Goal: Task Accomplishment & Management: Use online tool/utility

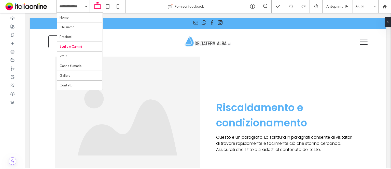
scroll to position [280, 0]
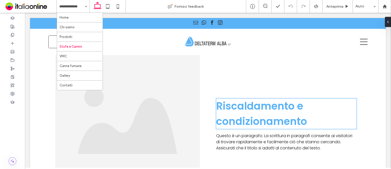
click at [229, 111] on span "Riscaldamento e condizionamento" at bounding box center [261, 114] width 91 height 30
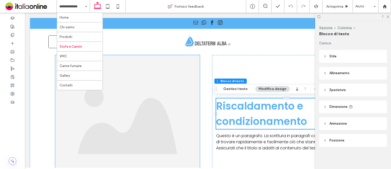
click at [61, 121] on img at bounding box center [127, 124] width 145 height 139
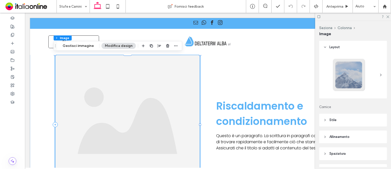
click at [87, 99] on img at bounding box center [127, 124] width 145 height 139
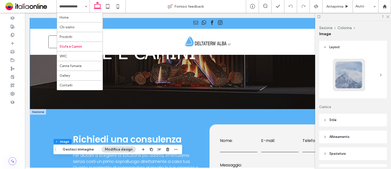
scroll to position [0, 0]
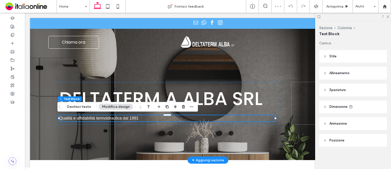
drag, startPoint x: 153, startPoint y: 128, endPoint x: 124, endPoint y: 119, distance: 30.4
click at [124, 119] on span "Qualità e affidabilità termoidraulica dal 1991" at bounding box center [98, 118] width 79 height 4
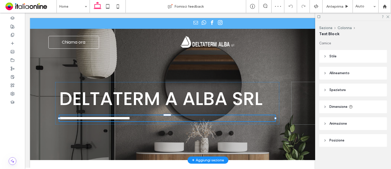
type input "*****"
type input "**"
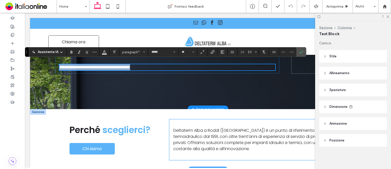
scroll to position [76, 0]
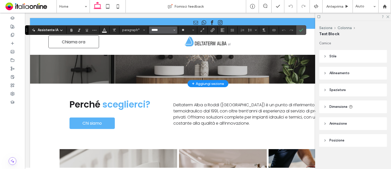
click at [154, 30] on input "*****" at bounding box center [162, 30] width 22 height 4
click at [158, 48] on div "Poppins" at bounding box center [166, 50] width 22 height 5
type input "*******"
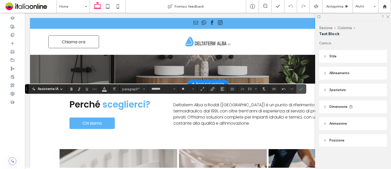
scroll to position [0, 0]
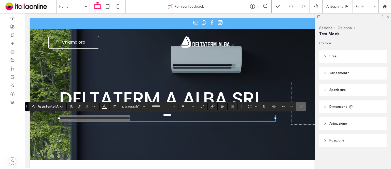
click at [299, 106] on icon "Conferma" at bounding box center [301, 106] width 4 height 4
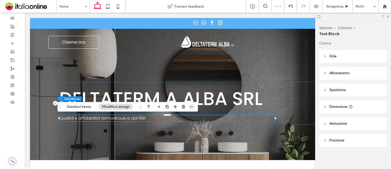
click at [190, 106] on use "button" at bounding box center [191, 106] width 3 height 1
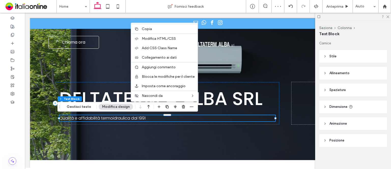
drag, startPoint x: 148, startPoint y: 31, endPoint x: 113, endPoint y: 17, distance: 37.9
click at [148, 30] on span "Copia" at bounding box center [147, 29] width 10 height 4
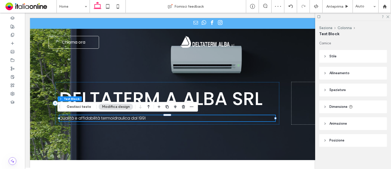
click at [75, 7] on div at bounding box center [195, 84] width 391 height 169
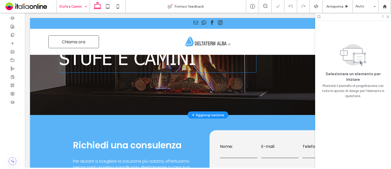
scroll to position [25, 0]
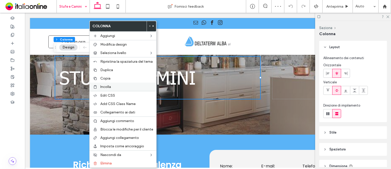
click at [110, 82] on div "Incolla" at bounding box center [123, 86] width 67 height 8
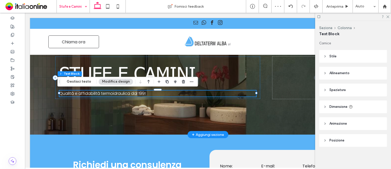
click at [106, 93] on span "Qualità e affidabilità termoidraulica dal 1991" at bounding box center [102, 93] width 86 height 6
click at [106, 93] on span "**********" at bounding box center [94, 93] width 71 height 4
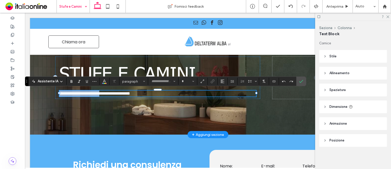
type input "*******"
type input "**"
paste div
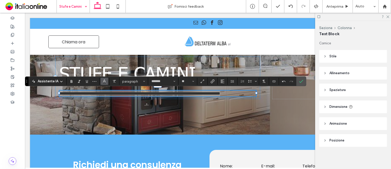
click at [105, 82] on icon "Colore" at bounding box center [104, 81] width 4 height 4
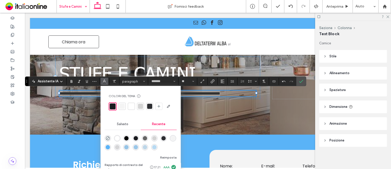
click at [115, 137] on div "rgba(255, 255, 255, 1)" at bounding box center [117, 138] width 4 height 4
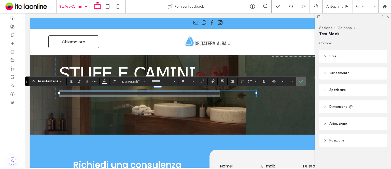
click at [300, 81] on icon "Conferma" at bounding box center [301, 81] width 4 height 4
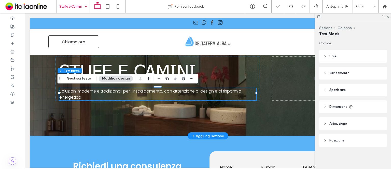
drag, startPoint x: 265, startPoint y: 62, endPoint x: 260, endPoint y: 63, distance: 5.2
click at [265, 62] on div "STUFE E CAMINI Soluzioni moderne e tradizionali per il riscaldamento, con atten…" at bounding box center [208, 63] width 306 height 143
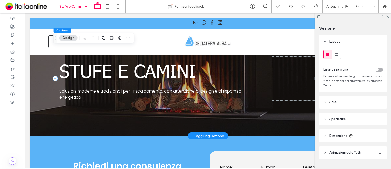
click at [256, 69] on div "STUFE E CAMINI Soluzioni moderne e tradizionali per il riscaldamento, con atten…" at bounding box center [157, 79] width 205 height 44
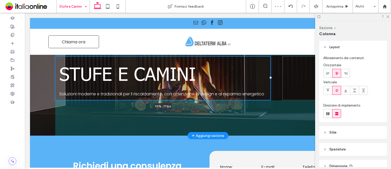
drag, startPoint x: 259, startPoint y: 76, endPoint x: 269, endPoint y: 77, distance: 10.2
click at [270, 77] on div at bounding box center [271, 78] width 2 height 2
type input "**"
type input "*****"
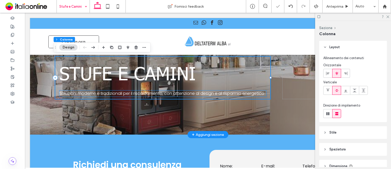
click at [239, 91] on span "Soluzioni moderne e tradizionali per il riscaldamento, con attenzione al design…" at bounding box center [161, 93] width 205 height 6
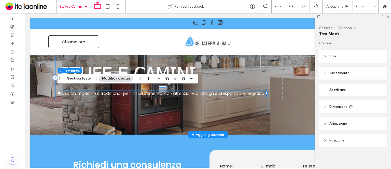
click at [266, 76] on div "STUFE E CAMINI Soluzioni moderne e tradizionali per il riscaldamento, con atten…" at bounding box center [162, 78] width 215 height 43
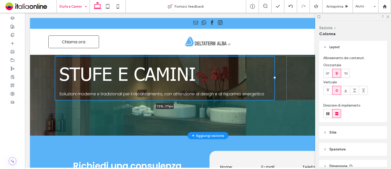
drag, startPoint x: 269, startPoint y: 76, endPoint x: 273, endPoint y: 78, distance: 4.4
click at [274, 78] on div at bounding box center [275, 78] width 2 height 2
type input "**"
type input "*****"
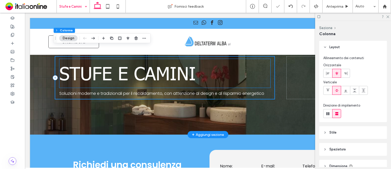
scroll to position [51, 0]
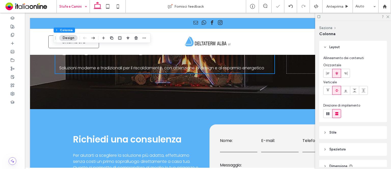
drag, startPoint x: 386, startPoint y: 16, endPoint x: 378, endPoint y: 19, distance: 8.9
click at [386, 16] on icon at bounding box center [387, 16] width 3 height 3
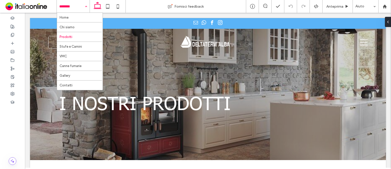
click at [75, 8] on input at bounding box center [71, 6] width 25 height 13
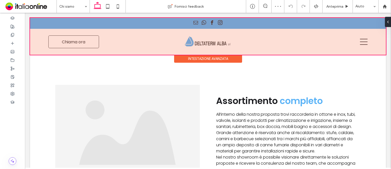
scroll to position [130, 0]
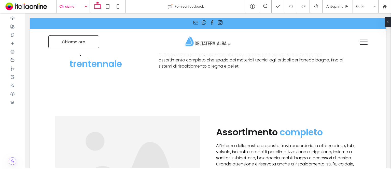
click at [72, 5] on input at bounding box center [71, 6] width 25 height 13
click at [71, 8] on input at bounding box center [71, 6] width 25 height 13
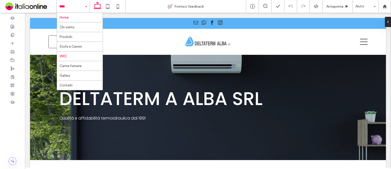
scroll to position [484, 0]
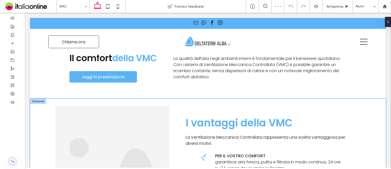
scroll to position [153, 0]
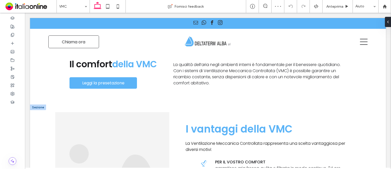
click at [33, 104] on div at bounding box center [38, 107] width 16 height 6
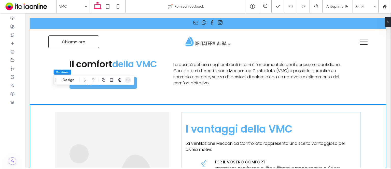
click at [127, 78] on icon "button" at bounding box center [128, 80] width 4 height 4
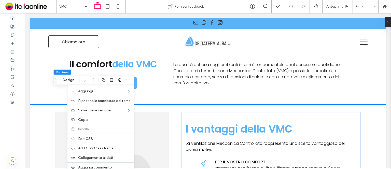
drag, startPoint x: 98, startPoint y: 116, endPoint x: 98, endPoint y: 70, distance: 45.8
click at [98, 116] on div "Copia" at bounding box center [100, 119] width 67 height 9
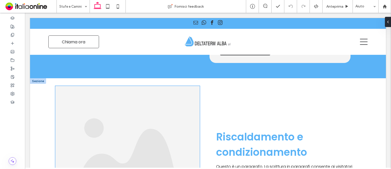
scroll to position [204, 0]
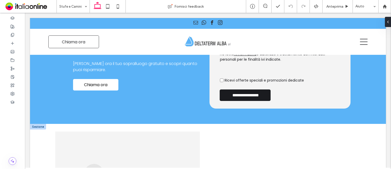
click at [37, 127] on div at bounding box center [38, 127] width 16 height 6
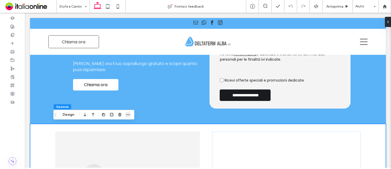
click at [126, 116] on icon "button" at bounding box center [128, 115] width 4 height 4
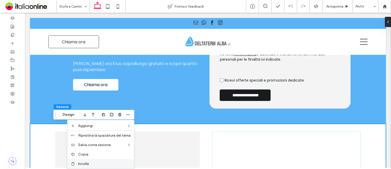
click at [90, 162] on label "Incolla" at bounding box center [104, 163] width 53 height 4
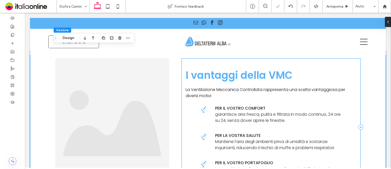
scroll to position [416, 0]
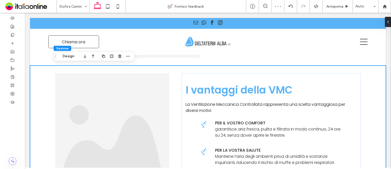
click at [168, 95] on div "I vantaggi della VMC La Ventilazione Meccanica Controllata rappresenta una scel…" at bounding box center [208, 141] width 306 height 153
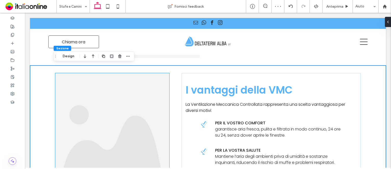
click at [158, 96] on img at bounding box center [112, 141] width 114 height 137
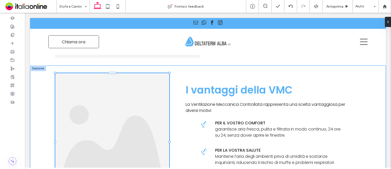
drag, startPoint x: 168, startPoint y: 142, endPoint x: 177, endPoint y: 142, distance: 9.2
click at [188, 143] on div "I vantaggi della VMC La Ventilazione Meccanica Controllata rappresenta una scel…" at bounding box center [208, 141] width 306 height 153
drag, startPoint x: 168, startPoint y: 141, endPoint x: 182, endPoint y: 140, distance: 14.0
click at [184, 141] on div "I vantaggi della VMC La Ventilazione Meccanica Controllata rappresenta una scel…" at bounding box center [208, 141] width 306 height 153
drag, startPoint x: 168, startPoint y: 141, endPoint x: 178, endPoint y: 138, distance: 10.6
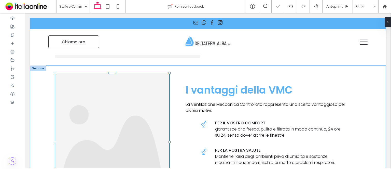
click at [182, 140] on div "I vantaggi della VMC La Ventilazione Meccanica Controllata rappresenta una scel…" at bounding box center [208, 141] width 306 height 153
drag, startPoint x: 178, startPoint y: 135, endPoint x: 182, endPoint y: 132, distance: 4.7
click at [178, 135] on div "I vantaggi della VMC La Ventilazione Meccanica Controllata rappresenta una scel…" at bounding box center [208, 141] width 306 height 153
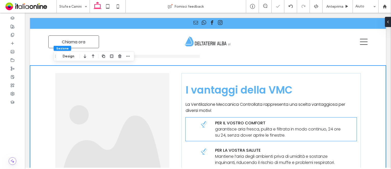
drag, startPoint x: 184, startPoint y: 137, endPoint x: 181, endPoint y: 138, distance: 3.2
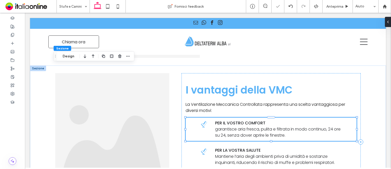
click at [182, 138] on div "I vantaggi della VMC La Ventilazione Meccanica Controllata rappresenta una scel…" at bounding box center [271, 141] width 179 height 137
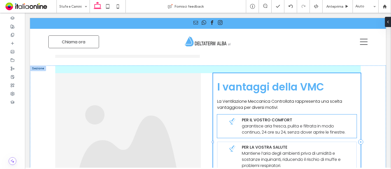
drag, startPoint x: 180, startPoint y: 141, endPoint x: 212, endPoint y: 141, distance: 31.6
click at [212, 141] on div at bounding box center [213, 142] width 2 height 2
type input "**"
type input "*****"
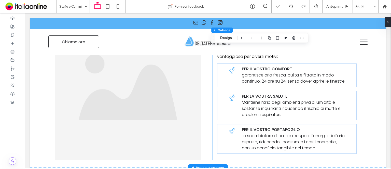
scroll to position [365, 0]
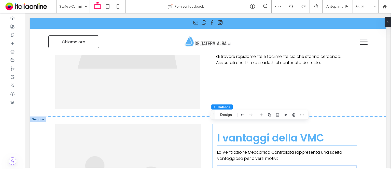
click at [245, 136] on span "I vantaggi della VMC" at bounding box center [270, 138] width 107 height 14
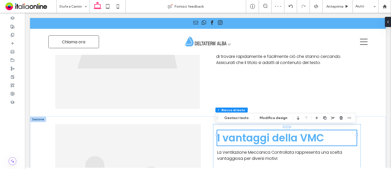
scroll to position [0, 0]
click at [245, 135] on span "I vantaggi della VMC" at bounding box center [270, 138] width 107 height 14
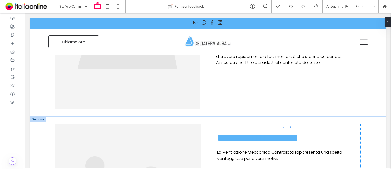
type input "*******"
type input "**"
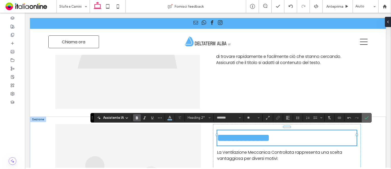
click at [365, 121] on span "Conferma" at bounding box center [366, 117] width 2 height 9
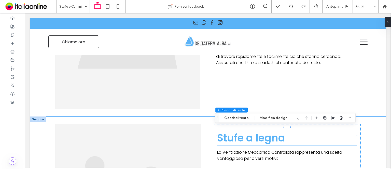
drag, startPoint x: 126, startPoint y: 120, endPoint x: 234, endPoint y: 121, distance: 109.0
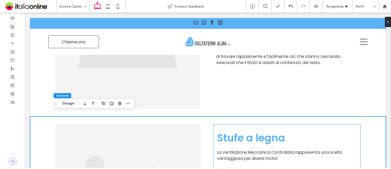
scroll to position [391, 0]
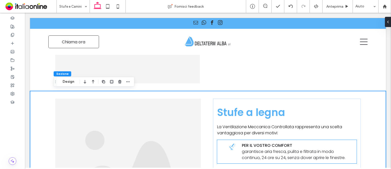
click at [256, 142] on span "Per il vostro comfort" at bounding box center [267, 145] width 50 height 6
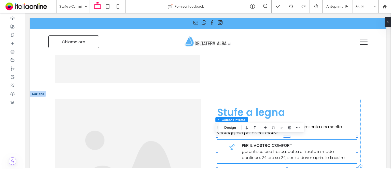
click at [255, 143] on span "Per il vostro comfort" at bounding box center [267, 145] width 50 height 6
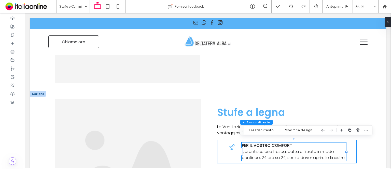
click at [255, 142] on span "Per il vostro comfort" at bounding box center [267, 145] width 50 height 6
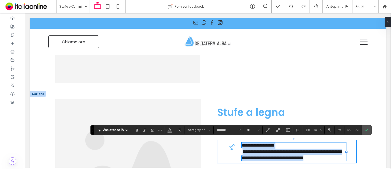
click at [255, 143] on span "**********" at bounding box center [258, 145] width 33 height 4
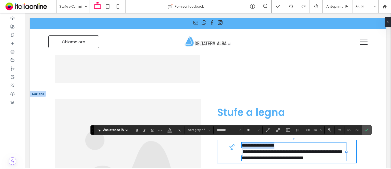
drag, startPoint x: 294, startPoint y: 142, endPoint x: 241, endPoint y: 136, distance: 53.0
click at [241, 140] on div "**********" at bounding box center [287, 151] width 140 height 23
drag, startPoint x: 363, startPoint y: 132, endPoint x: 340, endPoint y: 115, distance: 29.2
click at [365, 132] on span "Conferma" at bounding box center [366, 129] width 2 height 9
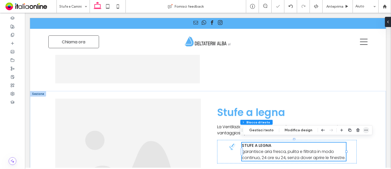
drag, startPoint x: 340, startPoint y: 115, endPoint x: 365, endPoint y: 128, distance: 28.0
click at [365, 128] on icon "button" at bounding box center [366, 130] width 4 height 4
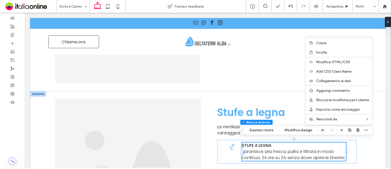
click at [251, 155] on span "garantisce aria fresca, pulita e filtrata in modo continuo, 24 ore su 24, senza…" at bounding box center [294, 154] width 104 height 12
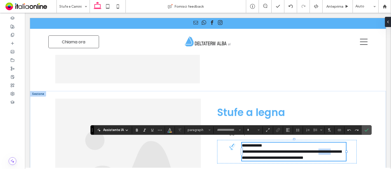
type input "*******"
type input "**"
click at [257, 157] on p "**********" at bounding box center [294, 154] width 104 height 12
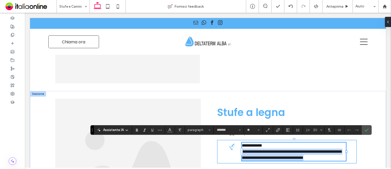
drag, startPoint x: 258, startPoint y: 157, endPoint x: 236, endPoint y: 145, distance: 24.6
click at [236, 145] on div "**********" at bounding box center [287, 151] width 140 height 23
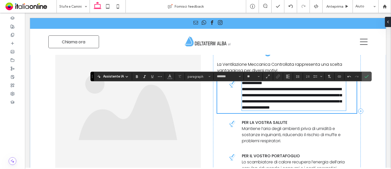
scroll to position [444, 0]
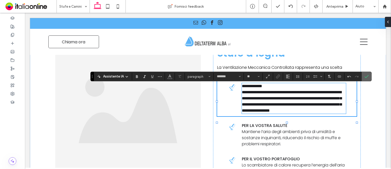
click at [366, 76] on icon "Conferma" at bounding box center [367, 76] width 4 height 4
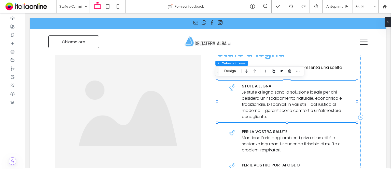
click at [245, 132] on span "Per la vostra salute" at bounding box center [265, 132] width 46 height 6
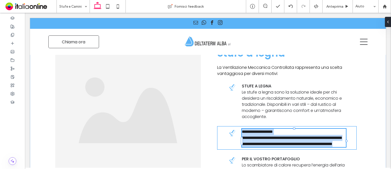
type input "*******"
type input "**"
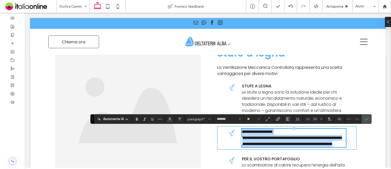
drag, startPoint x: 245, startPoint y: 131, endPoint x: 257, endPoint y: 131, distance: 12.2
click at [245, 131] on span "**********" at bounding box center [257, 132] width 31 height 4
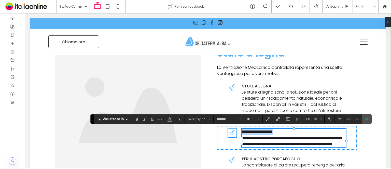
drag, startPoint x: 288, startPoint y: 132, endPoint x: 229, endPoint y: 128, distance: 59.7
click at [229, 128] on div "**********" at bounding box center [287, 137] width 140 height 23
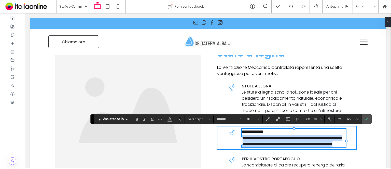
drag, startPoint x: 281, startPoint y: 148, endPoint x: 235, endPoint y: 139, distance: 46.2
click at [235, 139] on div "**********" at bounding box center [287, 137] width 140 height 23
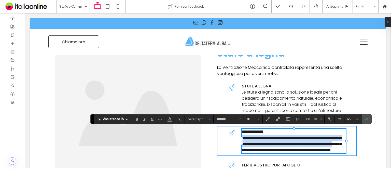
scroll to position [0, 0]
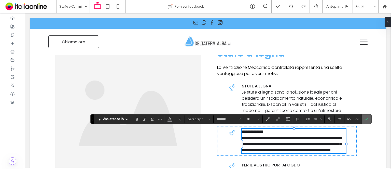
click at [367, 119] on icon "Conferma" at bounding box center [367, 119] width 4 height 4
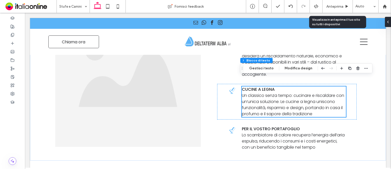
scroll to position [495, 0]
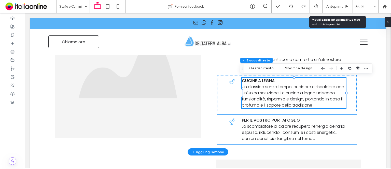
click at [254, 129] on span "Lo scambiatore di calore recupera l’energia dell’aria espulsa, riducendo i cons…" at bounding box center [293, 132] width 103 height 18
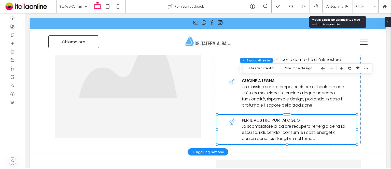
click at [254, 129] on span "Lo scambiatore di calore recupera l’energia dell’aria espulsa, riducendo i cons…" at bounding box center [293, 132] width 103 height 18
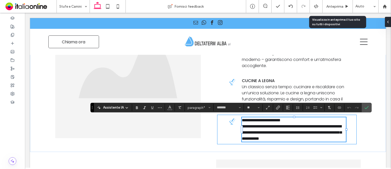
click at [254, 129] on span "**********" at bounding box center [292, 132] width 100 height 16
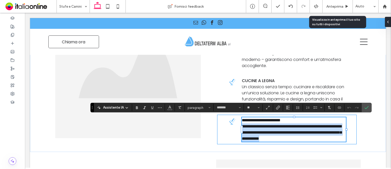
drag, startPoint x: 338, startPoint y: 138, endPoint x: 238, endPoint y: 126, distance: 101.0
click at [238, 126] on div "**********" at bounding box center [287, 130] width 140 height 30
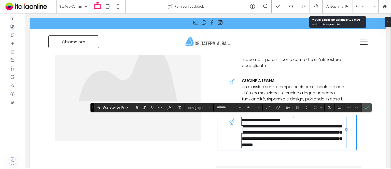
scroll to position [0, 0]
click at [365, 108] on icon "Conferma" at bounding box center [367, 107] width 4 height 4
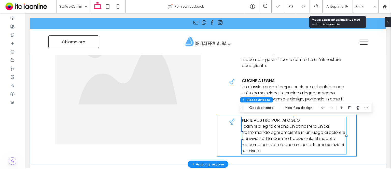
click at [219, 120] on div "Per il vostro PORTAFOGLIO I camini a legna creano un’atmosfera unica, trasforma…" at bounding box center [287, 136] width 140 height 42
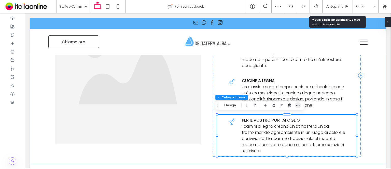
click at [298, 105] on icon "button" at bounding box center [298, 105] width 4 height 4
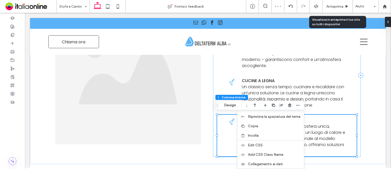
drag, startPoint x: 274, startPoint y: 128, endPoint x: 250, endPoint y: 135, distance: 25.1
click at [274, 128] on label "Copia" at bounding box center [274, 126] width 53 height 4
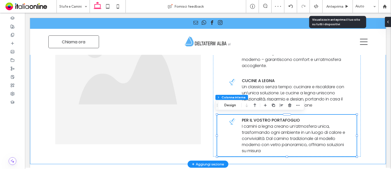
click at [213, 155] on div "Stufe a legna La Ventilazione Meccanica Controllata rappresenta una scelta vant…" at bounding box center [208, 75] width 306 height 177
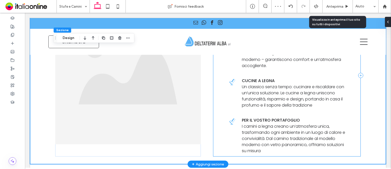
click at [214, 153] on div "Stufe a legna La Ventilazione Meccanica Controllata rappresenta una scelta vant…" at bounding box center [287, 75] width 148 height 162
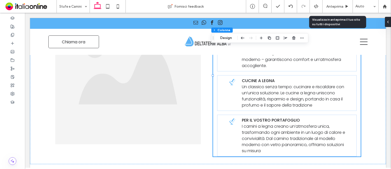
drag, startPoint x: 303, startPoint y: 36, endPoint x: 302, endPoint y: 41, distance: 5.4
click at [302, 36] on icon "button" at bounding box center [302, 38] width 4 height 4
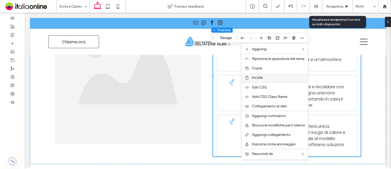
click at [282, 80] on div "Incolla" at bounding box center [274, 77] width 67 height 9
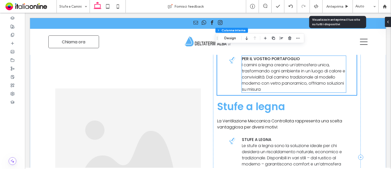
scroll to position [445, 0]
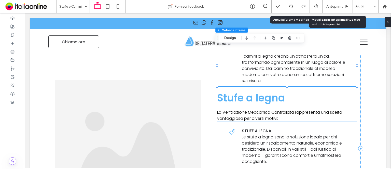
click at [278, 109] on span "La Ventilazione Meccanica Controllata rappresenta una scelta vantaggiosa per di…" at bounding box center [279, 115] width 125 height 12
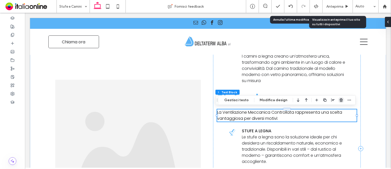
click at [339, 100] on icon "button" at bounding box center [341, 100] width 4 height 4
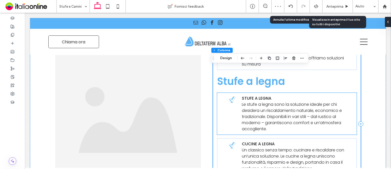
scroll to position [419, 0]
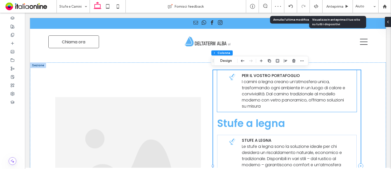
drag, startPoint x: 228, startPoint y: 106, endPoint x: 261, endPoint y: 79, distance: 42.4
click at [228, 106] on div "Per il vostro PORTAFOGLIO I camini a legna creano un’atmosfera unica, trasforma…" at bounding box center [287, 91] width 140 height 42
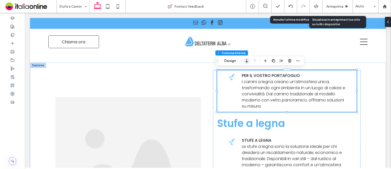
click at [246, 62] on icon "button" at bounding box center [247, 60] width 6 height 9
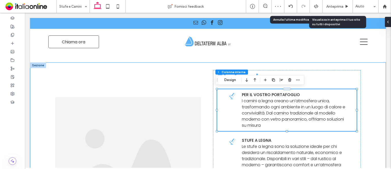
click at [364, 71] on div "Stufe a legna Per il vostro PORTAFOGLIO I camini a legna creano un’atmosfera un…" at bounding box center [208, 165] width 356 height 207
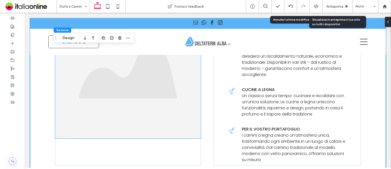
scroll to position [547, 0]
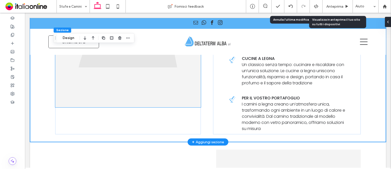
click at [165, 101] on img at bounding box center [128, 38] width 146 height 137
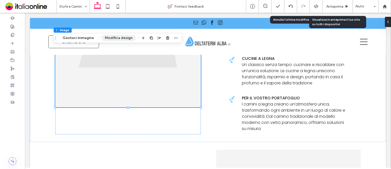
click at [111, 37] on button "Modifica design" at bounding box center [119, 38] width 34 height 6
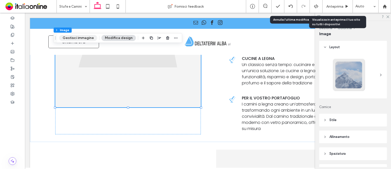
drag, startPoint x: 72, startPoint y: 34, endPoint x: 84, endPoint y: 37, distance: 11.8
click at [72, 34] on div "Sezione Colonna Image Gestisci immagine Modifica design" at bounding box center [117, 38] width 129 height 10
drag, startPoint x: 260, startPoint y: 62, endPoint x: 89, endPoint y: 38, distance: 172.3
click at [89, 38] on button "Gestisci immagine" at bounding box center [78, 38] width 38 height 6
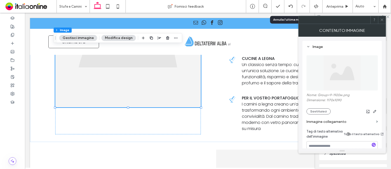
click at [382, 19] on icon at bounding box center [382, 20] width 4 height 4
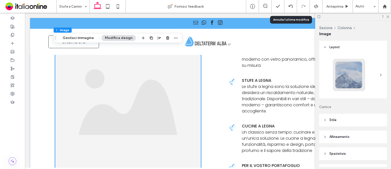
scroll to position [470, 0]
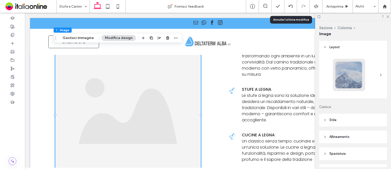
drag, startPoint x: 388, startPoint y: 17, endPoint x: 341, endPoint y: 35, distance: 50.1
click at [388, 17] on icon at bounding box center [387, 16] width 3 height 3
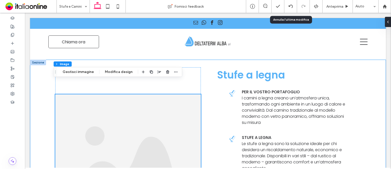
scroll to position [419, 0]
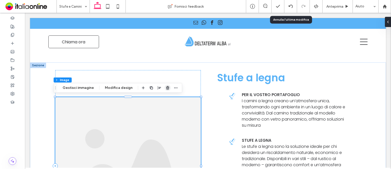
click at [167, 87] on icon "button" at bounding box center [168, 88] width 4 height 4
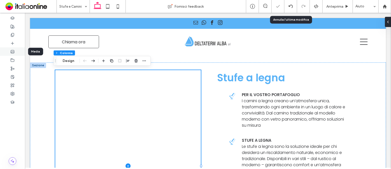
click at [9, 52] on div at bounding box center [12, 51] width 25 height 8
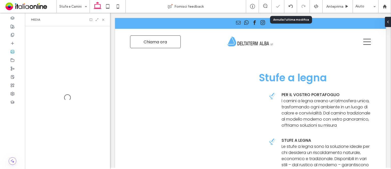
scroll to position [429, 0]
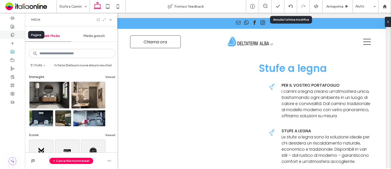
click at [16, 37] on div at bounding box center [12, 35] width 25 height 8
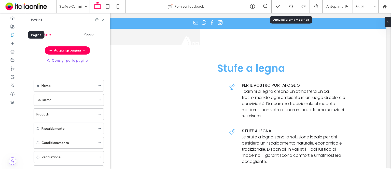
scroll to position [419, 0]
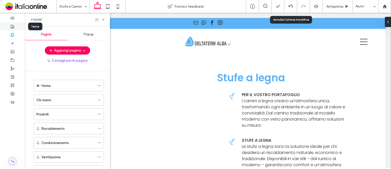
click at [12, 26] on use at bounding box center [13, 27] width 4 height 4
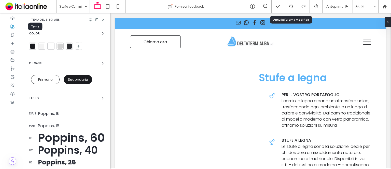
scroll to position [429, 0]
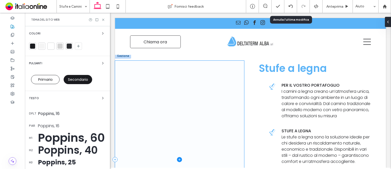
click at [193, 99] on span at bounding box center [179, 160] width 129 height 198
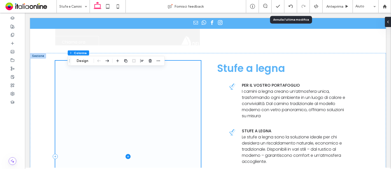
scroll to position [419, 0]
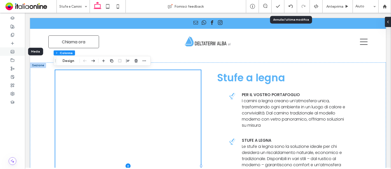
click at [15, 50] on div at bounding box center [12, 51] width 25 height 8
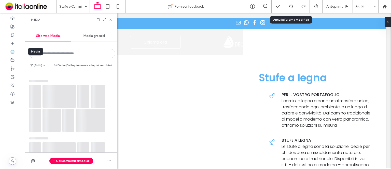
scroll to position [429, 0]
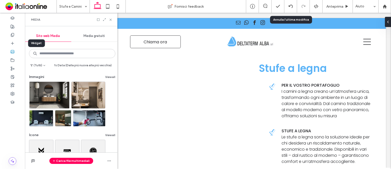
click at [14, 42] on icon at bounding box center [12, 43] width 4 height 4
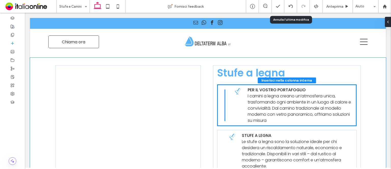
scroll to position [432, 0]
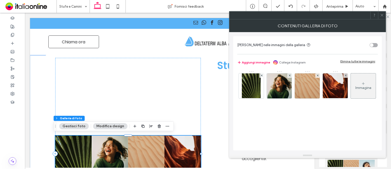
click at [117, 128] on button "Modifica design" at bounding box center [110, 126] width 34 height 6
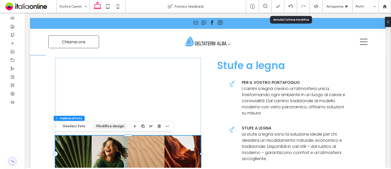
click at [108, 124] on button "Modifica design" at bounding box center [110, 126] width 34 height 6
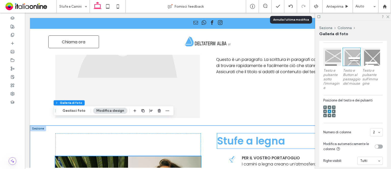
scroll to position [355, 0]
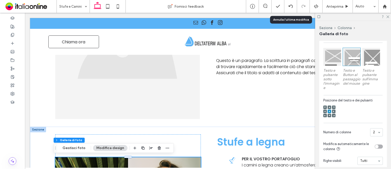
drag, startPoint x: 389, startPoint y: 16, endPoint x: 366, endPoint y: 33, distance: 28.6
click at [389, 16] on icon at bounding box center [387, 16] width 3 height 3
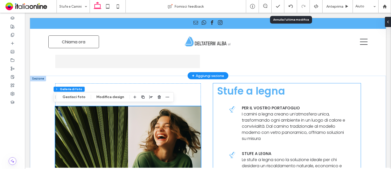
scroll to position [432, 0]
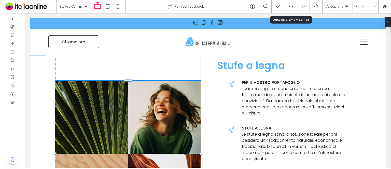
drag, startPoint x: 200, startPoint y: 152, endPoint x: 204, endPoint y: 148, distance: 5.4
click at [204, 148] on div "Stufe a legna Per il vostro PORTAFOGLIO I camini a legna creano un’atmosfera un…" at bounding box center [208, 153] width 306 height 207
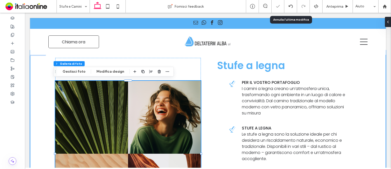
click at [213, 145] on div "Stufe a legna Per il vostro PORTAFOGLIO I camini a legna creano un’atmosfera un…" at bounding box center [287, 153] width 148 height 191
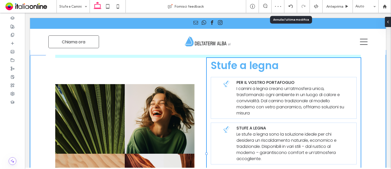
drag, startPoint x: 210, startPoint y: 152, endPoint x: 205, endPoint y: 139, distance: 13.9
click at [205, 139] on div "Stufe a legna Per il vostro PORTAFOGLIO I camini a legna creano un’atmosfera un…" at bounding box center [208, 153] width 306 height 207
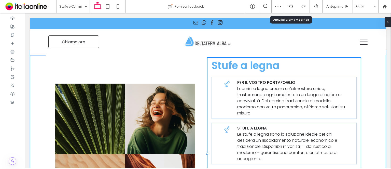
type input "**"
type input "*****"
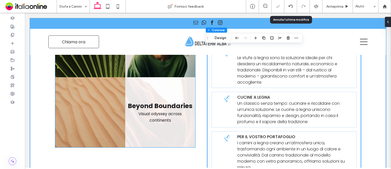
scroll to position [559, 0]
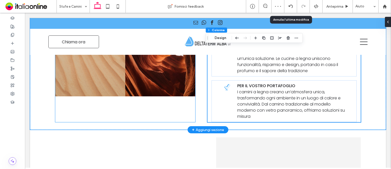
click at [186, 116] on div "Nature's Symphony Breathtaking colors of our planet Button Faces of Humanity Po…" at bounding box center [125, 25] width 140 height 191
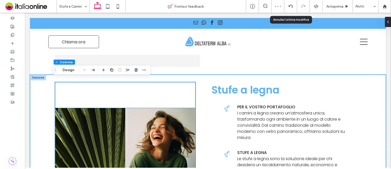
scroll to position [406, 0]
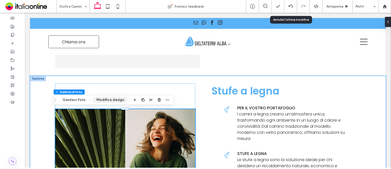
drag, startPoint x: 100, startPoint y: 99, endPoint x: 120, endPoint y: 98, distance: 19.9
click at [100, 99] on button "Modifica design" at bounding box center [110, 100] width 34 height 6
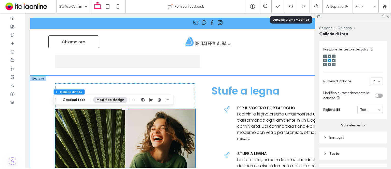
click at [339, 141] on div "Immagini" at bounding box center [353, 137] width 60 height 7
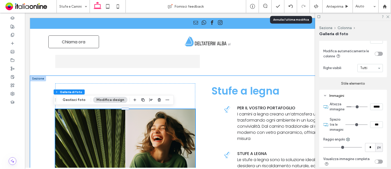
scroll to position [255, 0]
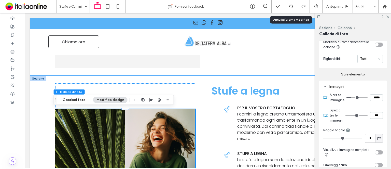
type input "*"
type input "***"
type input "*"
type input "***"
type input "*"
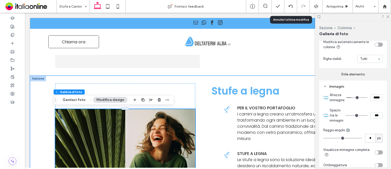
type input "***"
type input "*"
type input "***"
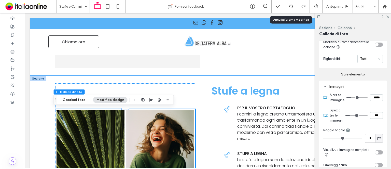
type input "*"
type input "***"
type input "*"
type input "***"
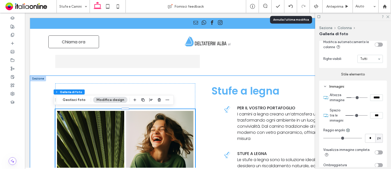
drag, startPoint x: 347, startPoint y: 119, endPoint x: 353, endPoint y: 117, distance: 6.7
type input "*"
click at [353, 116] on input "range" at bounding box center [356, 115] width 22 height 1
click at [387, 16] on icon at bounding box center [387, 16] width 3 height 3
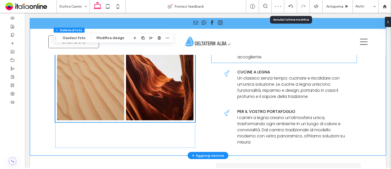
scroll to position [533, 0]
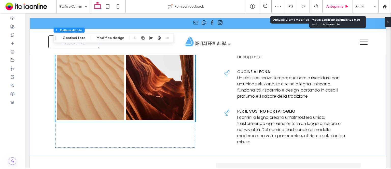
click at [329, 5] on span "Anteprima" at bounding box center [334, 6] width 17 height 4
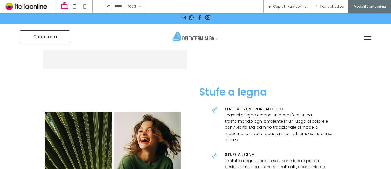
scroll to position [405, 0]
click at [319, 8] on div "Torna all'editor" at bounding box center [330, 6] width 38 height 13
click at [325, 5] on span "Torna all'editor" at bounding box center [332, 6] width 25 height 4
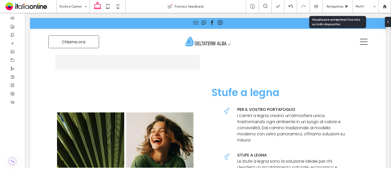
scroll to position [406, 0]
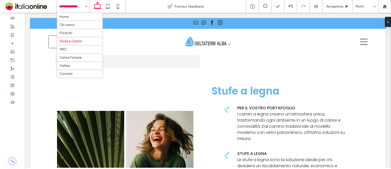
drag, startPoint x: 78, startPoint y: 17, endPoint x: 84, endPoint y: 18, distance: 5.6
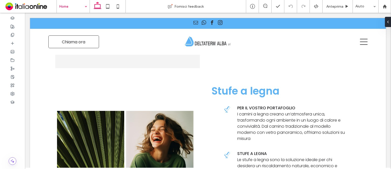
click at [73, 8] on input at bounding box center [71, 6] width 25 height 13
drag, startPoint x: 74, startPoint y: 4, endPoint x: 76, endPoint y: 9, distance: 6.1
click at [74, 4] on input at bounding box center [71, 6] width 25 height 13
click at [128, 72] on icon "button" at bounding box center [128, 70] width 4 height 4
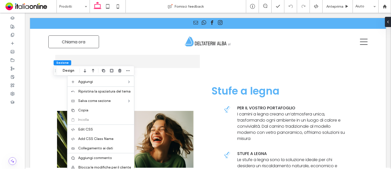
drag, startPoint x: 102, startPoint y: 109, endPoint x: 102, endPoint y: 78, distance: 31.1
click at [102, 109] on label "Copia" at bounding box center [104, 110] width 53 height 4
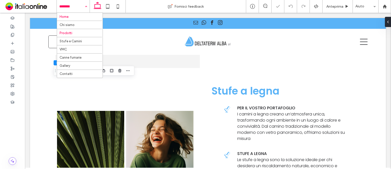
drag, startPoint x: 82, startPoint y: 10, endPoint x: 82, endPoint y: 15, distance: 4.8
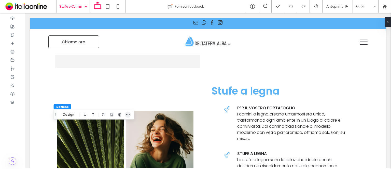
click at [127, 115] on icon "button" at bounding box center [128, 115] width 4 height 4
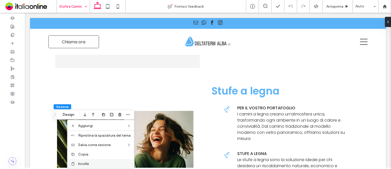
click at [93, 162] on label "Incolla" at bounding box center [104, 163] width 53 height 4
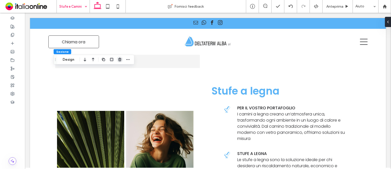
click at [119, 60] on use "button" at bounding box center [119, 59] width 3 height 3
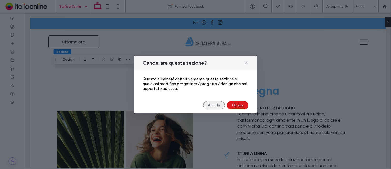
click at [208, 108] on button "Annulla" at bounding box center [214, 105] width 22 height 8
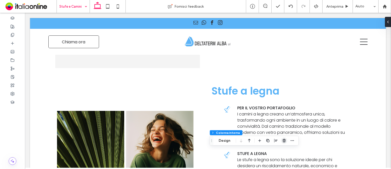
click at [285, 140] on use "button" at bounding box center [284, 140] width 3 height 3
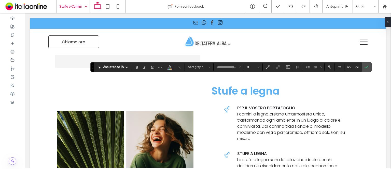
type input "*******"
type input "**"
click at [368, 66] on label "Conferma" at bounding box center [367, 66] width 8 height 9
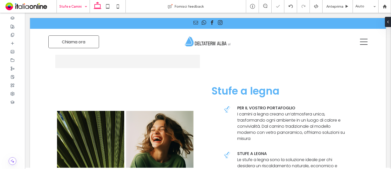
type input "*******"
type input "**"
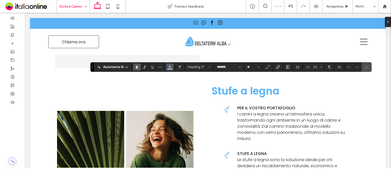
click at [170, 67] on use "Colore" at bounding box center [170, 66] width 3 height 3
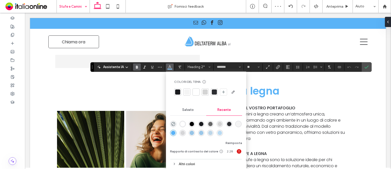
click at [209, 123] on div "rgba(102, 102, 102, 1)" at bounding box center [210, 124] width 4 height 4
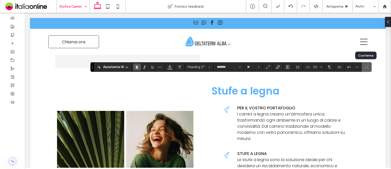
click at [365, 65] on icon "Conferma" at bounding box center [367, 67] width 4 height 4
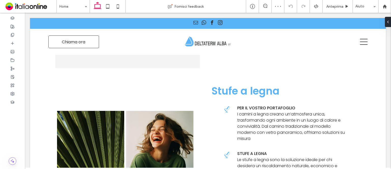
type input "*******"
type input "**"
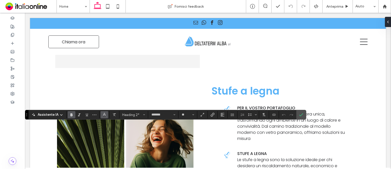
click at [105, 114] on icon "Colore" at bounding box center [104, 114] width 4 height 4
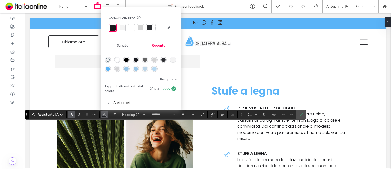
click at [145, 59] on div "rgba(102, 102, 102, 1)" at bounding box center [145, 60] width 4 height 4
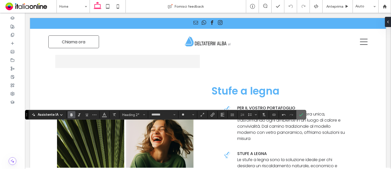
click at [301, 114] on icon "Conferma" at bounding box center [301, 115] width 4 height 4
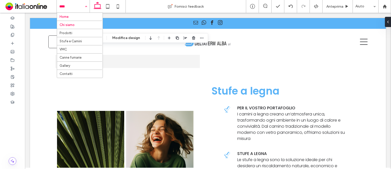
drag, startPoint x: 76, startPoint y: 26, endPoint x: 79, endPoint y: 26, distance: 3.6
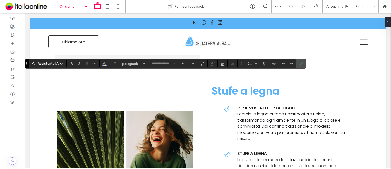
type input "*******"
type input "**"
click at [101, 66] on button "Colore" at bounding box center [105, 63] width 8 height 7
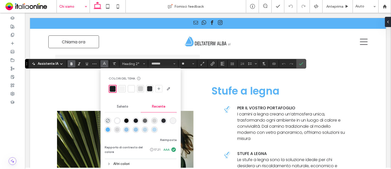
click at [143, 122] on div "rgba(102, 102, 102, 1)" at bounding box center [145, 120] width 4 height 4
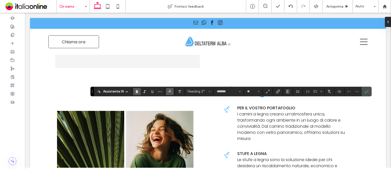
click at [168, 92] on icon "Colore" at bounding box center [170, 91] width 4 height 4
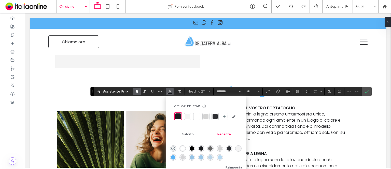
click at [212, 148] on div "rgba(102, 102, 102, 1)" at bounding box center [210, 148] width 4 height 4
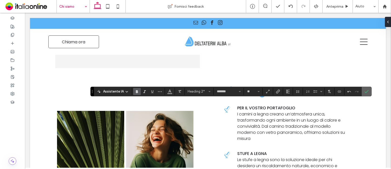
click at [365, 90] on icon "Conferma" at bounding box center [367, 91] width 4 height 4
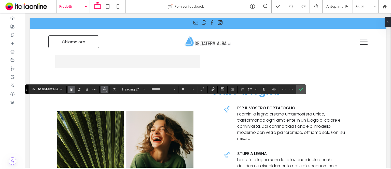
click at [106, 89] on button "Colore" at bounding box center [105, 89] width 8 height 7
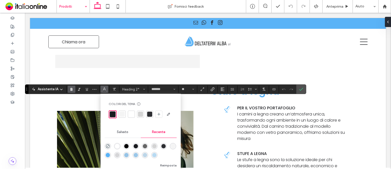
click at [144, 146] on div "rgba(102, 102, 102, 1)" at bounding box center [145, 146] width 4 height 4
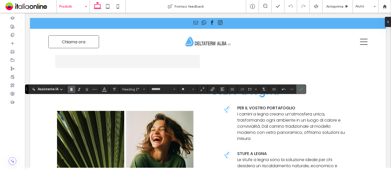
click at [299, 92] on span "Conferma" at bounding box center [300, 89] width 2 height 9
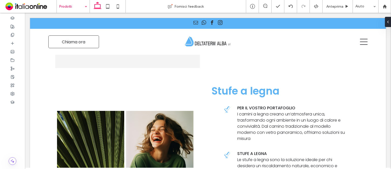
type input "*******"
type input "**"
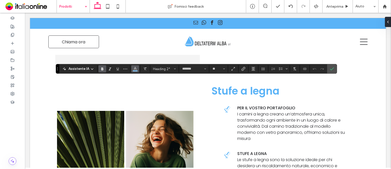
drag, startPoint x: 134, startPoint y: 67, endPoint x: 137, endPoint y: 69, distance: 3.9
click at [134, 67] on icon "Colore" at bounding box center [135, 68] width 4 height 4
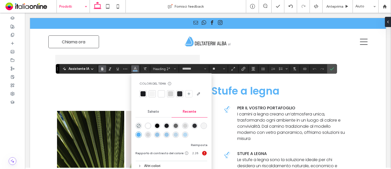
click at [174, 125] on div "rgba(102, 102, 102, 1)" at bounding box center [176, 125] width 4 height 4
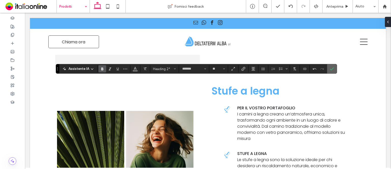
click at [332, 71] on span "Conferma" at bounding box center [332, 68] width 4 height 9
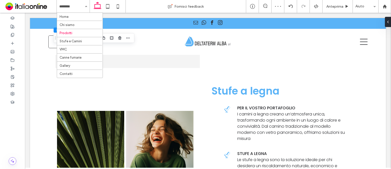
drag, startPoint x: 71, startPoint y: 39, endPoint x: 76, endPoint y: 38, distance: 5.3
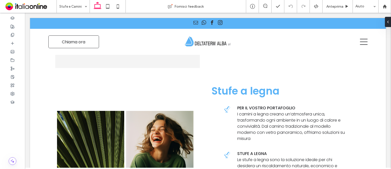
type input "**"
type input "****"
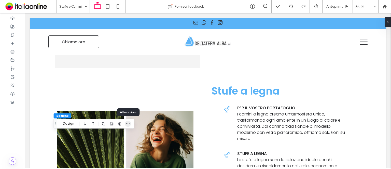
click at [129, 124] on icon "button" at bounding box center [128, 123] width 4 height 4
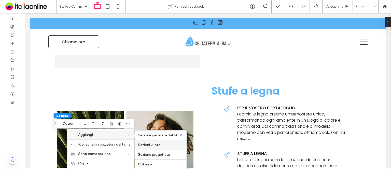
click at [157, 143] on span "Sezioni vuote" at bounding box center [149, 145] width 22 height 4
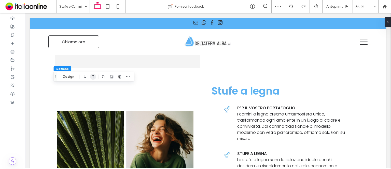
drag, startPoint x: 85, startPoint y: 78, endPoint x: 92, endPoint y: 78, distance: 7.1
click at [92, 78] on div at bounding box center [89, 76] width 14 height 9
click at [92, 78] on icon "button" at bounding box center [93, 76] width 6 height 9
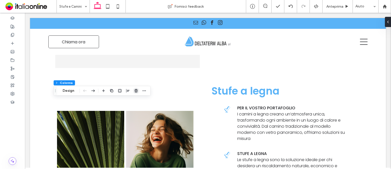
click at [136, 91] on icon "button" at bounding box center [136, 91] width 4 height 4
type input "**"
type input "****"
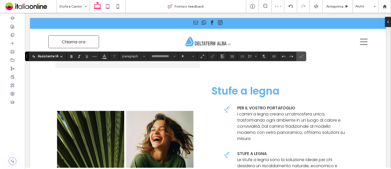
type input "*******"
type input "**"
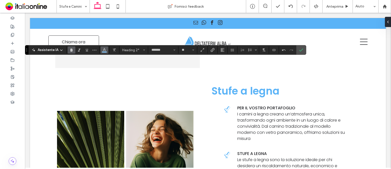
drag, startPoint x: 103, startPoint y: 49, endPoint x: 105, endPoint y: 50, distance: 2.7
click at [103, 49] on icon "Colore" at bounding box center [104, 49] width 4 height 4
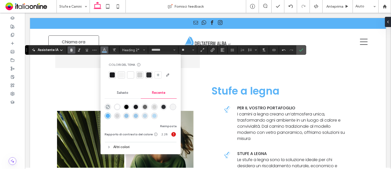
click at [145, 106] on div "rgba(102, 102, 102, 1)" at bounding box center [145, 107] width 4 height 4
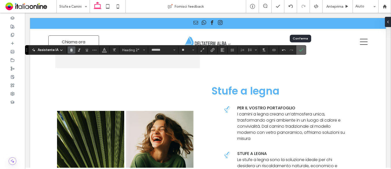
click at [299, 47] on span "Conferma" at bounding box center [300, 49] width 2 height 9
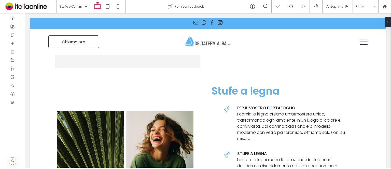
type input "*******"
type input "**"
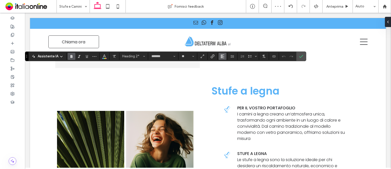
click at [222, 58] on span "Allineamento" at bounding box center [222, 56] width 4 height 7
click at [224, 73] on icon "ui.textEditor.alignment.center" at bounding box center [226, 72] width 4 height 4
drag, startPoint x: 300, startPoint y: 57, endPoint x: 296, endPoint y: 57, distance: 3.3
click at [299, 57] on icon "Conferma" at bounding box center [301, 56] width 4 height 4
drag, startPoint x: 284, startPoint y: 60, endPoint x: 297, endPoint y: 58, distance: 13.9
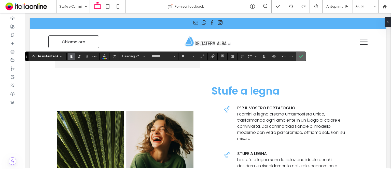
click at [297, 58] on label "Conferma" at bounding box center [301, 56] width 8 height 9
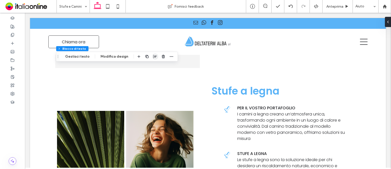
drag, startPoint x: 150, startPoint y: 55, endPoint x: 153, endPoint y: 58, distance: 4.0
click at [152, 56] on span "button" at bounding box center [155, 56] width 6 height 6
click at [150, 66] on span "center" at bounding box center [150, 66] width 6 height 6
type input "**"
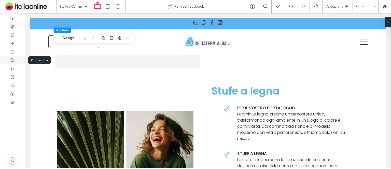
click at [12, 56] on div at bounding box center [12, 60] width 25 height 8
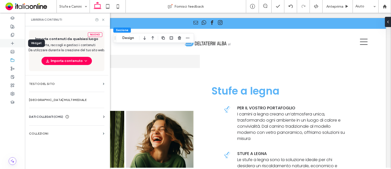
click at [19, 44] on div at bounding box center [12, 43] width 25 height 8
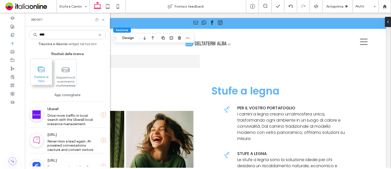
type input "****"
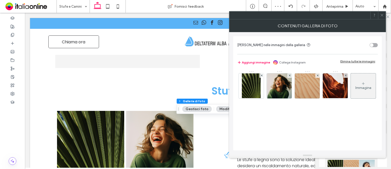
drag, startPoint x: 381, startPoint y: 15, endPoint x: 368, endPoint y: 32, distance: 21.8
click at [381, 15] on icon at bounding box center [382, 15] width 4 height 4
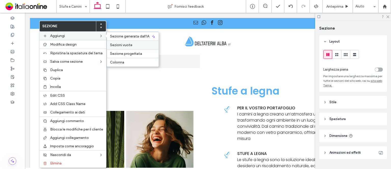
click at [120, 44] on span "Sezioni vuote" at bounding box center [121, 45] width 22 height 4
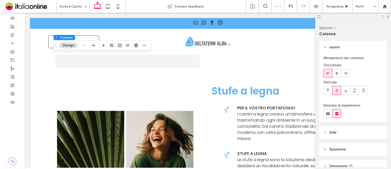
click at [136, 44] on use "button" at bounding box center [136, 45] width 3 height 3
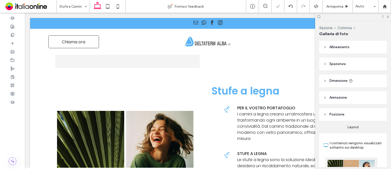
type input "**"
type input "****"
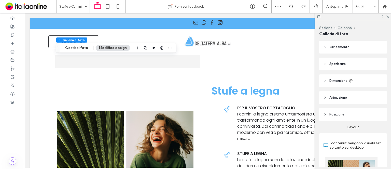
drag, startPoint x: 388, startPoint y: 17, endPoint x: 320, endPoint y: 39, distance: 70.9
click at [388, 17] on icon at bounding box center [387, 16] width 3 height 3
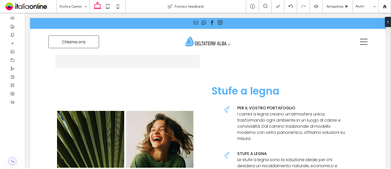
type input "***"
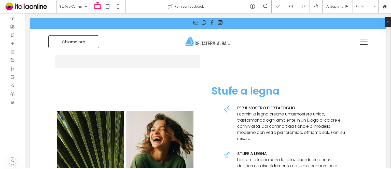
type input "***"
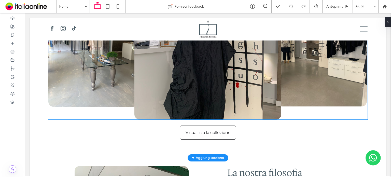
scroll to position [458, 0]
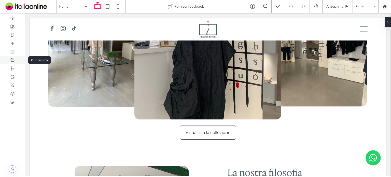
click at [15, 59] on div at bounding box center [12, 60] width 25 height 8
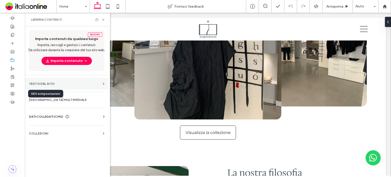
drag, startPoint x: 11, startPoint y: 91, endPoint x: 39, endPoint y: 82, distance: 29.1
click at [11, 91] on div at bounding box center [12, 93] width 25 height 8
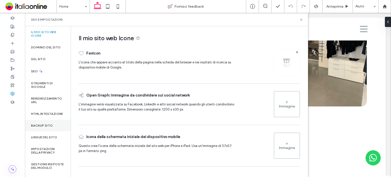
click at [40, 131] on div "Backup sito" at bounding box center [48, 126] width 46 height 12
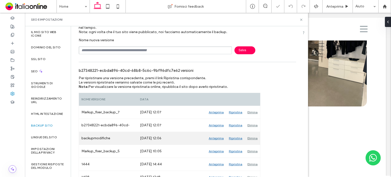
scroll to position [51, 0]
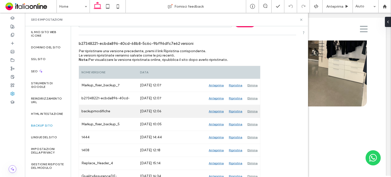
click at [236, 110] on div "Ripristina" at bounding box center [235, 111] width 19 height 13
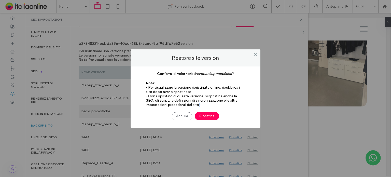
click at [236, 110] on div "Annulla Ripristina" at bounding box center [195, 113] width 115 height 13
click at [213, 115] on button "Ripristina" at bounding box center [207, 116] width 24 height 8
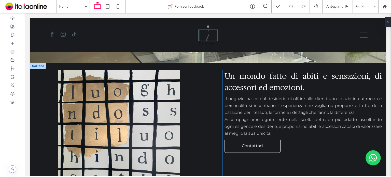
scroll to position [183, 0]
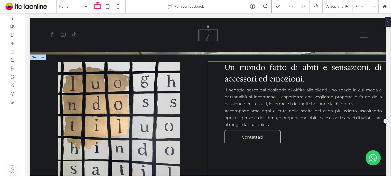
click at [212, 147] on div "Un mondo fatto di abiti e sensazioni, di accessori ed emozioni. Il negozio nasc…" at bounding box center [297, 121] width 178 height 119
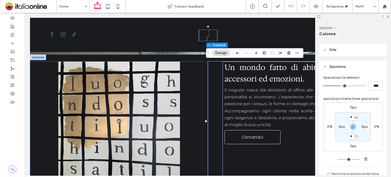
scroll to position [102, 0]
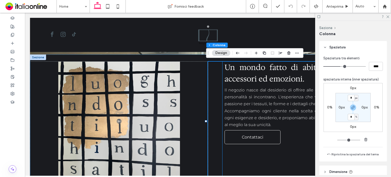
click at [225, 117] on span "Accompagniamo ogni cliente nella scelta del capo più adatto, ascoltando ogni es…" at bounding box center [303, 117] width 157 height 19
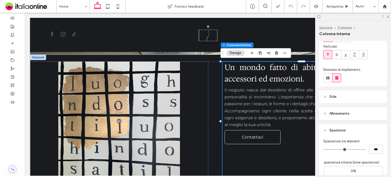
scroll to position [76, 0]
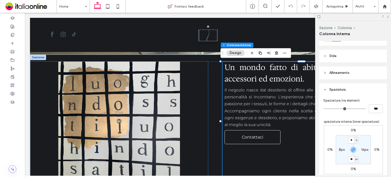
click at [388, 17] on icon at bounding box center [387, 16] width 3 height 3
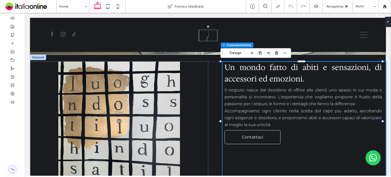
click at [37, 57] on div at bounding box center [38, 57] width 16 height 6
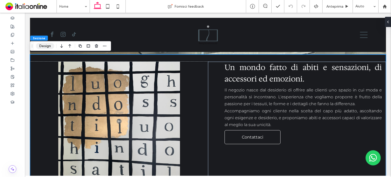
drag, startPoint x: 50, startPoint y: 45, endPoint x: 53, endPoint y: 48, distance: 4.3
click at [50, 45] on button "Design" at bounding box center [45, 46] width 18 height 6
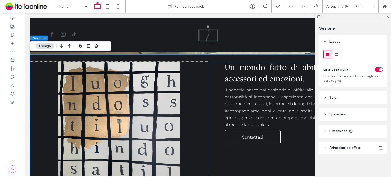
click at [378, 71] on div "toggle" at bounding box center [379, 69] width 8 height 4
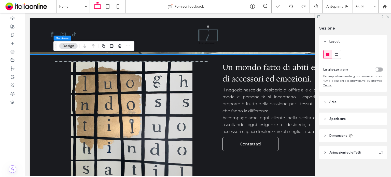
click at [389, 16] on icon at bounding box center [387, 16] width 3 height 3
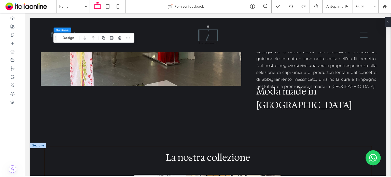
scroll to position [463, 0]
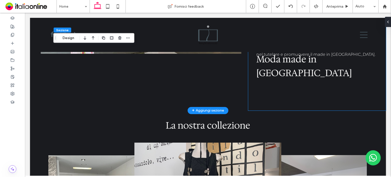
click at [281, 98] on div "Accogliamo le nostre clienti con cordialità e discrezione, guidandole con atten…" at bounding box center [317, 67] width 138 height 88
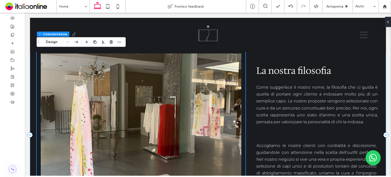
scroll to position [310, 0]
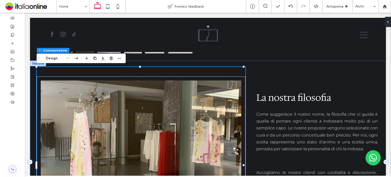
click at [31, 64] on div at bounding box center [38, 64] width 16 height 6
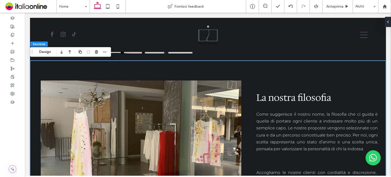
click at [50, 53] on button "Design" at bounding box center [45, 52] width 18 height 6
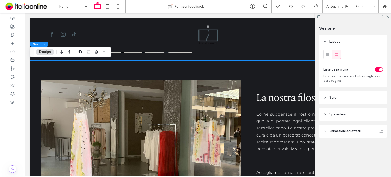
drag, startPoint x: 378, startPoint y: 69, endPoint x: 378, endPoint y: 65, distance: 3.8
click at [378, 69] on div "toggle" at bounding box center [379, 69] width 8 height 4
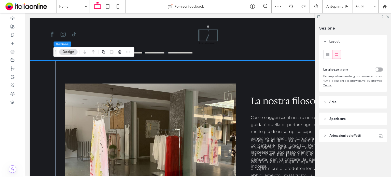
drag, startPoint x: 378, startPoint y: 69, endPoint x: 382, endPoint y: 50, distance: 19.1
click at [378, 69] on div "toggle" at bounding box center [377, 70] width 4 height 4
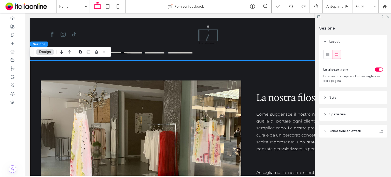
click at [389, 15] on icon at bounding box center [387, 16] width 3 height 3
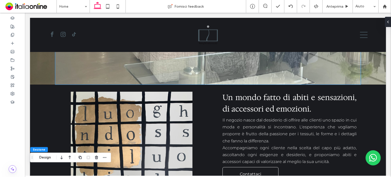
scroll to position [178, 0]
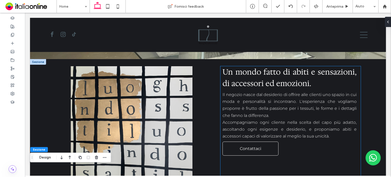
click at [247, 80] on span "Un mondo fatto di abiti e sensazioni, di accessori ed emozioni." at bounding box center [290, 78] width 134 height 22
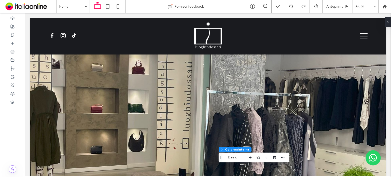
scroll to position [0, 0]
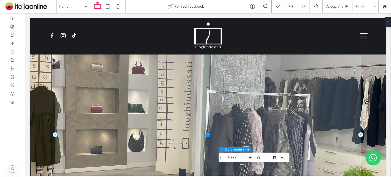
click at [117, 67] on span at bounding box center [208, 134] width 306 height 205
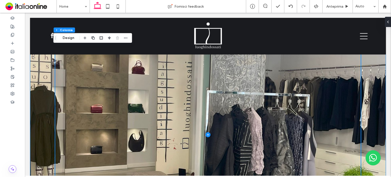
click at [37, 64] on div at bounding box center [208, 127] width 356 height 219
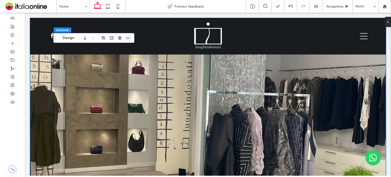
click at [130, 39] on span "button" at bounding box center [128, 38] width 6 height 6
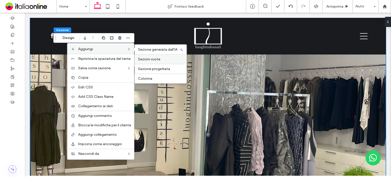
click at [162, 60] on label "Sezioni vuote" at bounding box center [161, 59] width 46 height 4
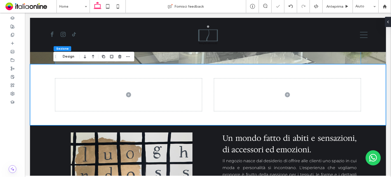
scroll to position [174, 0]
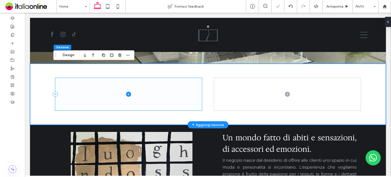
click at [198, 99] on span at bounding box center [128, 94] width 147 height 33
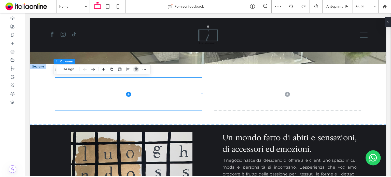
drag, startPoint x: 137, startPoint y: 71, endPoint x: 118, endPoint y: 58, distance: 23.2
click at [137, 71] on icon "button" at bounding box center [136, 69] width 4 height 4
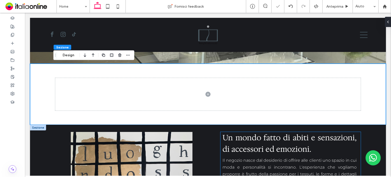
click at [263, 146] on span "Un mondo fatto di abiti e sensazioni, di accessori ed emozioni." at bounding box center [290, 143] width 134 height 22
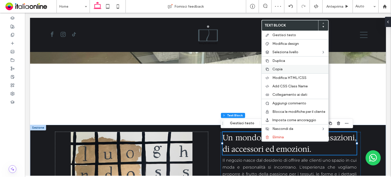
click at [280, 67] on span "Copia" at bounding box center [277, 69] width 10 height 4
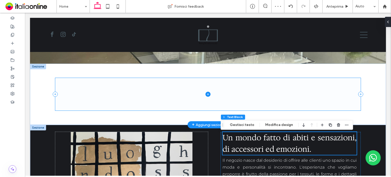
scroll to position [148, 0]
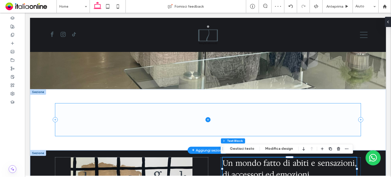
click at [143, 118] on span at bounding box center [208, 119] width 306 height 33
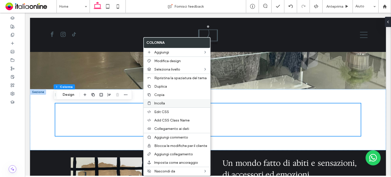
click at [162, 104] on span "Incolla" at bounding box center [159, 103] width 11 height 4
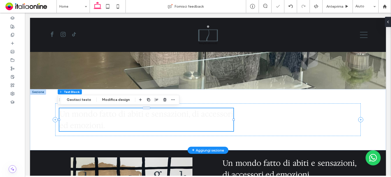
click at [178, 126] on h2 "Un mondo fatto di abiti e sensazioni, di accessori ed emozioni." at bounding box center [146, 119] width 174 height 23
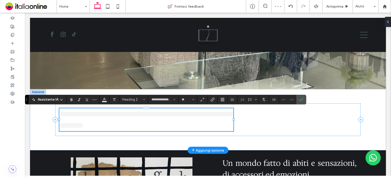
type input "**********"
type input "**"
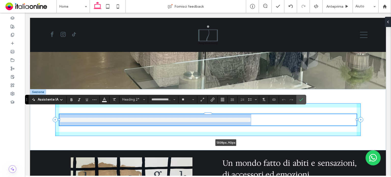
drag, startPoint x: 232, startPoint y: 119, endPoint x: 391, endPoint y: 120, distance: 158.9
type input "****"
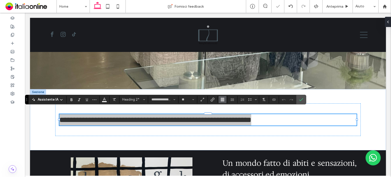
click at [223, 100] on icon "Allineamento" at bounding box center [222, 100] width 4 height 4
click at [229, 113] on div "ui.textEditor.alignment.center" at bounding box center [227, 115] width 7 height 4
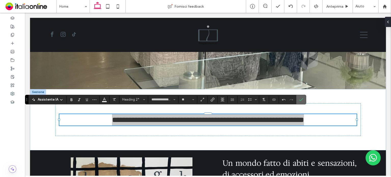
click at [300, 99] on use "Conferma" at bounding box center [301, 99] width 4 height 3
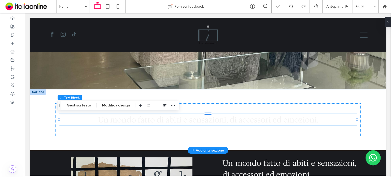
click at [196, 96] on div "Un mondo fatto di abiti e sensazioni, di accessori ed emozioni. 1308px , 90px" at bounding box center [208, 119] width 306 height 61
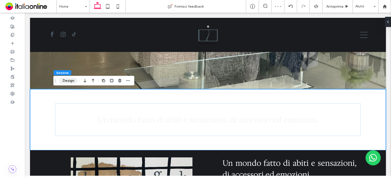
drag, startPoint x: 75, startPoint y: 79, endPoint x: 223, endPoint y: 87, distance: 147.6
click at [75, 79] on button "Design" at bounding box center [68, 81] width 18 height 6
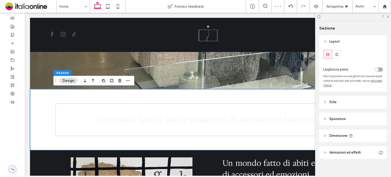
click at [366, 96] on header "Stile" at bounding box center [353, 102] width 68 height 13
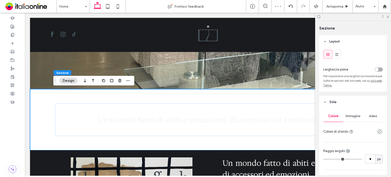
click at [366, 99] on header "Stile" at bounding box center [353, 102] width 68 height 13
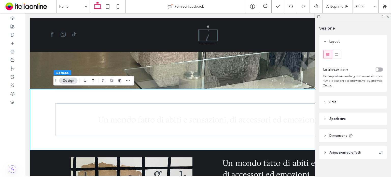
click at [365, 101] on header "Stile" at bounding box center [353, 102] width 68 height 13
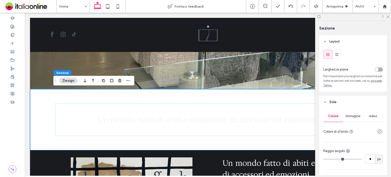
click at [379, 134] on div "empty color" at bounding box center [380, 131] width 6 height 6
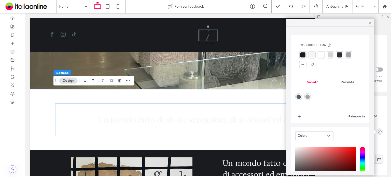
click at [306, 55] on div at bounding box center [302, 54] width 7 height 7
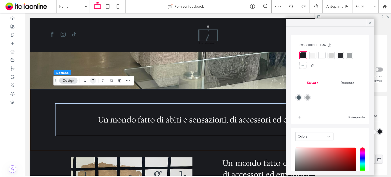
click at [92, 79] on use "button" at bounding box center [93, 81] width 3 height 4
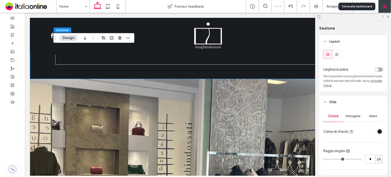
scroll to position [0, 0]
click at [389, 17] on icon at bounding box center [387, 16] width 3 height 3
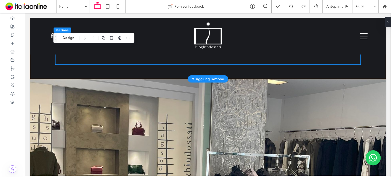
click at [136, 62] on div "Un mondo fatto di abiti e sensazioni, di accessori ed emozioni." at bounding box center [208, 48] width 306 height 33
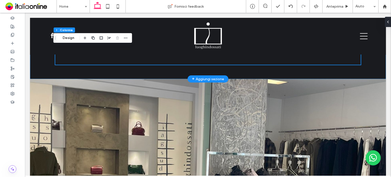
click at [210, 76] on div "+ Aggiungi sezione" at bounding box center [208, 79] width 32 height 7
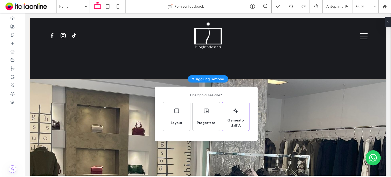
drag, startPoint x: 182, startPoint y: 45, endPoint x: 209, endPoint y: 58, distance: 29.6
click at [209, 58] on div "Che tipo di sezione? Layout Progettato Generato dall'IA" at bounding box center [195, 101] width 391 height 202
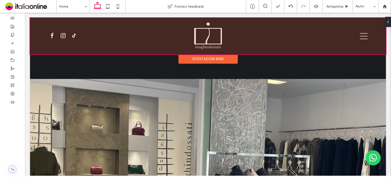
click at [204, 59] on div "Intestazione base" at bounding box center [207, 58] width 59 height 9
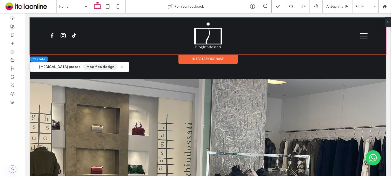
click at [92, 65] on button "Modifica design" at bounding box center [100, 67] width 34 height 6
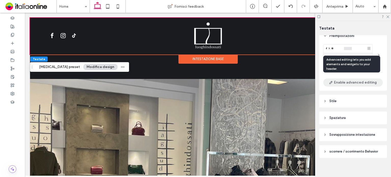
scroll to position [9, 0]
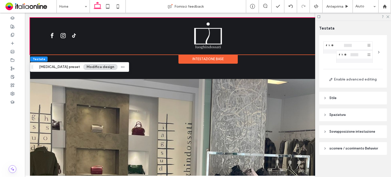
drag, startPoint x: 342, startPoint y: 128, endPoint x: 343, endPoint y: 122, distance: 5.9
click at [342, 128] on header "Sovrapposizione intestazione" at bounding box center [353, 131] width 68 height 13
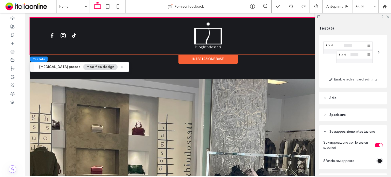
scroll to position [40, 0]
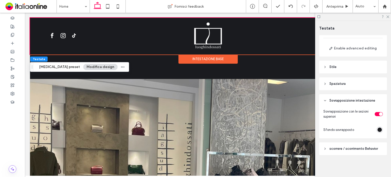
click at [375, 114] on div "toggle" at bounding box center [379, 114] width 8 height 4
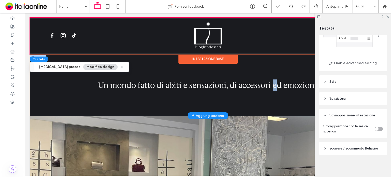
click at [272, 107] on div "Un mondo fatto di abiti e sensazioni, di accessori ed emozioni." at bounding box center [208, 84] width 306 height 61
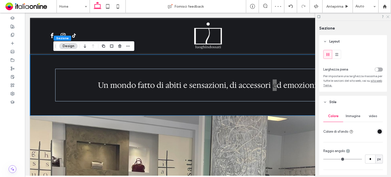
click at [388, 17] on icon at bounding box center [387, 16] width 3 height 3
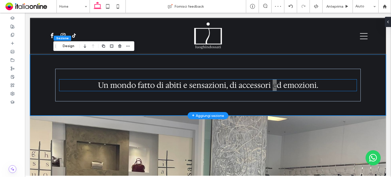
click at [238, 80] on span "Un mondo fatto di abiti e sensazioni, di accessori ed emozioni." at bounding box center [208, 85] width 220 height 10
click at [238, 80] on div "Un mondo fatto di abiti e sensazioni, di accessori ed emozioni." at bounding box center [207, 84] width 297 height 11
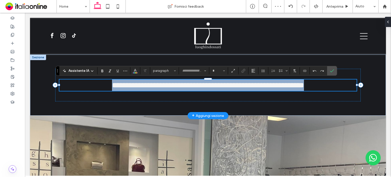
type input "**********"
type input "**"
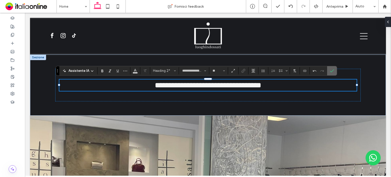
click at [331, 69] on icon "Conferma" at bounding box center [332, 71] width 4 height 4
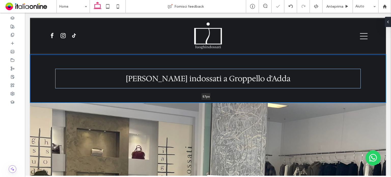
drag, startPoint x: 297, startPoint y: 115, endPoint x: 303, endPoint y: 67, distance: 48.3
click at [303, 67] on div "Luoghi indossati a Groppello d'Adda 57px Sezione + Aggiungi sezione" at bounding box center [208, 78] width 356 height 48
type input "**"
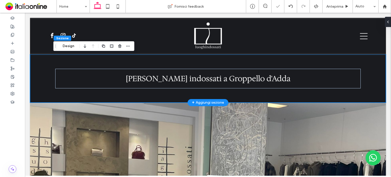
click at [275, 61] on div "[PERSON_NAME] indossati a Groppello d'Adda" at bounding box center [208, 78] width 306 height 48
click at [70, 45] on button "Design" at bounding box center [68, 46] width 18 height 6
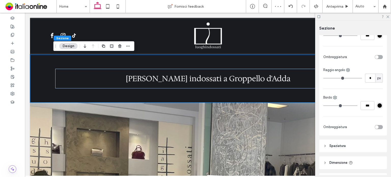
scroll to position [153, 0]
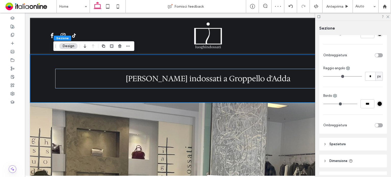
click at [339, 139] on header "Spaziatura" at bounding box center [353, 144] width 68 height 13
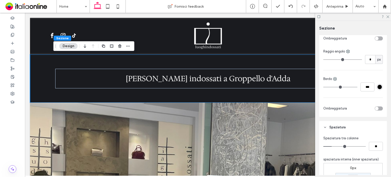
scroll to position [229, 0]
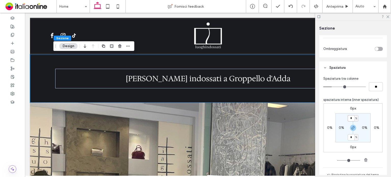
click at [351, 118] on input "*" at bounding box center [351, 118] width 7 height 6
type input "*"
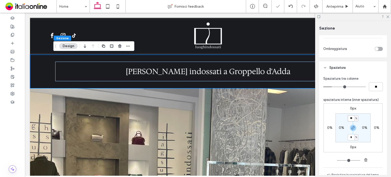
type input "**"
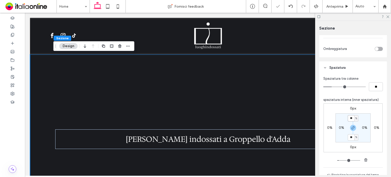
type input "*"
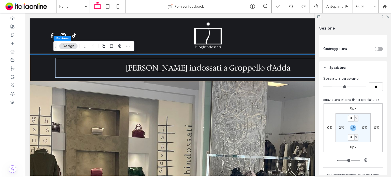
type input "*"
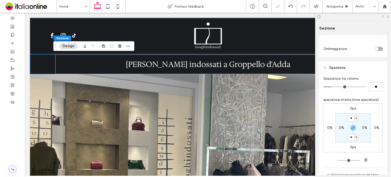
click at [389, 16] on icon at bounding box center [387, 16] width 3 height 3
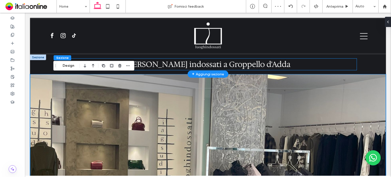
click at [353, 59] on h2 "[PERSON_NAME] indossati a Groppello d'Adda" at bounding box center [207, 64] width 297 height 11
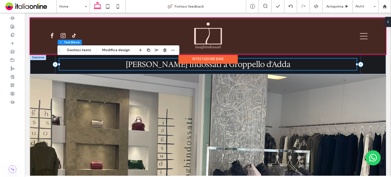
click at [211, 58] on div "Intestazione base" at bounding box center [207, 58] width 59 height 9
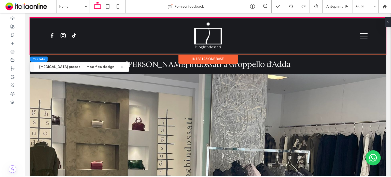
drag, startPoint x: 78, startPoint y: 66, endPoint x: 94, endPoint y: 71, distance: 17.1
click at [83, 66] on button "Modifica design" at bounding box center [100, 67] width 34 height 6
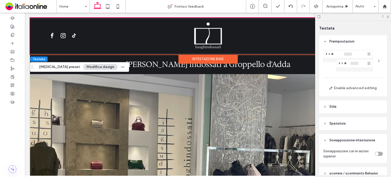
scroll to position [25, 0]
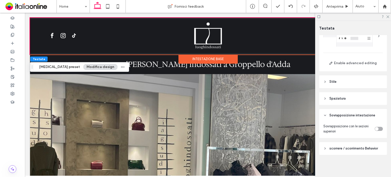
click at [351, 81] on header "Stile" at bounding box center [353, 81] width 68 height 13
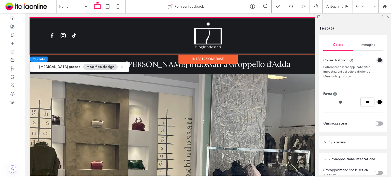
scroll to position [101, 0]
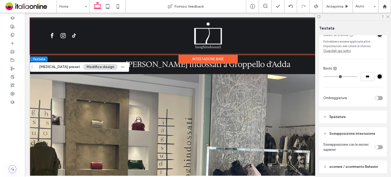
drag, startPoint x: 388, startPoint y: 16, endPoint x: 383, endPoint y: 21, distance: 7.2
click at [388, 16] on icon at bounding box center [387, 16] width 3 height 3
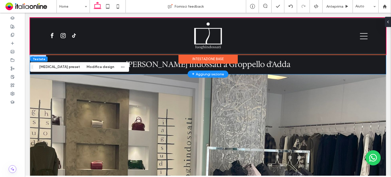
click at [46, 57] on div "[PERSON_NAME] indossati a Groppello d'Adda" at bounding box center [208, 64] width 356 height 20
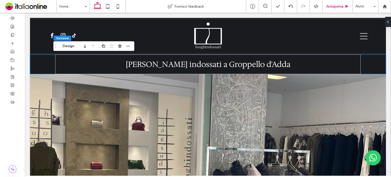
click at [334, 7] on span "Anteprima" at bounding box center [334, 6] width 17 height 4
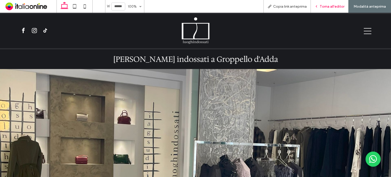
click at [334, 7] on span "Torna all'editor" at bounding box center [332, 6] width 25 height 4
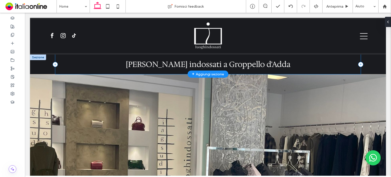
drag, startPoint x: 130, startPoint y: 56, endPoint x: 176, endPoint y: 60, distance: 45.5
click at [130, 56] on div "[PERSON_NAME] indossati a Groppello d'Adda" at bounding box center [208, 64] width 306 height 20
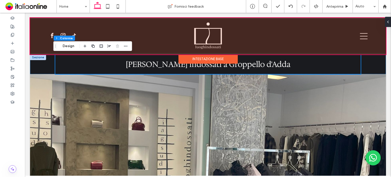
click at [220, 57] on div "Intestazione base" at bounding box center [207, 58] width 59 height 9
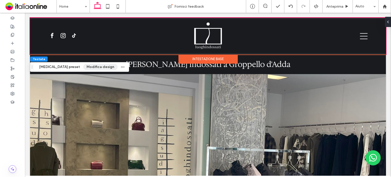
drag, startPoint x: 85, startPoint y: 66, endPoint x: 90, endPoint y: 68, distance: 5.6
click at [85, 66] on button "Modifica design" at bounding box center [100, 67] width 34 height 6
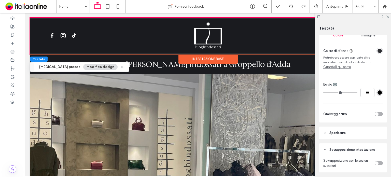
scroll to position [44, 0]
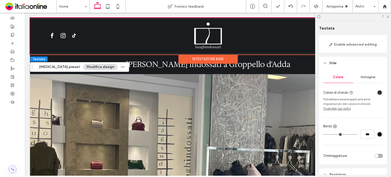
click at [388, 18] on div at bounding box center [353, 17] width 76 height 8
click at [388, 18] on icon at bounding box center [387, 16] width 3 height 3
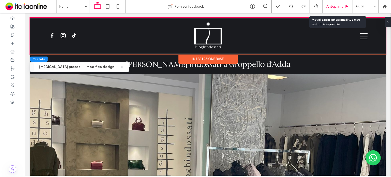
click at [338, 9] on div "Anteprima" at bounding box center [338, 6] width 30 height 13
click at [336, 8] on span "Anteprima" at bounding box center [334, 6] width 17 height 4
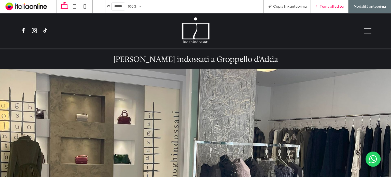
click at [328, 7] on span "Torna all'editor" at bounding box center [332, 6] width 25 height 4
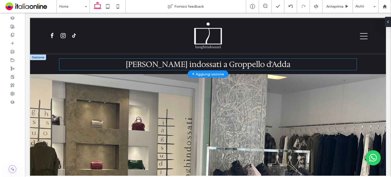
click at [170, 67] on span "[PERSON_NAME] indossati a Groppello d'Adda" at bounding box center [208, 64] width 165 height 10
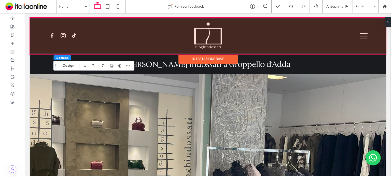
click at [95, 18] on div at bounding box center [208, 36] width 356 height 37
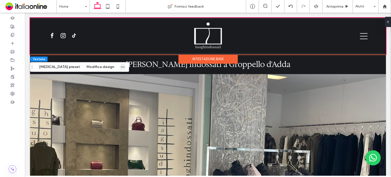
click at [121, 67] on icon "button" at bounding box center [123, 67] width 4 height 4
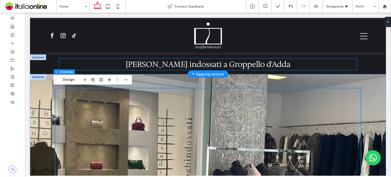
click at [176, 66] on span "[PERSON_NAME] indossati a Groppello d'Adda" at bounding box center [208, 64] width 165 height 10
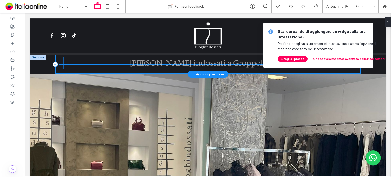
drag, startPoint x: 211, startPoint y: 66, endPoint x: 217, endPoint y: 65, distance: 6.2
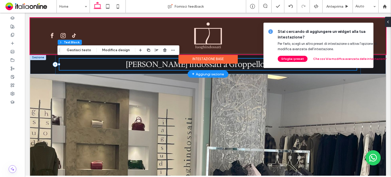
click at [43, 24] on div at bounding box center [208, 36] width 356 height 37
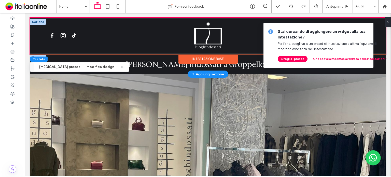
click at [41, 22] on div at bounding box center [38, 22] width 16 height 6
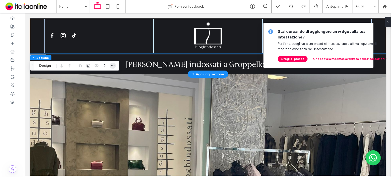
click at [111, 65] on icon "button" at bounding box center [113, 66] width 4 height 4
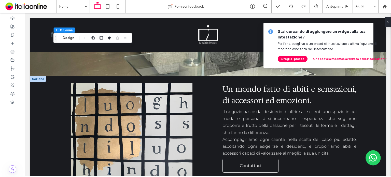
scroll to position [227, 0]
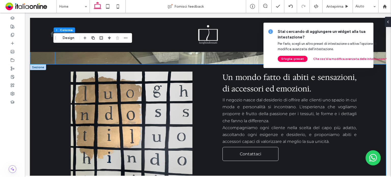
click at [362, 92] on div "Un mondo fatto di abiti e sensazioni, di accessori ed emozioni. Il negozio nasc…" at bounding box center [208, 130] width 356 height 133
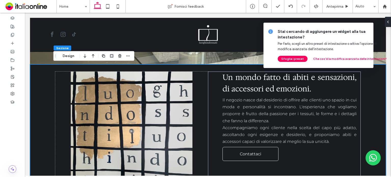
click at [391, 30] on icon at bounding box center [396, 32] width 4 height 4
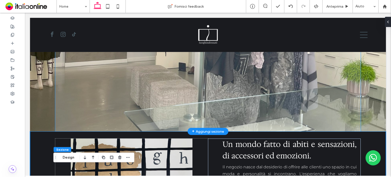
scroll to position [0, 0]
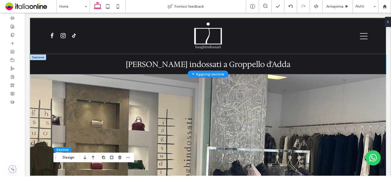
click at [35, 60] on div "[PERSON_NAME] indossati a Groppello d'Adda" at bounding box center [208, 64] width 356 height 20
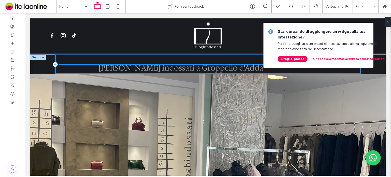
drag, startPoint x: 261, startPoint y: 57, endPoint x: 227, endPoint y: 65, distance: 34.3
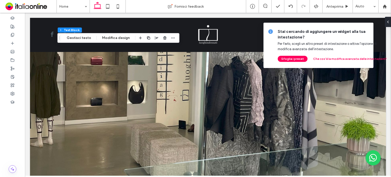
scroll to position [99, 0]
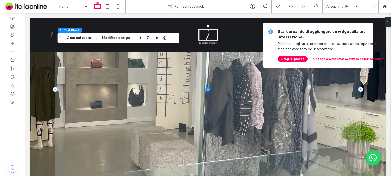
click at [288, 121] on span at bounding box center [208, 89] width 306 height 205
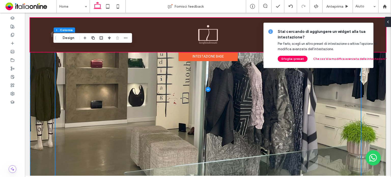
click at [40, 40] on div at bounding box center [208, 35] width 356 height 34
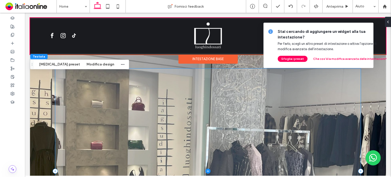
scroll to position [0, 0]
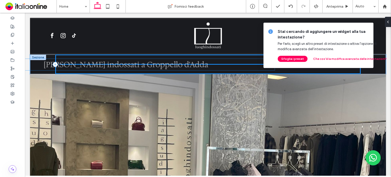
drag, startPoint x: 184, startPoint y: 70, endPoint x: 104, endPoint y: 70, distance: 79.7
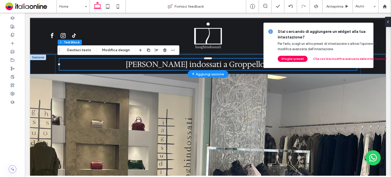
click at [46, 67] on div "[PERSON_NAME] indossati a Groppello d'Adda" at bounding box center [208, 64] width 356 height 20
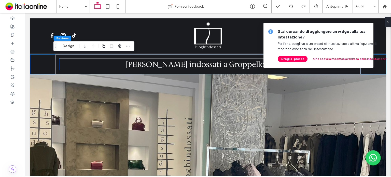
click at [199, 64] on span "[PERSON_NAME] indossati a Groppello d'Adda" at bounding box center [208, 64] width 165 height 10
click at [199, 64] on div "[PERSON_NAME] indossati a Groppello d'Adda" at bounding box center [207, 64] width 297 height 11
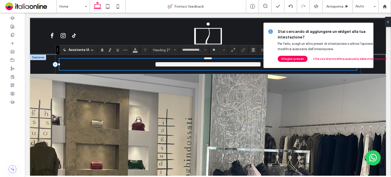
click at [199, 64] on span "**********" at bounding box center [208, 64] width 106 height 7
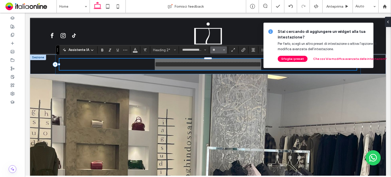
click at [221, 48] on button "**" at bounding box center [218, 49] width 17 height 7
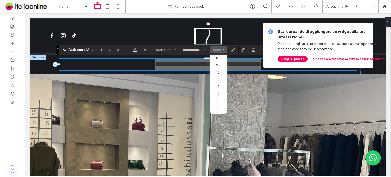
click at [216, 48] on input "Dimensione-input" at bounding box center [217, 50] width 10 height 4
click at [220, 84] on label "18" at bounding box center [218, 82] width 16 height 7
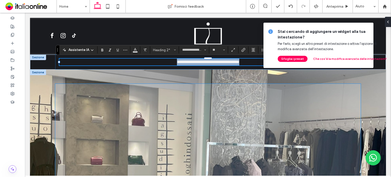
type input "**"
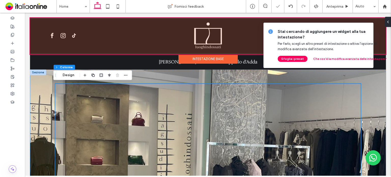
click at [208, 45] on div at bounding box center [208, 36] width 356 height 37
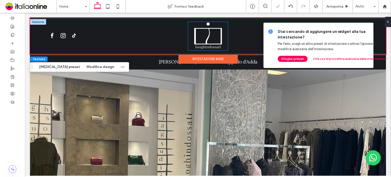
click at [208, 42] on img at bounding box center [208, 36] width 40 height 29
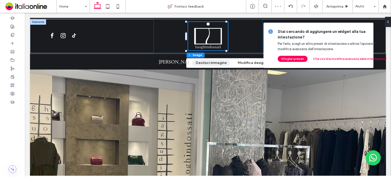
drag, startPoint x: 223, startPoint y: 64, endPoint x: 276, endPoint y: 61, distance: 53.0
click at [223, 64] on button "Gestisci immagine" at bounding box center [211, 63] width 38 height 6
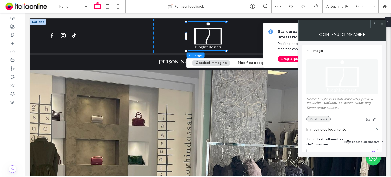
click at [323, 117] on button "Sostituisci" at bounding box center [319, 119] width 24 height 6
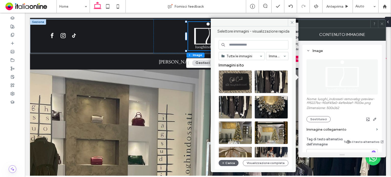
click at [378, 121] on div "**********" at bounding box center [341, 124] width 79 height 158
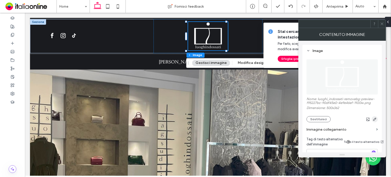
click at [376, 119] on icon "button" at bounding box center [375, 119] width 4 height 4
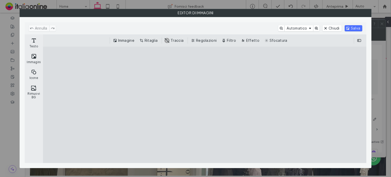
drag, startPoint x: 146, startPoint y: 38, endPoint x: 172, endPoint y: 55, distance: 30.9
click at [146, 38] on button "Ritaglia" at bounding box center [149, 40] width 21 height 6
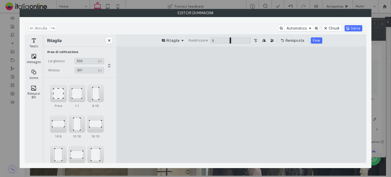
type input "***"
drag, startPoint x: 241, startPoint y: 151, endPoint x: 244, endPoint y: 134, distance: 17.1
click at [241, 105] on cesdk-canvas "Editor / piattaforma / website builder canvas" at bounding box center [241, 105] width 0 height 0
click at [315, 41] on button "Fine" at bounding box center [316, 40] width 11 height 6
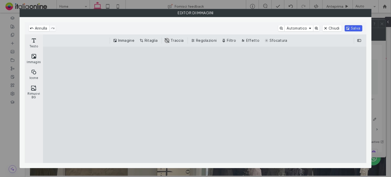
click at [350, 27] on button "Salva" at bounding box center [354, 28] width 18 height 6
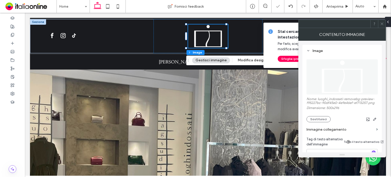
click at [380, 25] on icon at bounding box center [382, 24] width 4 height 4
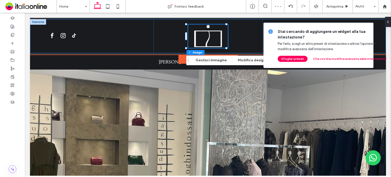
click at [381, 25] on div at bounding box center [208, 36] width 356 height 34
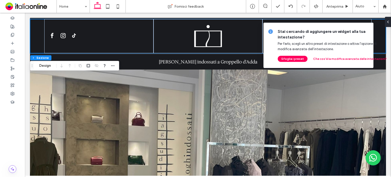
click at [391, 30] on icon at bounding box center [396, 32] width 4 height 4
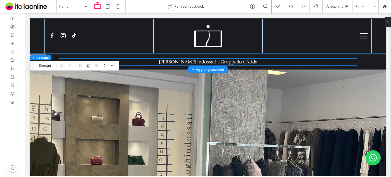
click at [239, 61] on span "[PERSON_NAME] indossati a Groppello d'Adda" at bounding box center [208, 62] width 99 height 6
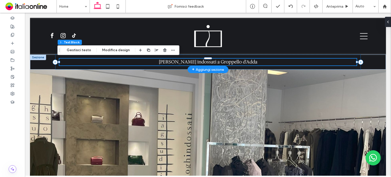
click at [239, 61] on span "[PERSON_NAME] indossati a Groppello d'Adda" at bounding box center [208, 62] width 99 height 6
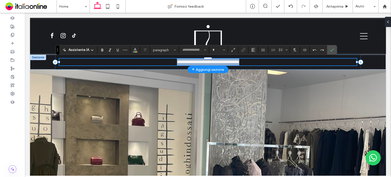
type input "**********"
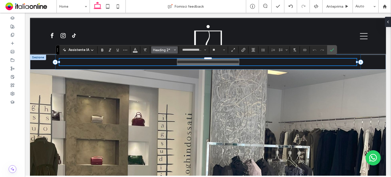
click at [169, 49] on span "Heading 2*" at bounding box center [163, 50] width 20 height 4
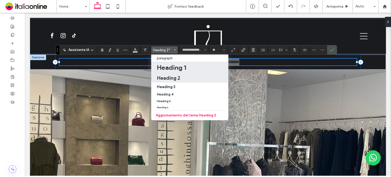
click at [165, 67] on h1 "Heading 1" at bounding box center [171, 67] width 29 height 8
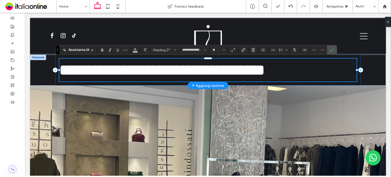
type input "**"
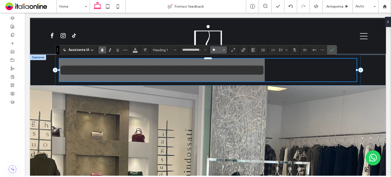
click at [215, 51] on input "**" at bounding box center [217, 50] width 10 height 4
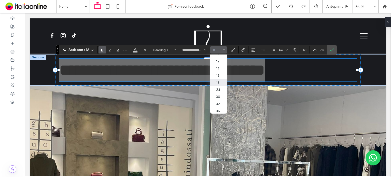
click at [220, 82] on label "18" at bounding box center [218, 82] width 16 height 7
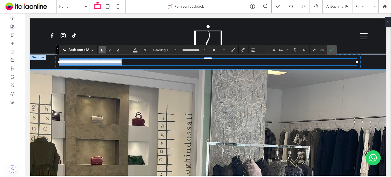
type input "**"
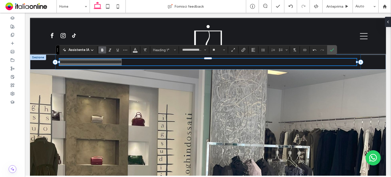
click at [100, 51] on icon "Grassetto" at bounding box center [102, 50] width 4 height 4
click at [251, 48] on icon "Allineamento" at bounding box center [253, 50] width 4 height 4
click at [254, 64] on label "ui.textEditor.alignment.center" at bounding box center [259, 65] width 18 height 7
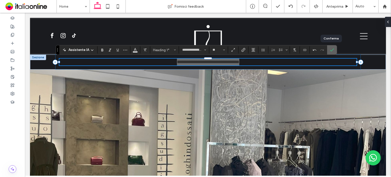
click at [332, 50] on use "Conferma" at bounding box center [332, 49] width 4 height 3
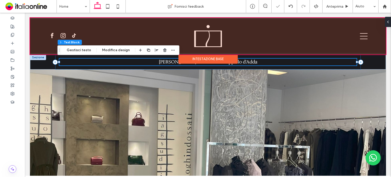
drag, startPoint x: 229, startPoint y: 64, endPoint x: 234, endPoint y: 48, distance: 16.8
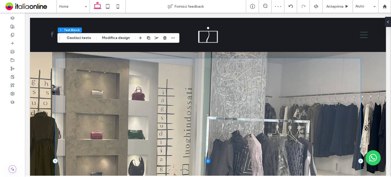
scroll to position [0, 0]
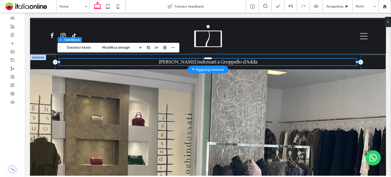
drag, startPoint x: 264, startPoint y: 59, endPoint x: 251, endPoint y: 59, distance: 13.0
click at [264, 59] on div at bounding box center [207, 59] width 297 height 0
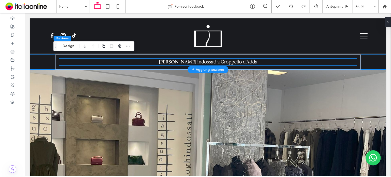
click at [261, 61] on h1 "[PERSON_NAME] indossati a Groppello d'Adda" at bounding box center [207, 62] width 297 height 7
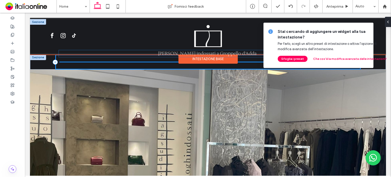
drag, startPoint x: 158, startPoint y: 59, endPoint x: 159, endPoint y: 50, distance: 8.5
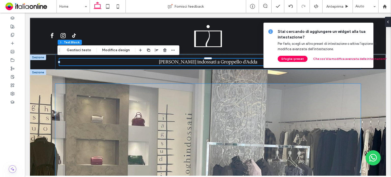
drag, startPoint x: 241, startPoint y: 93, endPoint x: 289, endPoint y: 81, distance: 49.5
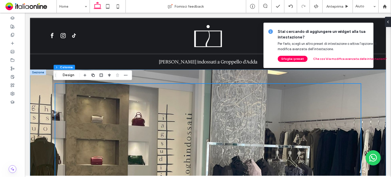
click at [391, 30] on icon at bounding box center [396, 32] width 4 height 4
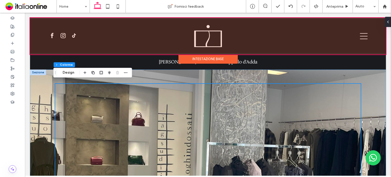
click at [40, 19] on div at bounding box center [208, 36] width 356 height 37
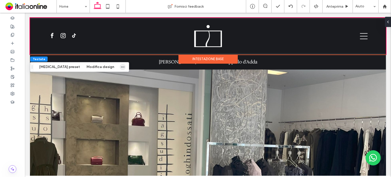
click at [120, 67] on span "button" at bounding box center [123, 67] width 6 height 6
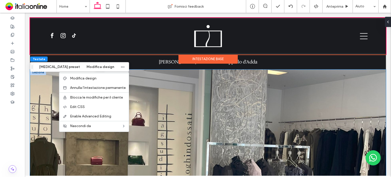
drag, startPoint x: 331, startPoint y: 76, endPoint x: 274, endPoint y: 69, distance: 58.2
click at [331, 76] on div at bounding box center [208, 179] width 306 height 219
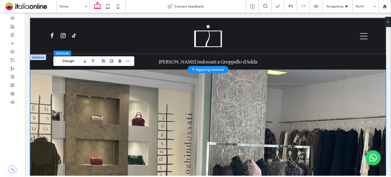
click at [371, 67] on div "[PERSON_NAME] indossati a Groppello d'Adda" at bounding box center [208, 61] width 356 height 15
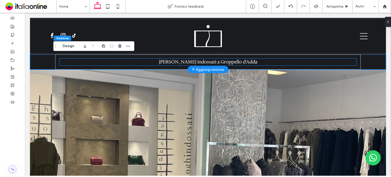
click at [320, 61] on h1 "[PERSON_NAME] indossati a Groppello d'Adda" at bounding box center [207, 62] width 297 height 7
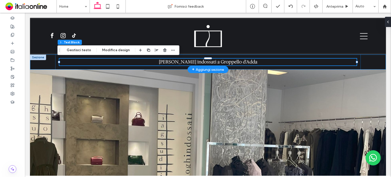
drag, startPoint x: 372, startPoint y: 65, endPoint x: 369, endPoint y: 65, distance: 3.1
click at [372, 65] on div "[PERSON_NAME] indossati a Groppello d'Adda" at bounding box center [208, 61] width 356 height 15
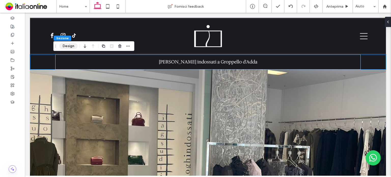
click at [75, 44] on button "Design" at bounding box center [68, 46] width 18 height 6
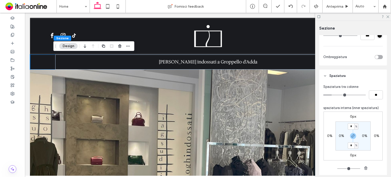
scroll to position [229, 0]
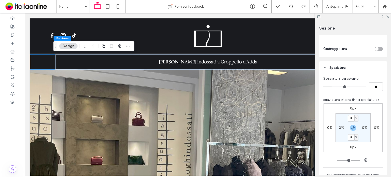
click at [351, 119] on input "*" at bounding box center [351, 118] width 7 height 6
type input "*"
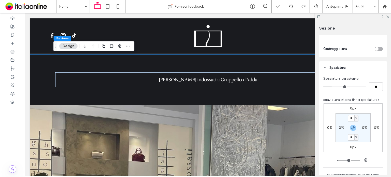
drag, startPoint x: 389, startPoint y: 17, endPoint x: 365, endPoint y: 25, distance: 25.0
click at [389, 17] on icon at bounding box center [387, 16] width 3 height 3
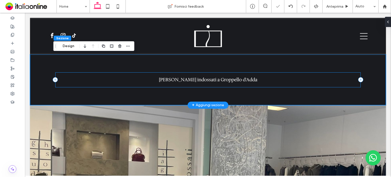
click at [217, 74] on div "[PERSON_NAME] indossati a Groppello d'Adda" at bounding box center [208, 79] width 306 height 15
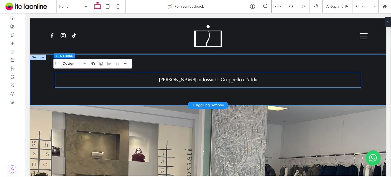
click at [210, 72] on div at bounding box center [208, 72] width 306 height 0
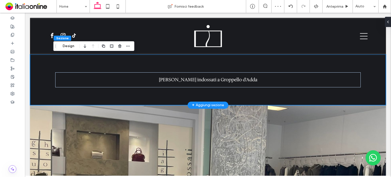
click at [214, 72] on div "[PERSON_NAME] indossati a Groppello d'Adda" at bounding box center [208, 79] width 306 height 51
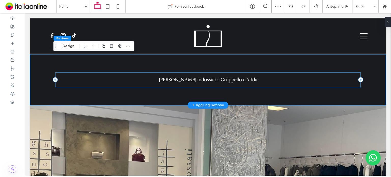
click at [214, 74] on div "[PERSON_NAME] indossati a Groppello d'Adda" at bounding box center [208, 79] width 306 height 15
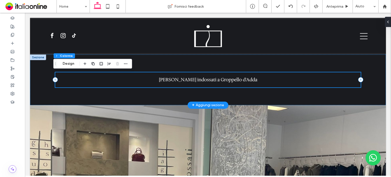
click at [210, 74] on div "[PERSON_NAME] indossati a Groppello d'Adda" at bounding box center [208, 79] width 306 height 15
drag, startPoint x: 210, startPoint y: 74, endPoint x: 215, endPoint y: 73, distance: 5.2
click at [210, 74] on div "[PERSON_NAME] indossati a Groppello d'Adda" at bounding box center [208, 79] width 306 height 15
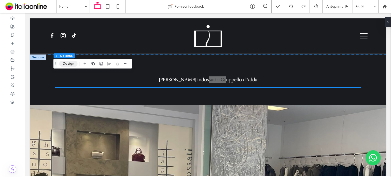
drag, startPoint x: 73, startPoint y: 63, endPoint x: 211, endPoint y: 79, distance: 138.6
click at [73, 63] on button "Design" at bounding box center [68, 64] width 18 height 6
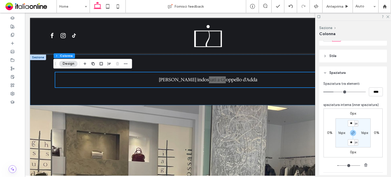
scroll to position [102, 0]
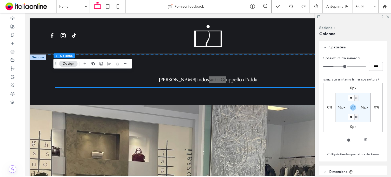
click at [350, 99] on input "**" at bounding box center [351, 98] width 7 height 6
type input "*"
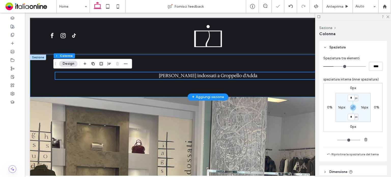
drag, startPoint x: 258, startPoint y: 58, endPoint x: 250, endPoint y: 55, distance: 8.7
click at [258, 58] on div "[PERSON_NAME] indossati a Groppello d'Adda" at bounding box center [208, 75] width 306 height 43
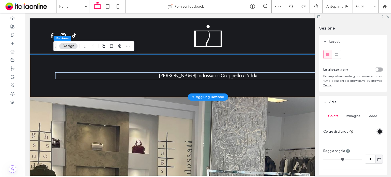
click at [66, 62] on div "[PERSON_NAME] indossati a Groppello d'Adda" at bounding box center [208, 75] width 306 height 43
drag, startPoint x: 70, startPoint y: 47, endPoint x: 87, endPoint y: 49, distance: 17.2
click at [70, 46] on button "Design" at bounding box center [68, 46] width 18 height 6
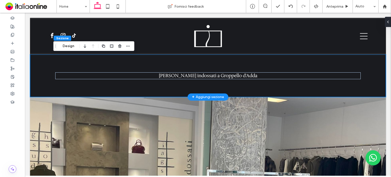
click at [49, 61] on div "[PERSON_NAME] indossati a Groppello d'Adda" at bounding box center [208, 75] width 356 height 43
click at [36, 89] on div "[PERSON_NAME] indossati a Groppello d'Adda" at bounding box center [208, 75] width 356 height 43
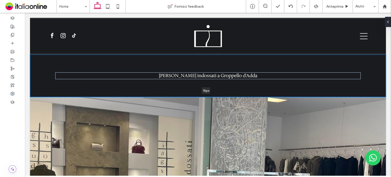
drag, startPoint x: 231, startPoint y: 96, endPoint x: 242, endPoint y: 55, distance: 42.9
click at [242, 55] on div "Luoghi indossati a Groppello d'Adda 15px Sezione + Aggiungi sezione" at bounding box center [208, 75] width 356 height 43
type input "*"
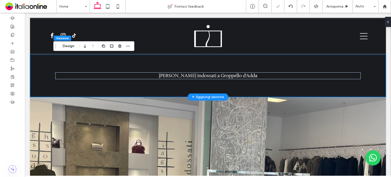
drag, startPoint x: 306, startPoint y: 88, endPoint x: 309, endPoint y: 89, distance: 3.6
click at [307, 88] on div "[PERSON_NAME] indossati a Groppello d'Adda" at bounding box center [208, 75] width 306 height 43
click at [73, 45] on button "Design" at bounding box center [68, 46] width 18 height 6
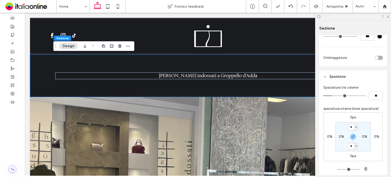
scroll to position [229, 0]
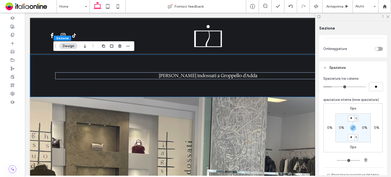
click at [351, 120] on input "*" at bounding box center [351, 118] width 7 height 6
type input "*"
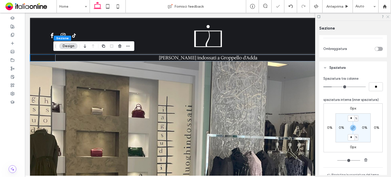
click at [388, 15] on icon at bounding box center [387, 16] width 3 height 3
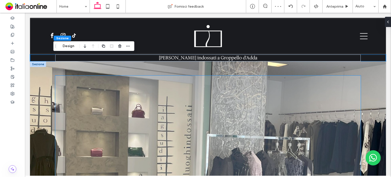
click at [363, 91] on div at bounding box center [208, 170] width 356 height 219
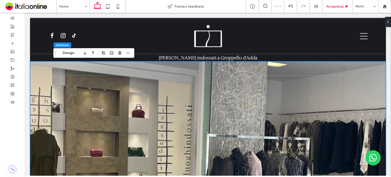
click at [339, 7] on span "Anteprima" at bounding box center [334, 6] width 17 height 4
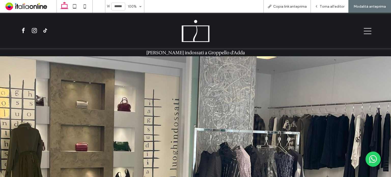
drag, startPoint x: 301, startPoint y: 17, endPoint x: 337, endPoint y: 7, distance: 37.5
click at [337, 7] on span "Torna all'editor" at bounding box center [332, 6] width 25 height 4
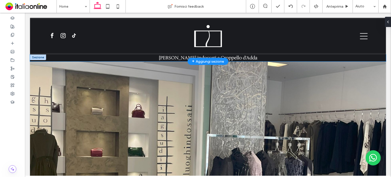
click at [365, 57] on div "[PERSON_NAME] indossati a Groppello d'Adda" at bounding box center [208, 57] width 356 height 7
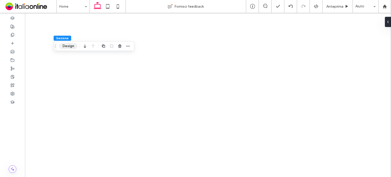
click at [68, 45] on button "Design" at bounding box center [68, 46] width 18 height 6
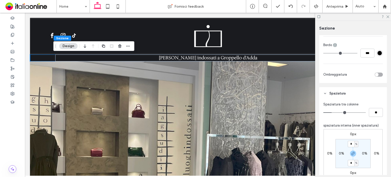
scroll to position [229, 0]
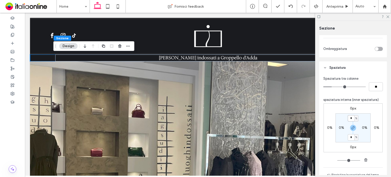
click at [351, 120] on input "*" at bounding box center [351, 118] width 7 height 6
type input "*"
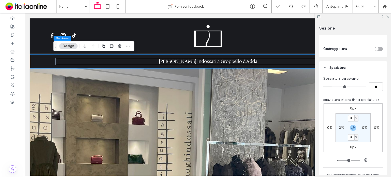
click at [387, 17] on icon at bounding box center [387, 16] width 3 height 3
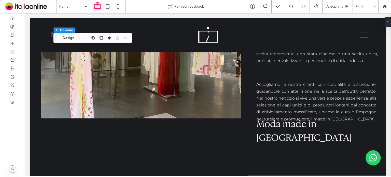
scroll to position [447, 0]
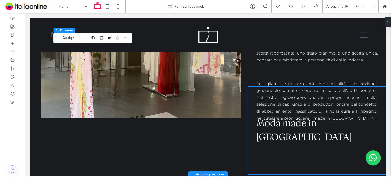
click at [319, 139] on span "Moda made in [GEOGRAPHIC_DATA]" at bounding box center [304, 130] width 96 height 26
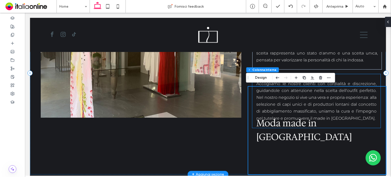
scroll to position [473, 0]
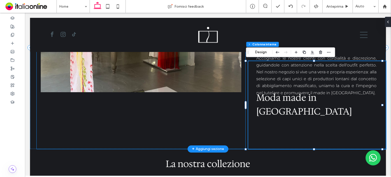
click at [221, 125] on div at bounding box center [141, 51] width 209 height 196
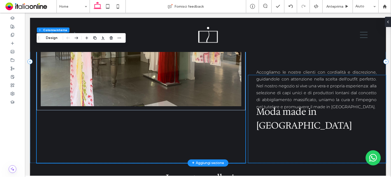
scroll to position [447, 0]
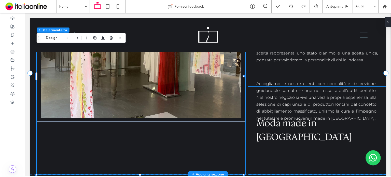
click at [308, 132] on span "Moda made in [GEOGRAPHIC_DATA]" at bounding box center [304, 130] width 96 height 26
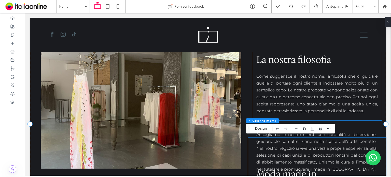
scroll to position [422, 0]
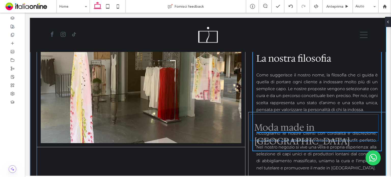
drag, startPoint x: 302, startPoint y: 159, endPoint x: 303, endPoint y: 127, distance: 31.8
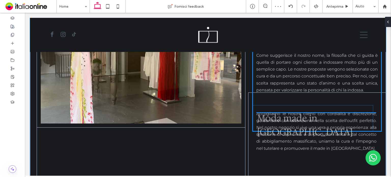
scroll to position [446, 0]
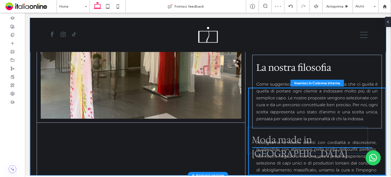
drag, startPoint x: 299, startPoint y: 137, endPoint x: 293, endPoint y: 141, distance: 7.6
type input "**"
type input "****"
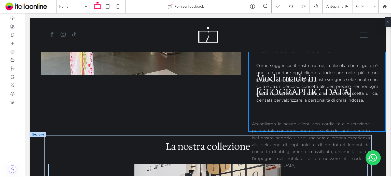
scroll to position [491, 0]
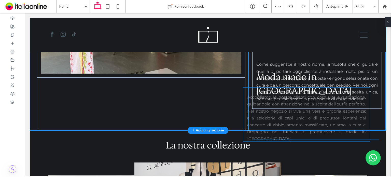
drag, startPoint x: 315, startPoint y: 146, endPoint x: 308, endPoint y: 127, distance: 20.0
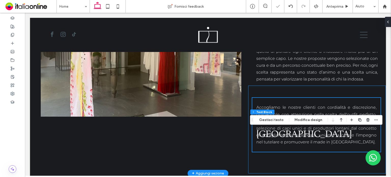
scroll to position [466, 0]
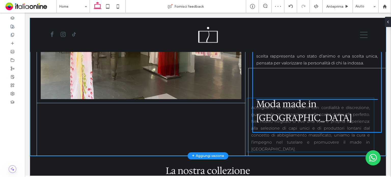
drag, startPoint x: 304, startPoint y: 104, endPoint x: 301, endPoint y: 124, distance: 20.8
type input "***"
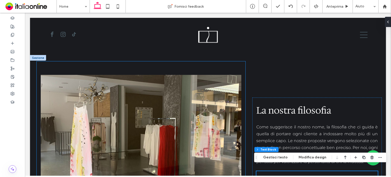
scroll to position [338, 0]
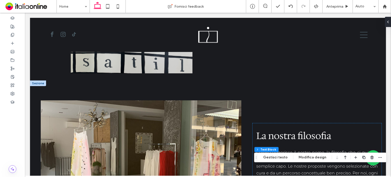
click at [38, 84] on div at bounding box center [38, 83] width 16 height 6
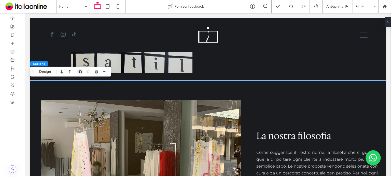
click at [77, 73] on span "button" at bounding box center [80, 71] width 6 height 6
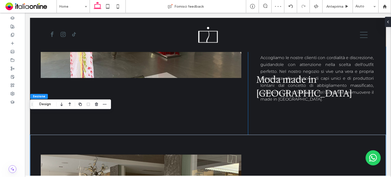
scroll to position [475, 0]
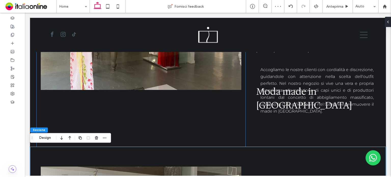
click at [241, 83] on div at bounding box center [141, 27] width 209 height 134
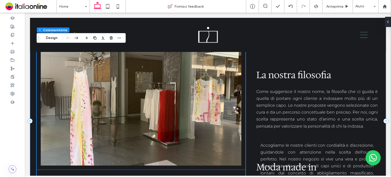
scroll to position [398, 0]
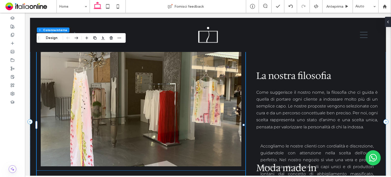
click at [236, 98] on img at bounding box center [141, 103] width 201 height 126
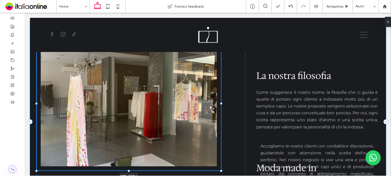
scroll to position [102, 0]
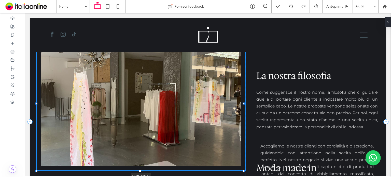
drag, startPoint x: 243, startPoint y: 102, endPoint x: 246, endPoint y: 101, distance: 2.6
click at [246, 101] on div "101% , 527px Moda made in [GEOGRAPHIC_DATA] La nostra filosofia Come suggerisce…" at bounding box center [208, 121] width 356 height 203
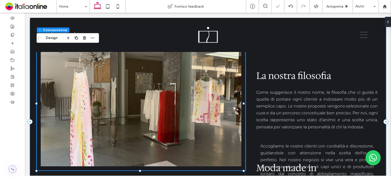
click at [248, 103] on div "101% , 527px Moda made in [GEOGRAPHIC_DATA] La nostra filosofia Come suggerisce…" at bounding box center [208, 121] width 356 height 203
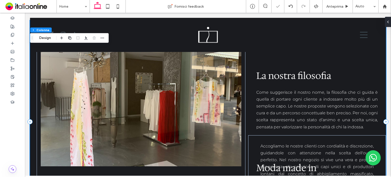
click at [248, 103] on div "Moda made in [GEOGRAPHIC_DATA] La nostra filosofia Come suggerisce il nostro no…" at bounding box center [208, 121] width 356 height 203
drag, startPoint x: 247, startPoint y: 99, endPoint x: 244, endPoint y: 98, distance: 2.7
click at [247, 99] on div "Moda made in [GEOGRAPHIC_DATA] La nostra filosofia Come suggerisce il nostro no…" at bounding box center [208, 121] width 356 height 203
click at [244, 98] on div "Moda made in [GEOGRAPHIC_DATA] La nostra filosofia Come suggerisce il nostro no…" at bounding box center [208, 121] width 356 height 203
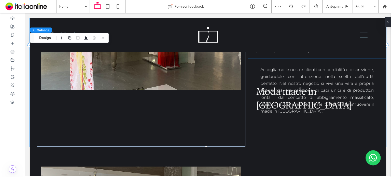
click at [266, 115] on div "Accogliamo le nostre clienti con cordialità e discrezione, guidandole con atten…" at bounding box center [316, 90] width 121 height 61
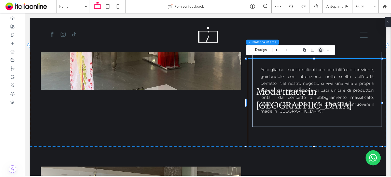
drag, startPoint x: 294, startPoint y: 38, endPoint x: 320, endPoint y: 50, distance: 28.2
click at [320, 50] on use "button" at bounding box center [320, 49] width 3 height 3
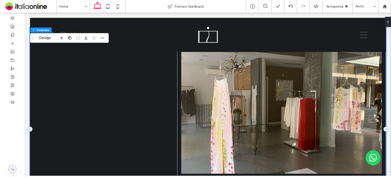
scroll to position [348, 0]
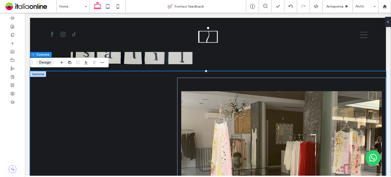
click at [47, 60] on button "Design" at bounding box center [45, 62] width 18 height 6
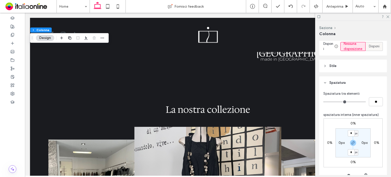
scroll to position [68, 0]
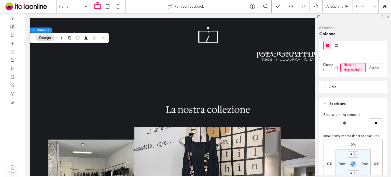
click at [389, 17] on div at bounding box center [353, 17] width 76 height 8
click at [389, 16] on div at bounding box center [353, 17] width 76 height 8
click at [387, 16] on icon at bounding box center [387, 16] width 3 height 3
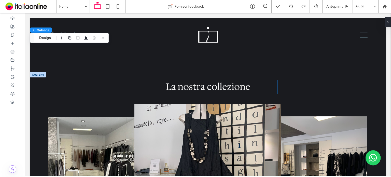
scroll to position [761, 0]
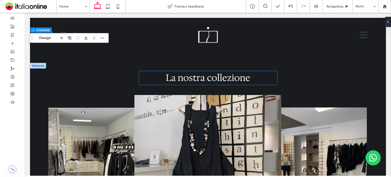
click at [219, 77] on span "La nostra collezione" at bounding box center [208, 78] width 85 height 12
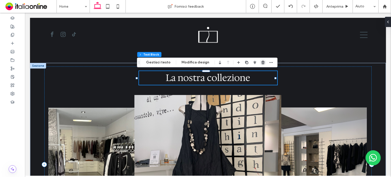
click at [261, 64] on icon "button" at bounding box center [263, 62] width 4 height 4
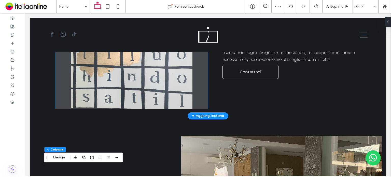
scroll to position [354, 0]
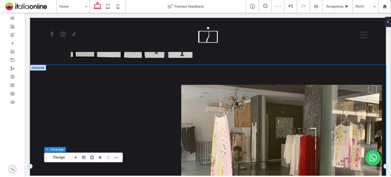
click at [56, 91] on div at bounding box center [208, 166] width 356 height 203
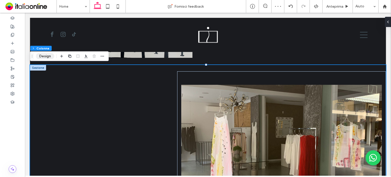
click at [50, 54] on button "Design" at bounding box center [45, 56] width 18 height 6
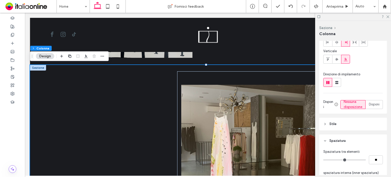
scroll to position [0, 0]
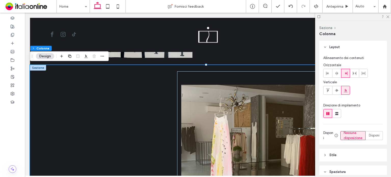
click at [34, 67] on div at bounding box center [38, 68] width 16 height 6
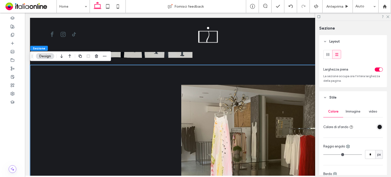
click at [377, 67] on div "toggle" at bounding box center [379, 69] width 8 height 4
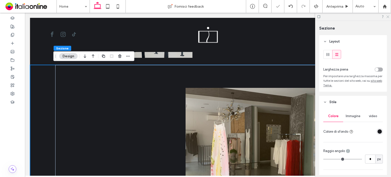
click at [388, 17] on use at bounding box center [387, 17] width 3 height 3
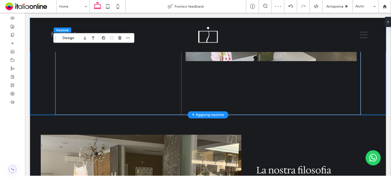
scroll to position [558, 0]
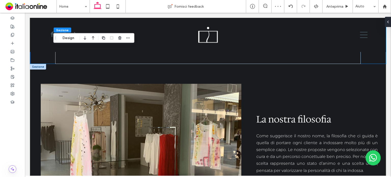
drag, startPoint x: 293, startPoint y: 111, endPoint x: 288, endPoint y: 112, distance: 4.9
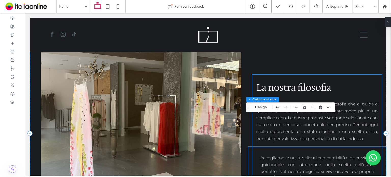
scroll to position [584, 0]
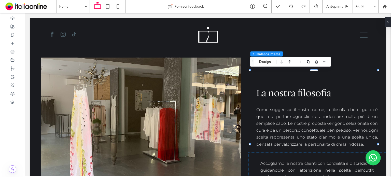
click at [283, 87] on span "La nostra filosofia" at bounding box center [293, 93] width 75 height 12
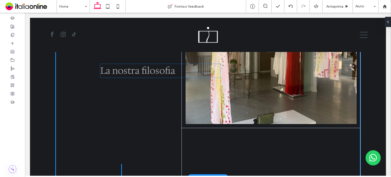
scroll to position [380, 0]
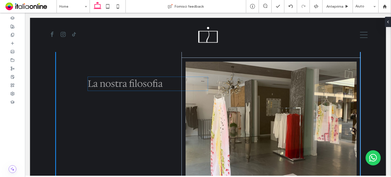
drag, startPoint x: 283, startPoint y: 84, endPoint x: 116, endPoint y: 84, distance: 167.3
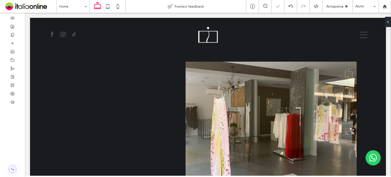
type input "**"
type input "****"
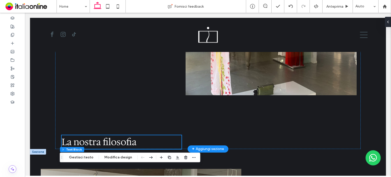
scroll to position [495, 0]
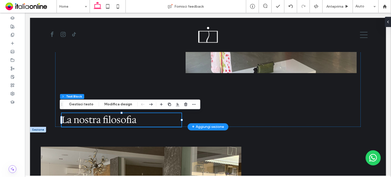
drag, startPoint x: 127, startPoint y: 115, endPoint x: 137, endPoint y: 66, distance: 49.7
click at [137, 66] on div "La nostra filosofia" at bounding box center [208, 25] width 306 height 203
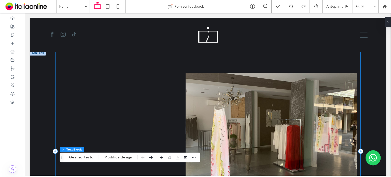
scroll to position [342, 0]
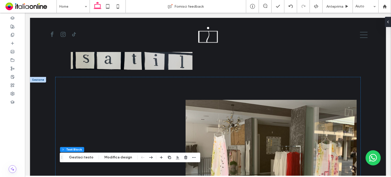
click at [31, 81] on div at bounding box center [38, 80] width 16 height 6
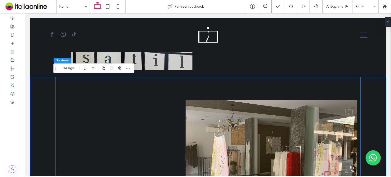
click at [196, 78] on div "La nostra filosofia" at bounding box center [208, 178] width 306 height 203
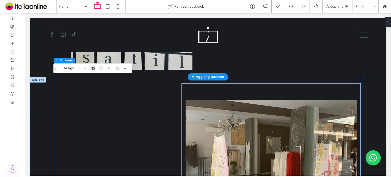
click at [207, 75] on div "+ Aggiungi sezione" at bounding box center [208, 77] width 32 height 7
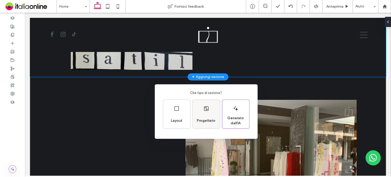
click at [202, 101] on div "Progettato" at bounding box center [206, 114] width 27 height 29
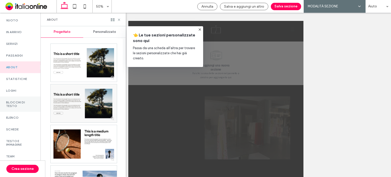
scroll to position [76, 0]
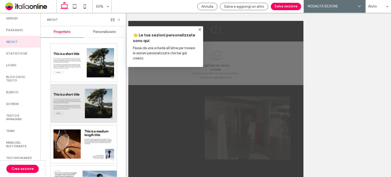
drag, startPoint x: 19, startPoint y: 116, endPoint x: 68, endPoint y: 98, distance: 52.4
click at [19, 116] on div "Testo e immagine" at bounding box center [20, 117] width 40 height 15
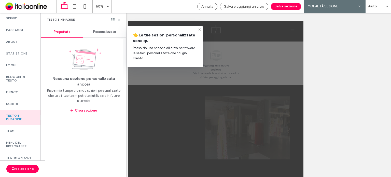
click at [94, 34] on div "Personalizzato" at bounding box center [104, 31] width 43 height 11
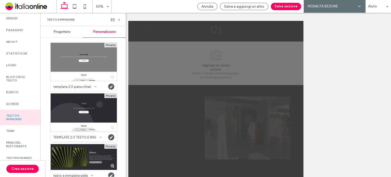
scroll to position [7, 0]
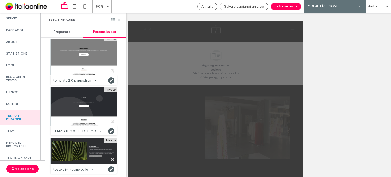
click at [90, 153] on div at bounding box center [84, 151] width 66 height 26
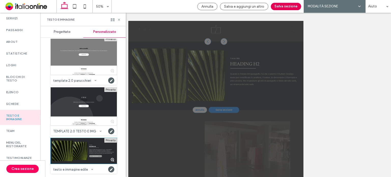
click at [295, 7] on button "Salva sezione" at bounding box center [286, 6] width 30 height 7
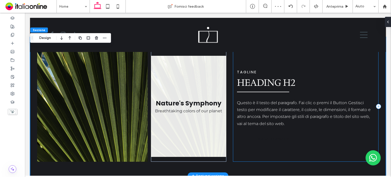
scroll to position [390, 0]
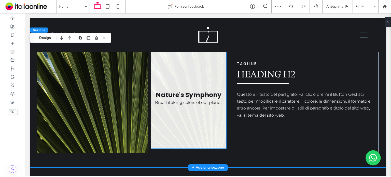
click at [175, 79] on link at bounding box center [188, 97] width 75 height 101
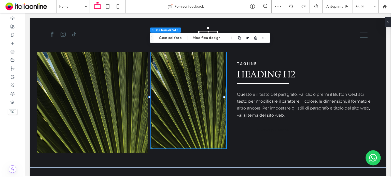
click at [249, 39] on div at bounding box center [247, 37] width 39 height 9
click at [254, 39] on icon "button" at bounding box center [256, 38] width 4 height 4
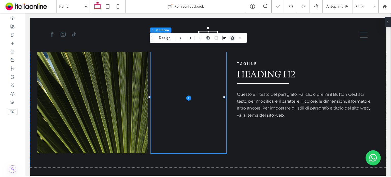
click at [230, 38] on icon "button" at bounding box center [232, 38] width 4 height 4
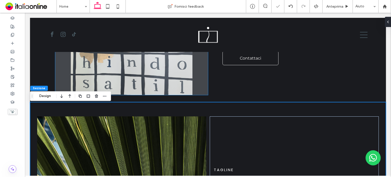
scroll to position [314, 0]
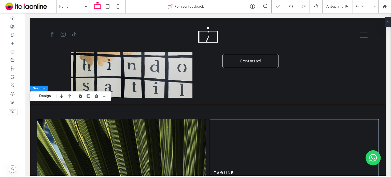
click at [48, 99] on div "Sezione Design" at bounding box center [70, 96] width 81 height 10
drag, startPoint x: 48, startPoint y: 95, endPoint x: 50, endPoint y: 96, distance: 2.9
click at [48, 95] on button "Design" at bounding box center [45, 96] width 18 height 6
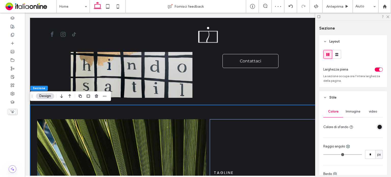
click at [375, 70] on div "toggle" at bounding box center [379, 69] width 8 height 4
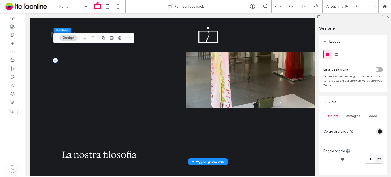
scroll to position [670, 0]
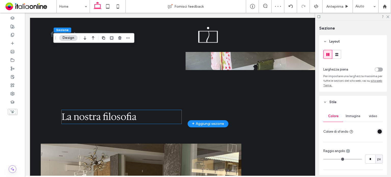
click at [122, 116] on span "La nostra filosofia" at bounding box center [99, 116] width 75 height 12
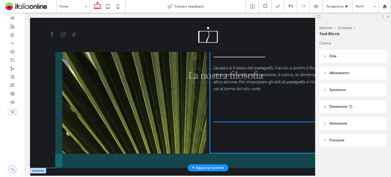
scroll to position [381, 0]
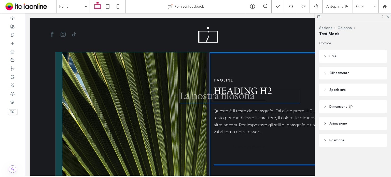
drag, startPoint x: 122, startPoint y: 116, endPoint x: 242, endPoint y: 96, distance: 121.6
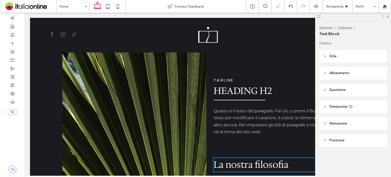
type input "**"
type input "****"
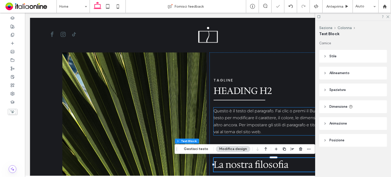
click at [248, 114] on p "Questo è il testo del paragrafo. Fai clic o premi il Button Gestisci testo per …" at bounding box center [282, 121] width 136 height 28
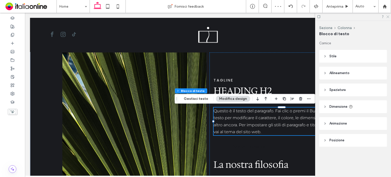
click at [388, 16] on icon at bounding box center [387, 16] width 3 height 3
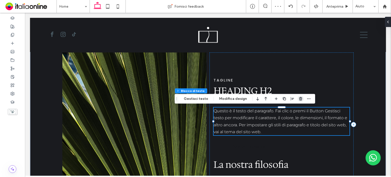
click at [299, 100] on icon "button" at bounding box center [301, 99] width 4 height 4
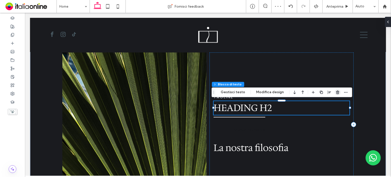
drag, startPoint x: 336, startPoint y: 92, endPoint x: 225, endPoint y: 84, distance: 111.3
click at [336, 92] on icon "button" at bounding box center [338, 92] width 4 height 4
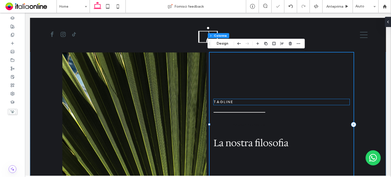
click at [237, 104] on h5 "Tagline" at bounding box center [282, 102] width 136 height 6
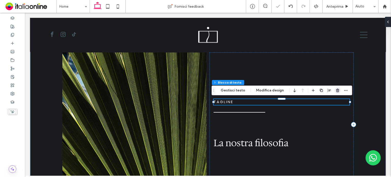
click at [335, 92] on span "button" at bounding box center [338, 90] width 6 height 6
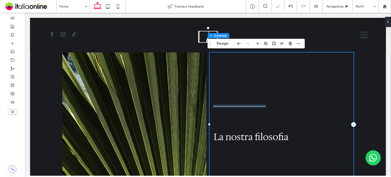
drag, startPoint x: 241, startPoint y: 106, endPoint x: 302, endPoint y: 104, distance: 61.1
click at [241, 106] on hr at bounding box center [240, 106] width 52 height 1
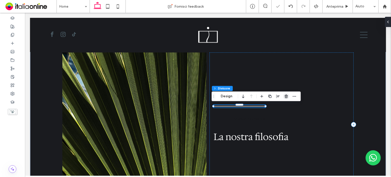
click at [286, 99] on span "button" at bounding box center [286, 96] width 6 height 6
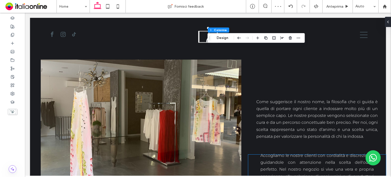
scroll to position [763, 0]
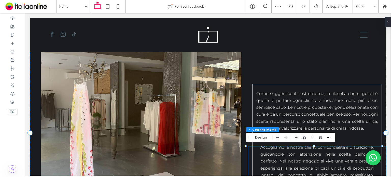
click at [290, 104] on span "Come suggerisce il nostro nome, la filosofia che ci guida è quella di portare o…" at bounding box center [316, 110] width 121 height 39
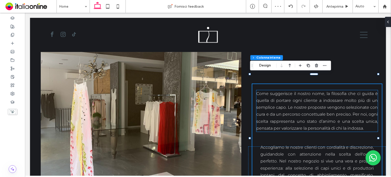
click at [289, 101] on p "Come suggerisce il nostro nome, la filosofia che ci guida è quella di portare o…" at bounding box center [316, 110] width 121 height 41
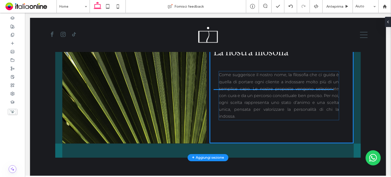
scroll to position [404, 0]
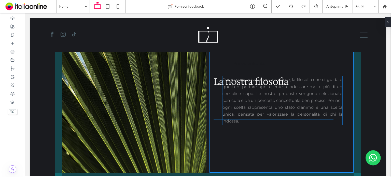
drag, startPoint x: 290, startPoint y: 100, endPoint x: 259, endPoint y: 98, distance: 30.9
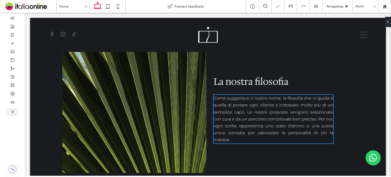
type input "**"
type input "****"
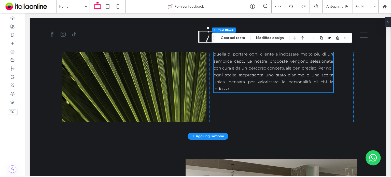
scroll to position [430, 0]
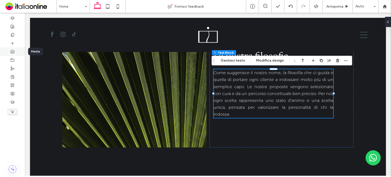
click at [16, 55] on div at bounding box center [12, 51] width 25 height 8
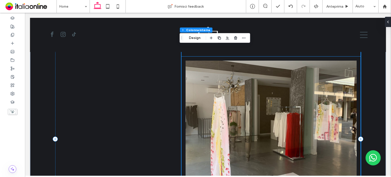
scroll to position [554, 0]
click at [261, 74] on img at bounding box center [271, 124] width 171 height 126
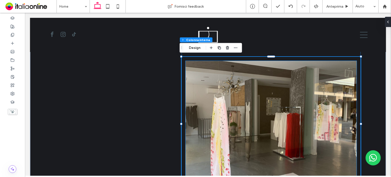
click at [208, 74] on img at bounding box center [271, 124] width 171 height 126
click at [208, 74] on div at bounding box center [271, 124] width 171 height 126
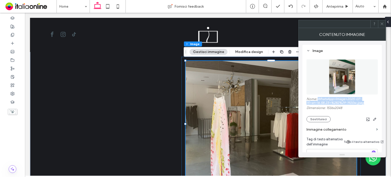
drag, startPoint x: 367, startPoint y: 104, endPoint x: 318, endPoint y: 99, distance: 48.6
click at [318, 99] on label "Nome: WhatsApp+Image+2025-07-15+at+16.58.23+%282%29-1920w.jpeg" at bounding box center [342, 101] width 71 height 9
copy label "WhatsApp+Image+2025-07-15+at+16.58.23+%282%29-1920w.jpeg"
click at [380, 23] on div at bounding box center [382, 24] width 8 height 8
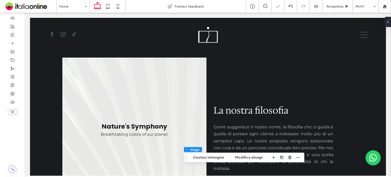
scroll to position [375, 0]
click at [194, 110] on link at bounding box center [134, 130] width 144 height 144
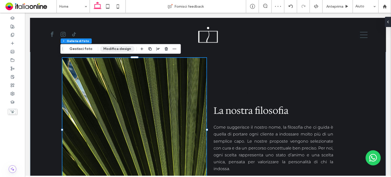
click at [116, 48] on button "Modifica design" at bounding box center [117, 49] width 34 height 6
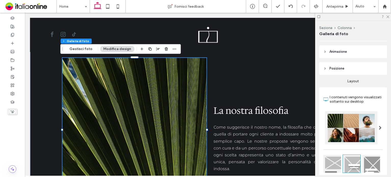
scroll to position [25, 0]
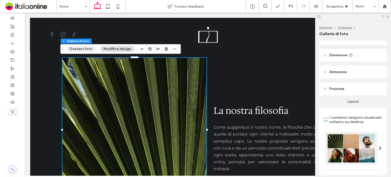
click at [86, 49] on button "Gestisci foto" at bounding box center [81, 49] width 30 height 6
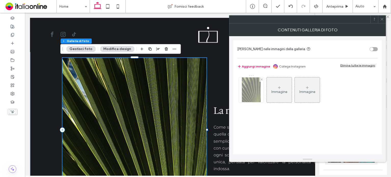
click at [257, 84] on img at bounding box center [251, 89] width 19 height 25
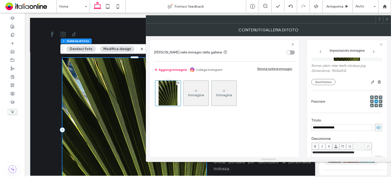
scroll to position [0, 0]
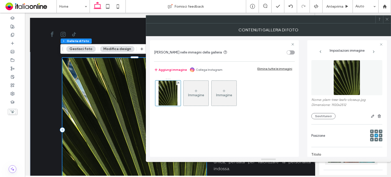
drag, startPoint x: 322, startPoint y: 114, endPoint x: 320, endPoint y: 107, distance: 6.7
click at [322, 114] on button "Sostituisci" at bounding box center [323, 116] width 24 height 6
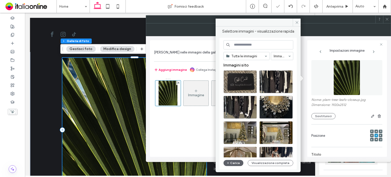
click at [256, 45] on input at bounding box center [259, 44] width 70 height 9
paste input "**********"
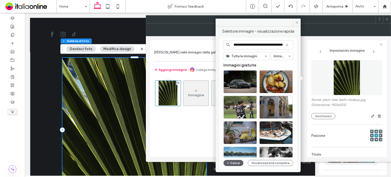
drag, startPoint x: 282, startPoint y: 46, endPoint x: 245, endPoint y: 46, distance: 36.4
click at [245, 46] on input "**********" at bounding box center [259, 44] width 70 height 9
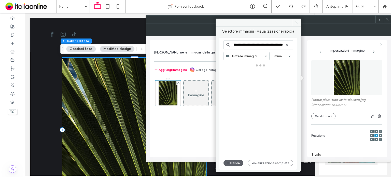
scroll to position [0, 34]
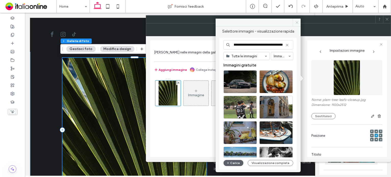
type input "**********"
click at [297, 22] on icon at bounding box center [297, 23] width 4 height 4
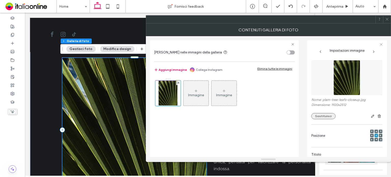
click at [317, 119] on button "Sostituisci" at bounding box center [323, 116] width 24 height 6
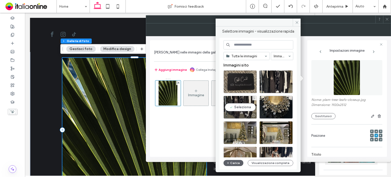
click at [244, 106] on div "Seleziona" at bounding box center [240, 107] width 33 height 23
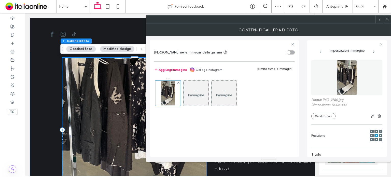
click at [390, 21] on div at bounding box center [387, 20] width 8 height 8
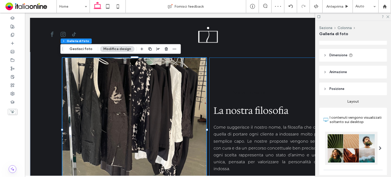
drag, startPoint x: 276, startPoint y: 71, endPoint x: 274, endPoint y: 70, distance: 2.6
click at [275, 70] on div "Nuovo pulsante La nostra filosofia Come suggerisce il nostro nome, la filosofia…" at bounding box center [282, 130] width 144 height 144
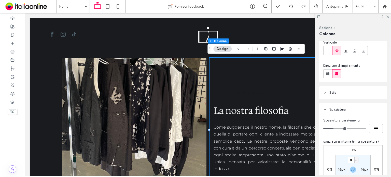
scroll to position [102, 0]
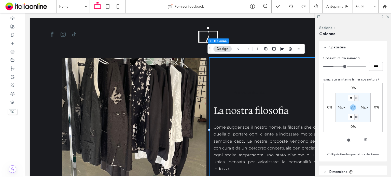
click at [350, 96] on input "**" at bounding box center [351, 98] width 7 height 6
type input "*"
click at [388, 17] on icon at bounding box center [387, 16] width 3 height 3
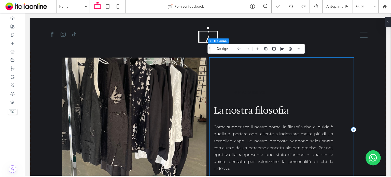
scroll to position [375, 0]
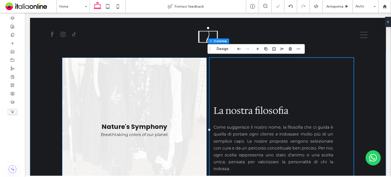
click at [158, 77] on link at bounding box center [134, 130] width 144 height 144
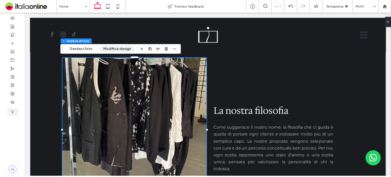
click at [125, 51] on button "Modifica design" at bounding box center [117, 49] width 34 height 6
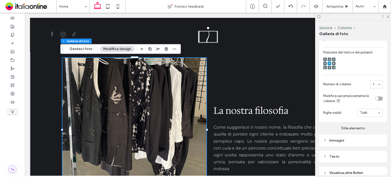
scroll to position [229, 0]
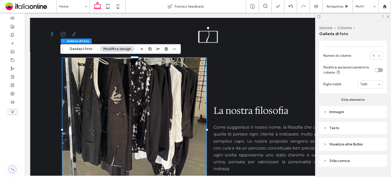
click at [337, 113] on div "Immagini" at bounding box center [353, 112] width 60 height 4
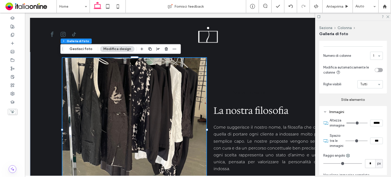
click at [337, 113] on div "Immagini" at bounding box center [353, 112] width 60 height 4
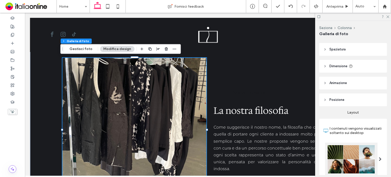
scroll to position [0, 0]
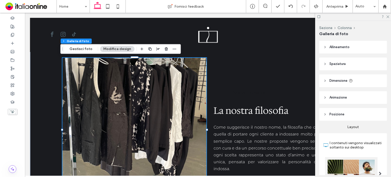
click at [348, 63] on header "Spaziatura" at bounding box center [353, 64] width 68 height 13
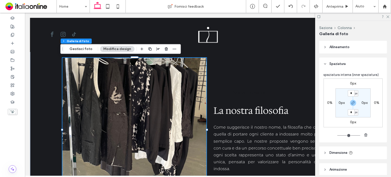
scroll to position [25, 0]
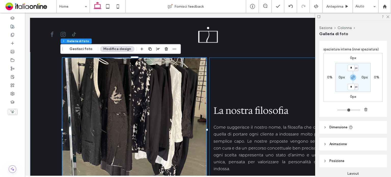
click at [257, 79] on div "Nuovo pulsante La nostra filosofia Come suggerisce il nostro nome, la filosofia…" at bounding box center [282, 130] width 144 height 144
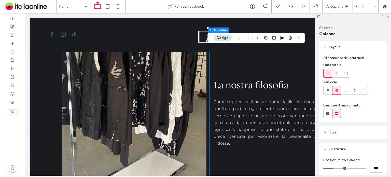
scroll to position [452, 0]
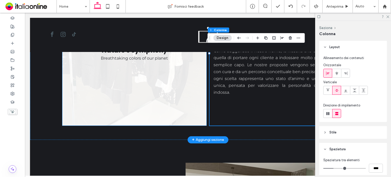
drag, startPoint x: 198, startPoint y: 105, endPoint x: 199, endPoint y: 122, distance: 17.3
click at [198, 105] on link at bounding box center [134, 53] width 144 height 144
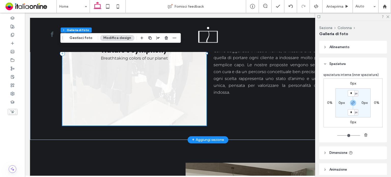
click at [204, 122] on link at bounding box center [134, 53] width 144 height 144
drag, startPoint x: 201, startPoint y: 123, endPoint x: 204, endPoint y: 124, distance: 3.9
click at [201, 123] on link at bounding box center [134, 53] width 144 height 144
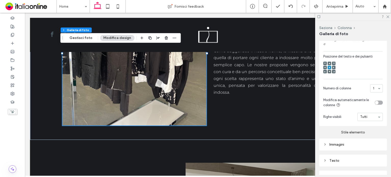
scroll to position [316, 0]
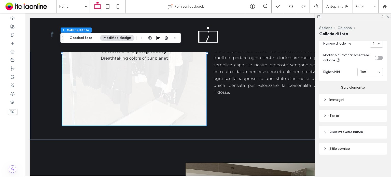
click at [340, 114] on div "Testo" at bounding box center [353, 116] width 60 height 4
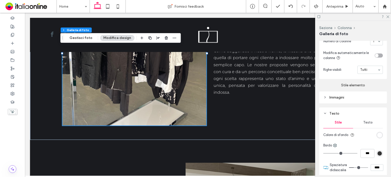
click at [342, 100] on div "Immagini" at bounding box center [353, 97] width 60 height 4
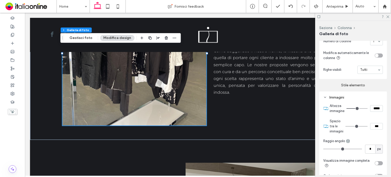
type input "***"
type input "*****"
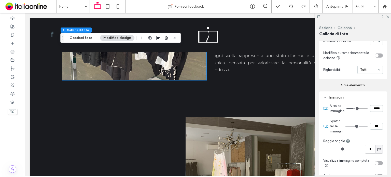
type input "***"
click at [353, 109] on input "range" at bounding box center [357, 108] width 21 height 1
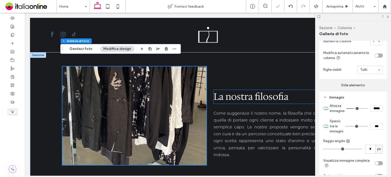
scroll to position [375, 0]
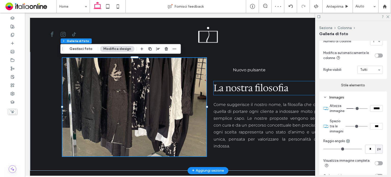
click at [261, 74] on link "Nuovo pulsante" at bounding box center [249, 70] width 71 height 10
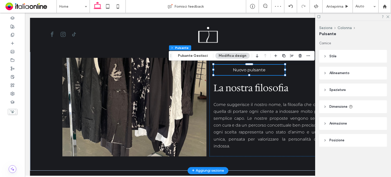
type input "**"
click at [300, 58] on icon "button" at bounding box center [300, 56] width 4 height 4
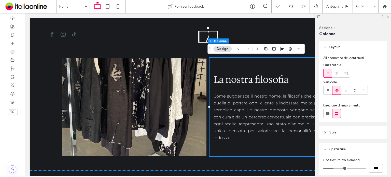
click at [388, 17] on icon at bounding box center [387, 16] width 3 height 3
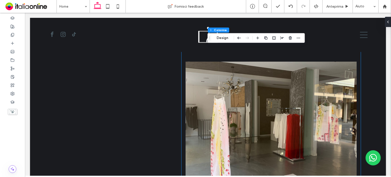
scroll to position [477, 0]
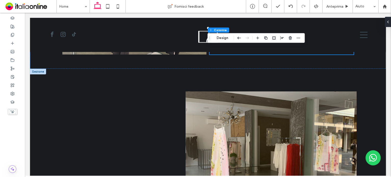
click at [40, 70] on div at bounding box center [38, 72] width 16 height 6
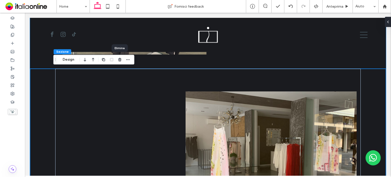
drag, startPoint x: 144, startPoint y: 73, endPoint x: 150, endPoint y: 81, distance: 10.2
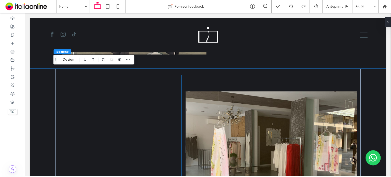
drag, startPoint x: 192, startPoint y: 115, endPoint x: 204, endPoint y: 113, distance: 11.9
click at [192, 115] on img at bounding box center [271, 154] width 171 height 126
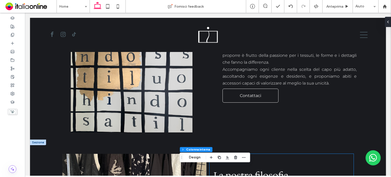
scroll to position [350, 0]
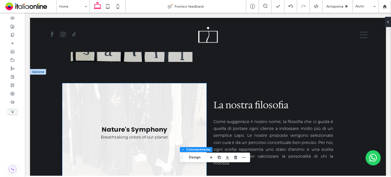
click at [203, 92] on link at bounding box center [134, 132] width 144 height 99
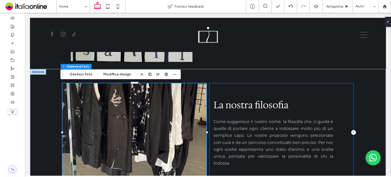
click at [211, 86] on div "La nostra filosofia Come suggerisce il nostro nome, la filosofia che ci guida è…" at bounding box center [282, 132] width 144 height 99
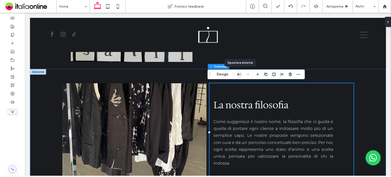
click at [239, 72] on icon "button" at bounding box center [239, 74] width 6 height 9
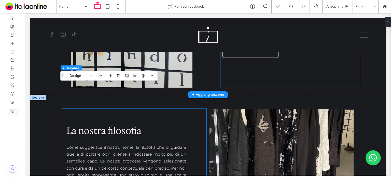
scroll to position [299, 0]
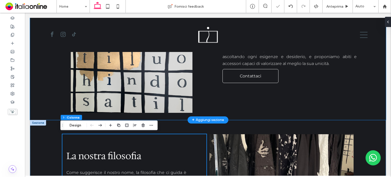
click at [381, 117] on div "Un mondo fatto di abiti e sensazioni, di accessori ed emozioni. Il negozio nasc…" at bounding box center [208, 53] width 356 height 133
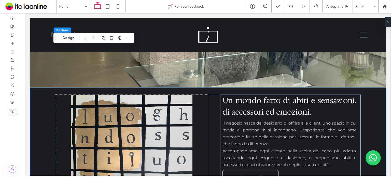
scroll to position [197, 0]
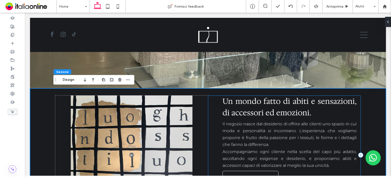
drag, startPoint x: 213, startPoint y: 99, endPoint x: 159, endPoint y: 95, distance: 54.1
click at [213, 99] on div "Un mondo fatto di abiti e sensazioni, di accessori ed emozioni. Il negozio nasc…" at bounding box center [284, 154] width 153 height 119
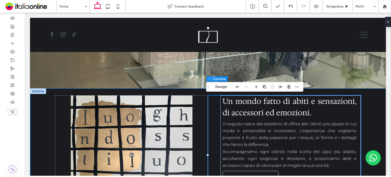
click at [151, 91] on div "Un mondo fatto di abiti e sensazioni, di accessori ed emozioni. Il negozio nasc…" at bounding box center [208, 154] width 306 height 133
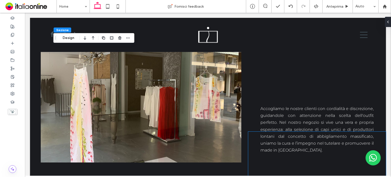
scroll to position [808, 0]
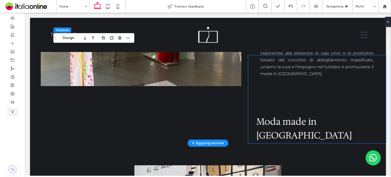
click at [293, 127] on span "Moda made in [GEOGRAPHIC_DATA]" at bounding box center [304, 128] width 96 height 26
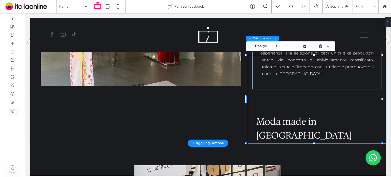
click at [293, 127] on span "Moda made in [GEOGRAPHIC_DATA]" at bounding box center [304, 128] width 96 height 26
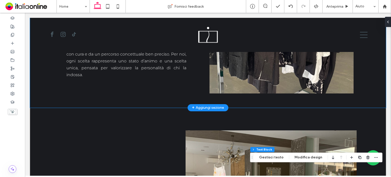
scroll to position [426, 0]
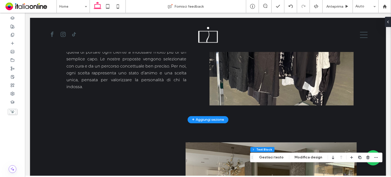
drag, startPoint x: 40, startPoint y: 121, endPoint x: 73, endPoint y: 115, distance: 33.7
click at [40, 121] on div at bounding box center [38, 123] width 16 height 6
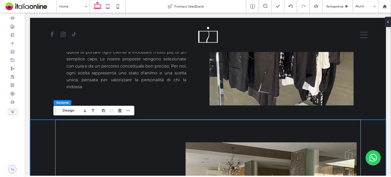
click at [120, 112] on icon "button" at bounding box center [120, 110] width 4 height 4
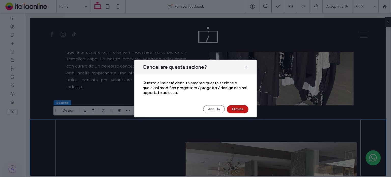
click at [240, 109] on button "Elimina" at bounding box center [238, 109] width 22 height 8
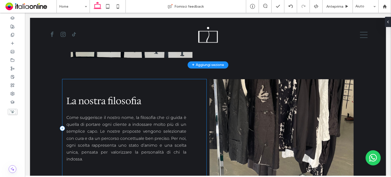
scroll to position [299, 0]
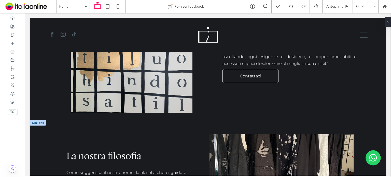
click at [35, 121] on div at bounding box center [38, 123] width 16 height 6
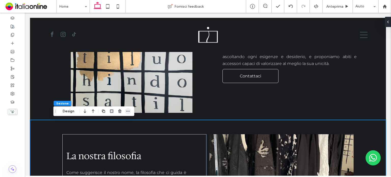
click at [128, 109] on icon "button" at bounding box center [128, 111] width 4 height 4
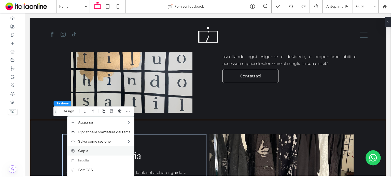
click at [84, 147] on div "Copia" at bounding box center [100, 150] width 67 height 9
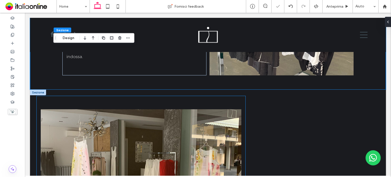
scroll to position [452, 0]
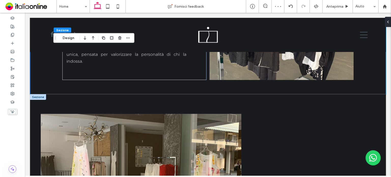
click at [40, 97] on div at bounding box center [38, 97] width 16 height 6
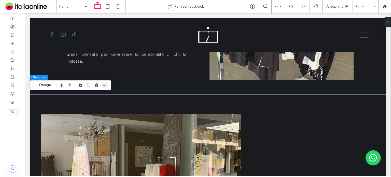
click at [107, 83] on span "button" at bounding box center [105, 85] width 6 height 6
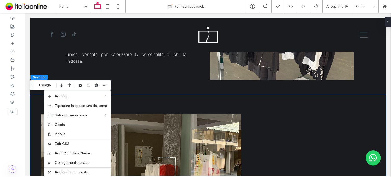
drag, startPoint x: 78, startPoint y: 132, endPoint x: 147, endPoint y: 111, distance: 71.8
click at [78, 132] on label "Incolla" at bounding box center [81, 134] width 53 height 4
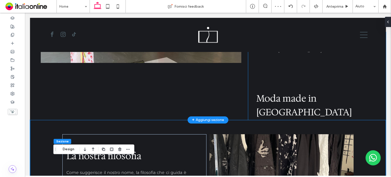
scroll to position [641, 0]
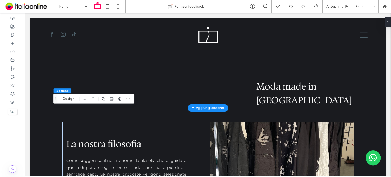
click at [278, 93] on span "Moda made in [GEOGRAPHIC_DATA]" at bounding box center [304, 93] width 96 height 26
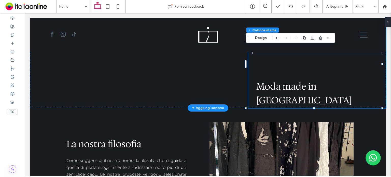
click at [279, 91] on span "Moda made in [GEOGRAPHIC_DATA]" at bounding box center [304, 93] width 96 height 26
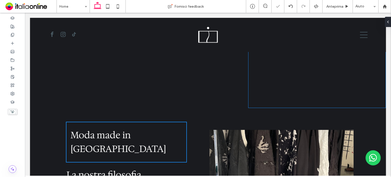
type input "**"
type input "****"
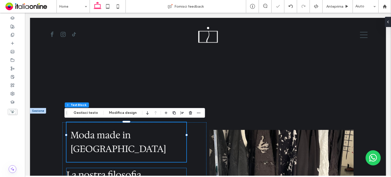
click at [156, 168] on h2 "La nostra filosofia" at bounding box center [126, 175] width 120 height 14
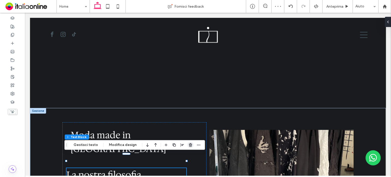
click at [190, 144] on span "button" at bounding box center [190, 145] width 6 height 6
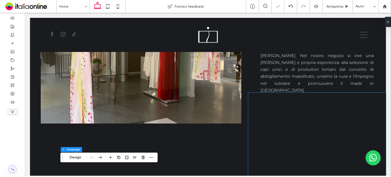
scroll to position [564, 0]
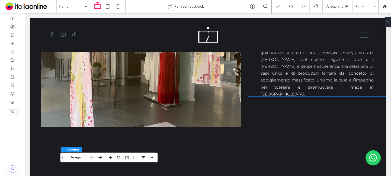
drag, startPoint x: 295, startPoint y: 84, endPoint x: 289, endPoint y: 81, distance: 6.5
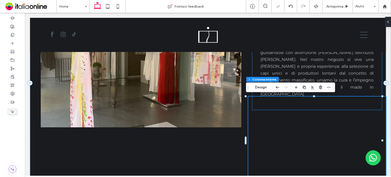
click at [289, 81] on span "Accogliamo le nostre clienti con cordialità e discrezione, guidandole con atten…" at bounding box center [316, 69] width 113 height 53
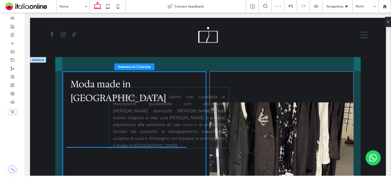
scroll to position [691, 0]
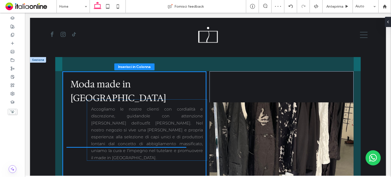
drag, startPoint x: 308, startPoint y: 73, endPoint x: 141, endPoint y: 133, distance: 177.5
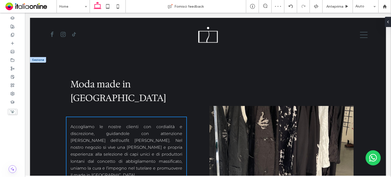
type input "**"
type input "****"
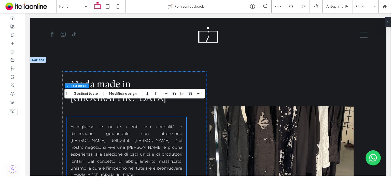
scroll to position [742, 0]
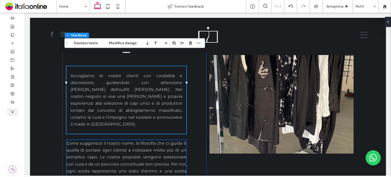
click at [170, 140] on p "Come suggerisce il nostro nome, la filosofia che ci guida è quella di portare o…" at bounding box center [126, 164] width 120 height 48
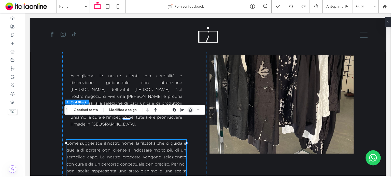
click at [188, 110] on icon "button" at bounding box center [190, 110] width 4 height 4
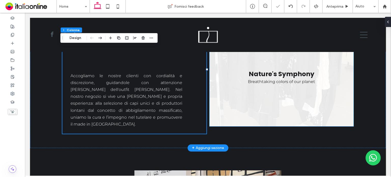
click at [248, 99] on link at bounding box center [282, 77] width 144 height 99
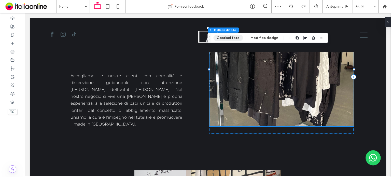
click at [236, 36] on button "Gestisci foto" at bounding box center [228, 38] width 30 height 6
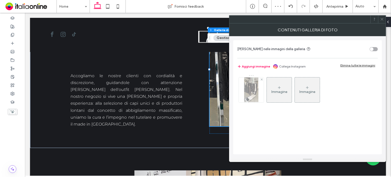
click at [249, 94] on img at bounding box center [251, 89] width 14 height 25
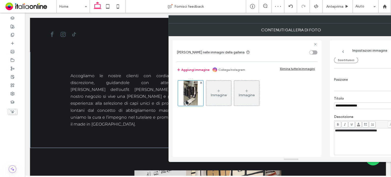
scroll to position [0, 0]
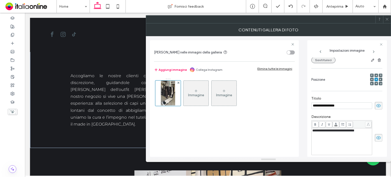
click at [328, 61] on button "Sostituisci" at bounding box center [323, 60] width 24 height 6
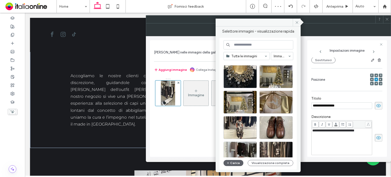
scroll to position [102, 0]
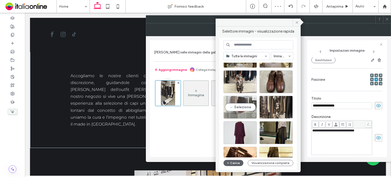
click at [243, 104] on div "Seleziona" at bounding box center [240, 107] width 33 height 23
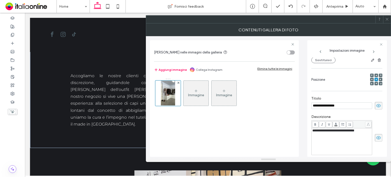
scroll to position [31, 0]
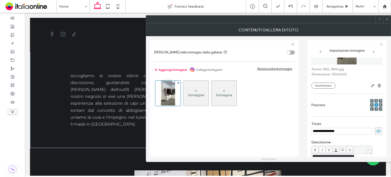
drag, startPoint x: 370, startPoint y: 86, endPoint x: 361, endPoint y: 89, distance: 9.1
click at [371, 86] on use "button" at bounding box center [372, 85] width 3 height 3
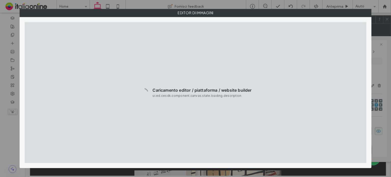
click at [372, 34] on div "Editor di immagini" at bounding box center [195, 88] width 391 height 177
click at [377, 35] on div "Editor di immagini" at bounding box center [195, 88] width 391 height 177
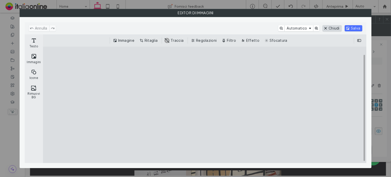
click at [331, 26] on button "Chiudi" at bounding box center [332, 28] width 19 height 6
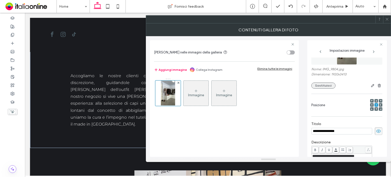
click at [328, 87] on button "Sostituisci" at bounding box center [323, 85] width 24 height 6
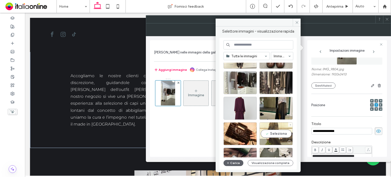
scroll to position [102, 0]
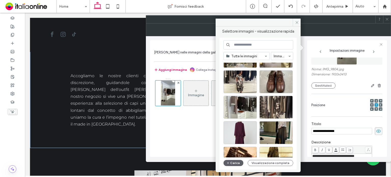
drag, startPoint x: 387, startPoint y: 18, endPoint x: 386, endPoint y: 22, distance: 4.0
click at [387, 18] on icon at bounding box center [387, 19] width 4 height 4
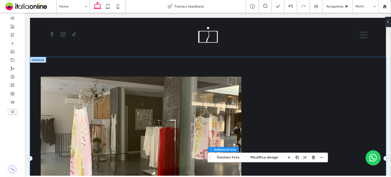
scroll to position [488, 0]
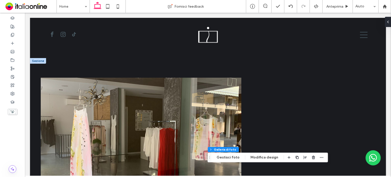
click at [35, 61] on div at bounding box center [38, 61] width 16 height 6
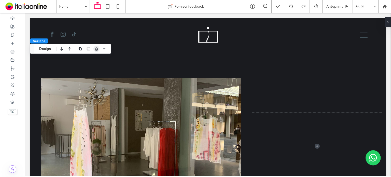
click at [96, 49] on icon "button" at bounding box center [96, 49] width 4 height 4
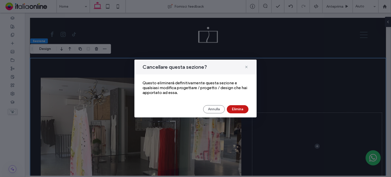
click at [240, 108] on button "Elimina" at bounding box center [238, 109] width 22 height 8
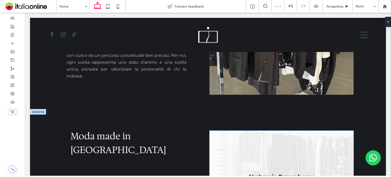
scroll to position [513, 0]
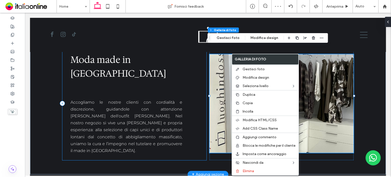
click at [200, 79] on div "Moda made in [GEOGRAPHIC_DATA] Accogliamo le nostre clienti con cordialità e di…" at bounding box center [134, 104] width 144 height 114
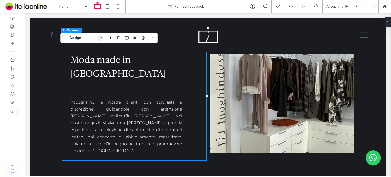
click at [101, 38] on icon "button" at bounding box center [100, 37] width 6 height 9
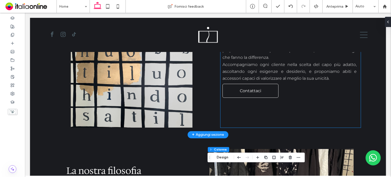
scroll to position [310, 0]
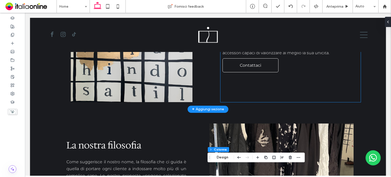
click at [252, 87] on div "Un mondo fatto di abiti e sensazioni, di accessori ed emozioni. Il negozio nasc…" at bounding box center [290, 42] width 140 height 119
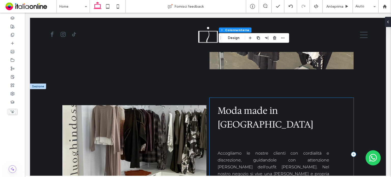
scroll to position [488, 0]
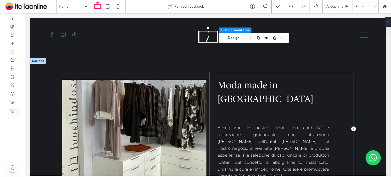
click at [210, 94] on div "Moda made in [GEOGRAPHIC_DATA] Accogliamo le nostre clienti con cordialità e di…" at bounding box center [282, 129] width 144 height 114
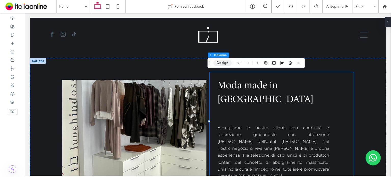
click at [217, 64] on button "Design" at bounding box center [222, 63] width 18 height 6
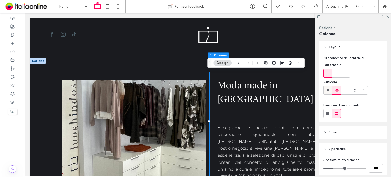
click at [330, 90] on div at bounding box center [328, 90] width 8 height 8
click at [362, 91] on icon at bounding box center [364, 90] width 4 height 4
click at [250, 118] on div "Accogliamo le nostre clienti con cordialità e discrezione, guidandole con atten…" at bounding box center [274, 152] width 120 height 68
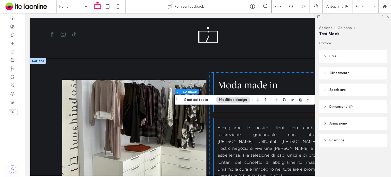
scroll to position [437, 0]
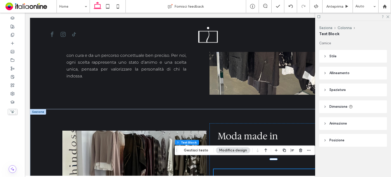
click at [388, 18] on div at bounding box center [353, 17] width 76 height 8
click at [388, 17] on use at bounding box center [387, 17] width 3 height 3
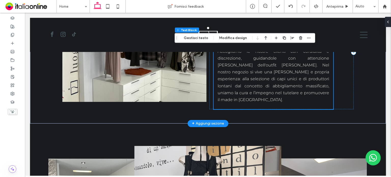
scroll to position [641, 0]
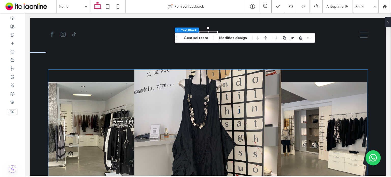
click at [74, 70] on div at bounding box center [207, 141] width 319 height 143
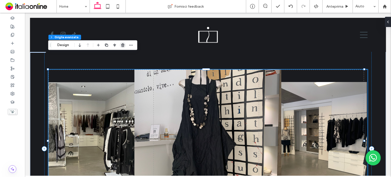
click at [123, 45] on icon "button" at bounding box center [123, 45] width 4 height 4
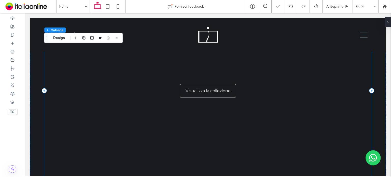
scroll to position [717, 0]
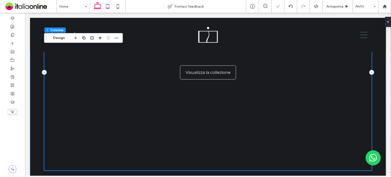
click at [255, 130] on div "Visualizza la collezione" at bounding box center [207, 72] width 327 height 196
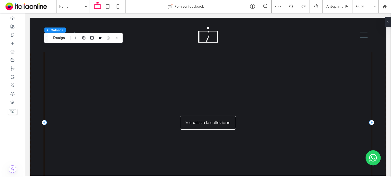
scroll to position [666, 0]
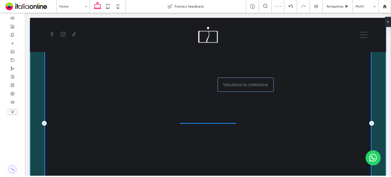
type input "**"
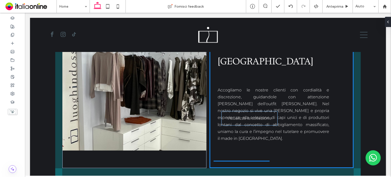
scroll to position [527, 0]
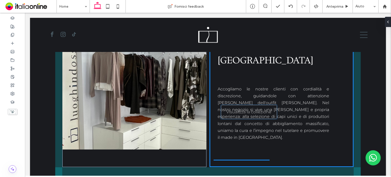
drag, startPoint x: 199, startPoint y: 111, endPoint x: 241, endPoint y: 116, distance: 42.3
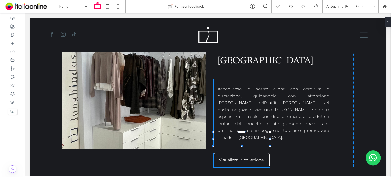
type input "*"
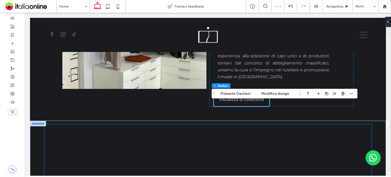
scroll to position [603, 0]
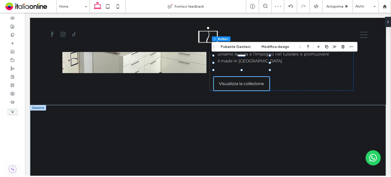
click at [39, 105] on div at bounding box center [38, 108] width 16 height 6
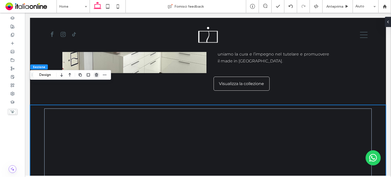
click at [97, 75] on use "button" at bounding box center [96, 74] width 3 height 3
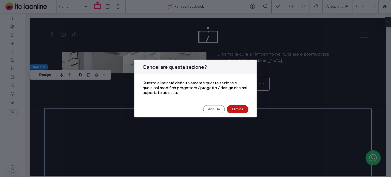
drag, startPoint x: 242, startPoint y: 111, endPoint x: 218, endPoint y: 99, distance: 27.3
click at [242, 111] on button "Elimina" at bounding box center [238, 109] width 22 height 8
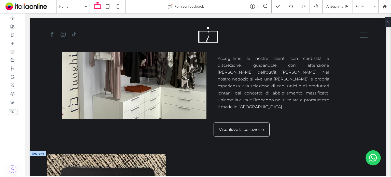
scroll to position [557, 0]
click at [75, 3] on input at bounding box center [71, 6] width 25 height 13
click at [61, 7] on input at bounding box center [71, 6] width 25 height 13
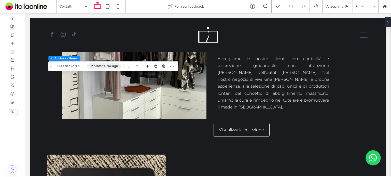
click at [105, 64] on button "Modifica design" at bounding box center [104, 66] width 34 height 6
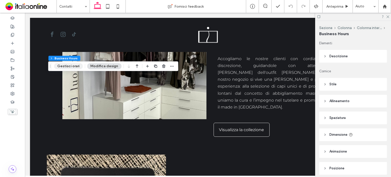
click at [73, 67] on button "Gestisci orari" at bounding box center [68, 66] width 29 height 6
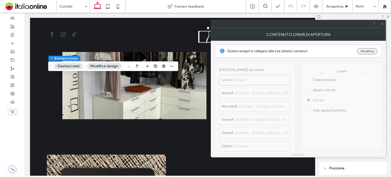
click at [371, 53] on button "Modifica" at bounding box center [367, 51] width 21 height 6
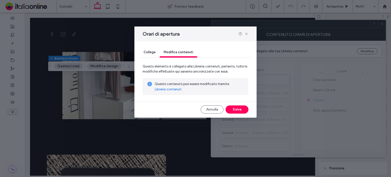
click at [176, 88] on link "Libreria contenuti" at bounding box center [168, 89] width 27 height 5
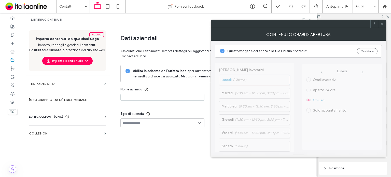
type input "**********"
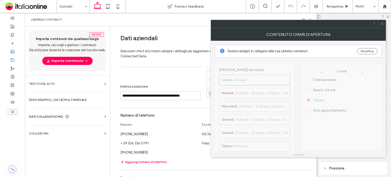
scroll to position [162, 0]
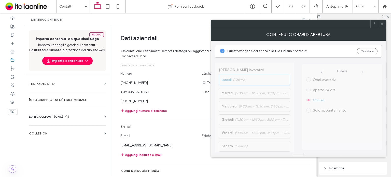
click at [380, 24] on icon at bounding box center [382, 24] width 4 height 4
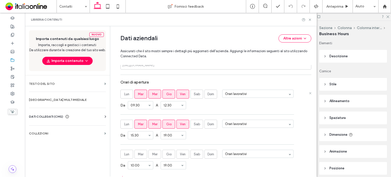
scroll to position [315, 0]
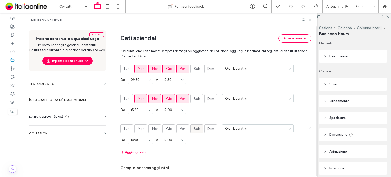
click at [190, 129] on label "Sab" at bounding box center [196, 128] width 13 height 9
click at [310, 20] on icon at bounding box center [310, 20] width 4 height 4
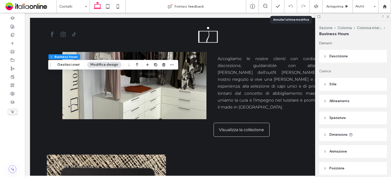
drag, startPoint x: 389, startPoint y: 17, endPoint x: 354, endPoint y: 17, distance: 34.1
click at [389, 17] on icon at bounding box center [387, 16] width 3 height 3
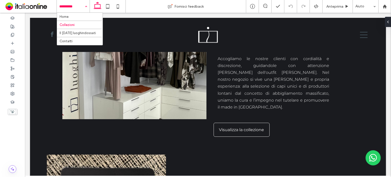
click at [71, 10] on input at bounding box center [71, 6] width 25 height 13
click at [76, 4] on input at bounding box center [71, 6] width 25 height 13
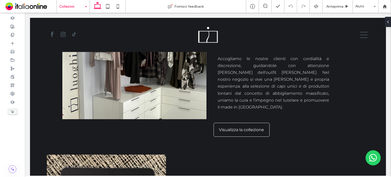
click at [63, 6] on input at bounding box center [71, 6] width 25 height 13
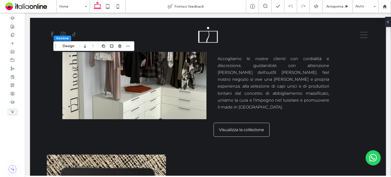
type input "**"
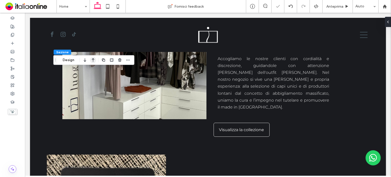
click at [94, 59] on icon "button" at bounding box center [93, 60] width 6 height 9
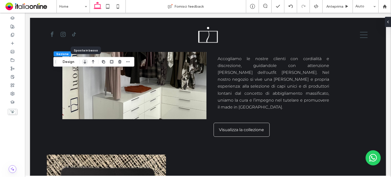
click at [85, 63] on icon "button" at bounding box center [85, 61] width 6 height 9
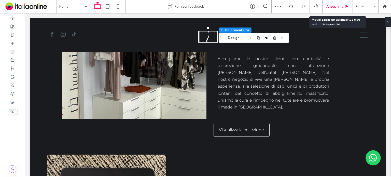
click at [337, 7] on span "Anteprima" at bounding box center [334, 6] width 17 height 4
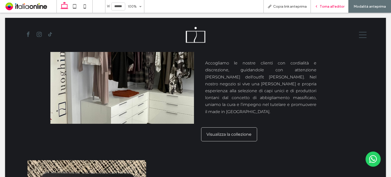
click at [337, 7] on span "Torna all'editor" at bounding box center [332, 6] width 25 height 4
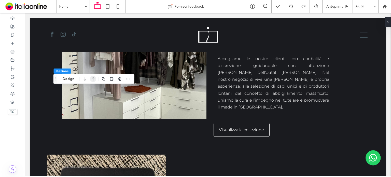
click at [92, 79] on icon "button" at bounding box center [93, 78] width 6 height 9
click at [95, 78] on icon "button" at bounding box center [93, 78] width 6 height 9
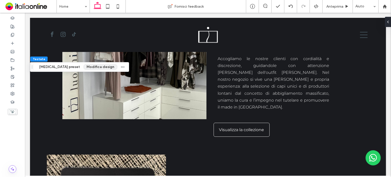
click at [83, 67] on button "Modifica design" at bounding box center [100, 67] width 34 height 6
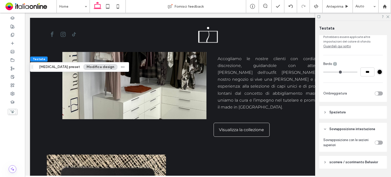
scroll to position [120, 0]
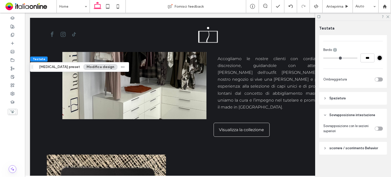
click at [344, 96] on span "Spaziatura" at bounding box center [337, 98] width 16 height 5
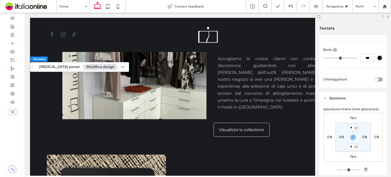
click at [355, 146] on span "px" at bounding box center [356, 146] width 2 height 5
click at [348, 146] on input "*" at bounding box center [351, 147] width 7 height 6
type input "*"
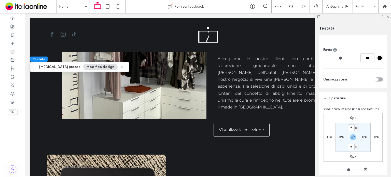
click at [352, 129] on input "*" at bounding box center [351, 127] width 7 height 6
click at [390, 16] on div at bounding box center [353, 17] width 76 height 8
click at [389, 17] on icon at bounding box center [387, 16] width 3 height 3
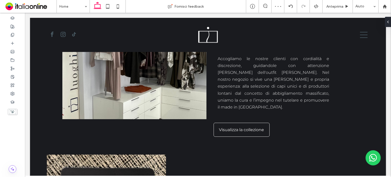
type input "***"
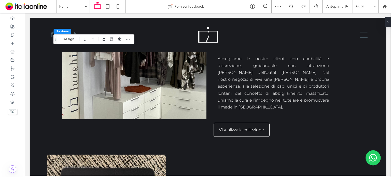
drag, startPoint x: 66, startPoint y: 39, endPoint x: 95, endPoint y: 43, distance: 28.7
click at [66, 39] on button "Design" at bounding box center [68, 39] width 18 height 6
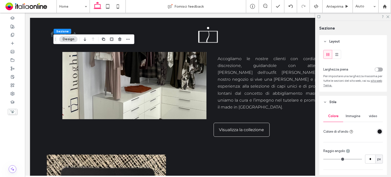
scroll to position [25, 0]
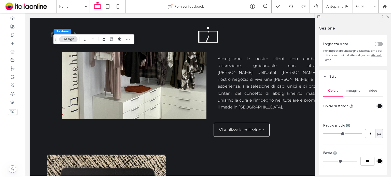
click at [335, 154] on icon at bounding box center [335, 153] width 4 height 4
click at [347, 113] on span "Top" at bounding box center [347, 113] width 6 height 5
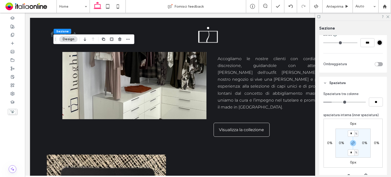
scroll to position [255, 0]
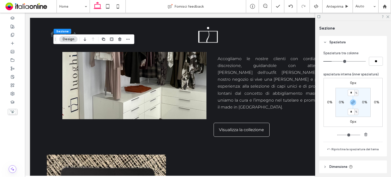
click at [350, 81] on label "0px" at bounding box center [353, 83] width 6 height 4
type input "*"
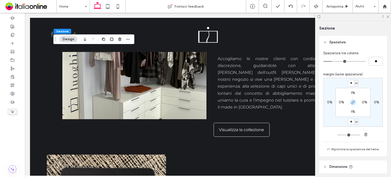
click at [353, 104] on icon "button" at bounding box center [353, 102] width 4 height 4
click at [351, 84] on input "*" at bounding box center [351, 83] width 7 height 6
type input "***"
type input "*"
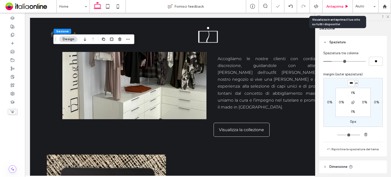
click at [346, 7] on use at bounding box center [347, 6] width 3 height 3
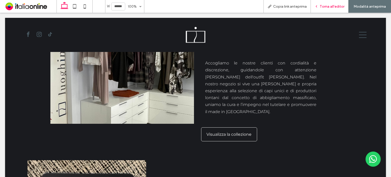
click at [340, 7] on span "Torna all'editor" at bounding box center [332, 6] width 25 height 4
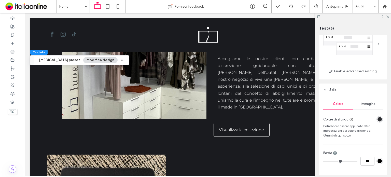
scroll to position [76, 0]
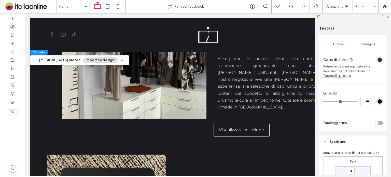
click at [337, 94] on use at bounding box center [335, 93] width 3 height 3
click at [347, 127] on div "Fondo" at bounding box center [356, 124] width 45 height 10
click at [366, 103] on input "***" at bounding box center [368, 101] width 14 height 9
type input "*"
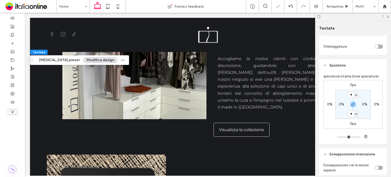
scroll to position [192, 0]
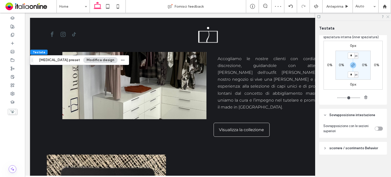
click at [387, 16] on use at bounding box center [387, 17] width 3 height 3
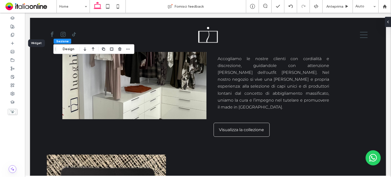
drag, startPoint x: 6, startPoint y: 43, endPoint x: 54, endPoint y: 52, distance: 48.6
click at [6, 43] on div at bounding box center [12, 43] width 25 height 8
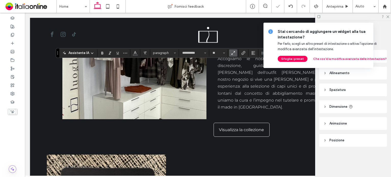
type input "**********"
type input "**"
drag, startPoint x: 388, startPoint y: 17, endPoint x: 368, endPoint y: 27, distance: 22.2
click at [388, 17] on icon at bounding box center [387, 16] width 3 height 3
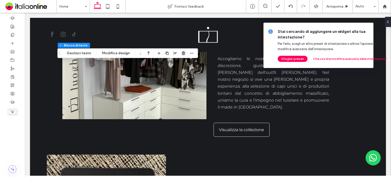
click at [182, 54] on use "button" at bounding box center [183, 52] width 3 height 3
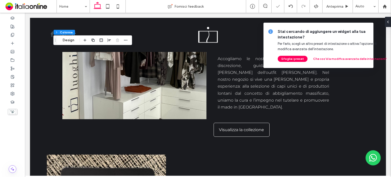
click at [391, 30] on icon at bounding box center [396, 32] width 4 height 4
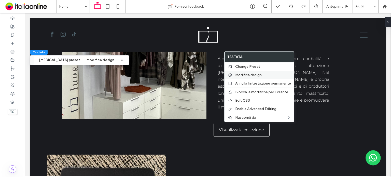
click at [237, 76] on span "Modifica design" at bounding box center [248, 75] width 26 height 4
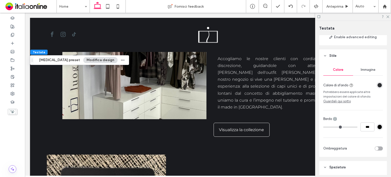
scroll to position [102, 0]
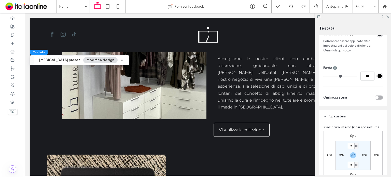
click at [376, 97] on div "toggle" at bounding box center [379, 97] width 8 height 4
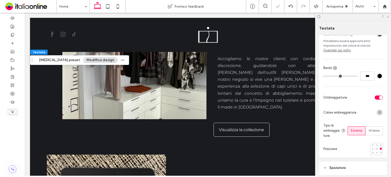
click at [388, 16] on use at bounding box center [387, 17] width 3 height 3
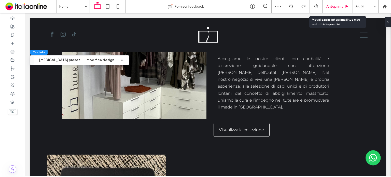
click at [327, 6] on span "Anteprima" at bounding box center [334, 6] width 17 height 4
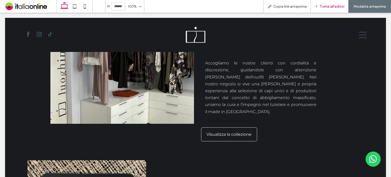
click at [327, 6] on span "Torna all'editor" at bounding box center [332, 6] width 25 height 4
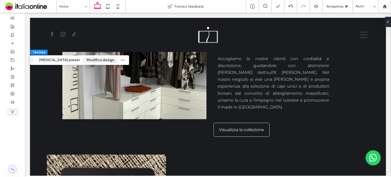
click at [94, 61] on button "Modifica design" at bounding box center [100, 60] width 34 height 6
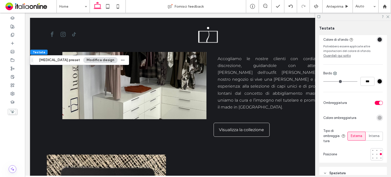
scroll to position [102, 0]
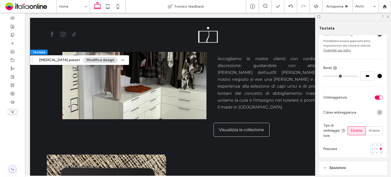
click at [376, 94] on div at bounding box center [366, 97] width 34 height 9
click at [376, 97] on div "toggle" at bounding box center [379, 97] width 8 height 4
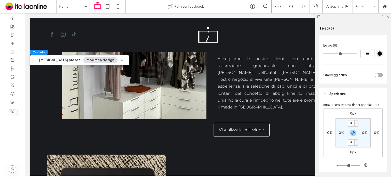
scroll to position [153, 0]
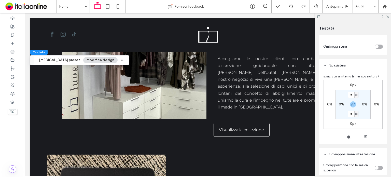
click at [351, 124] on label "0px" at bounding box center [353, 123] width 6 height 4
type input "*"
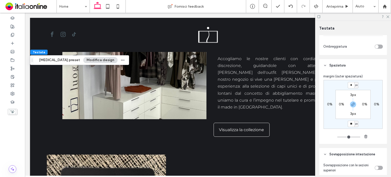
type input "**"
type input "*"
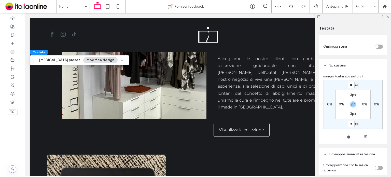
type input "*"
click at [388, 17] on use at bounding box center [387, 17] width 3 height 3
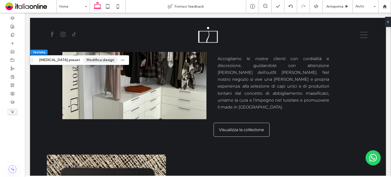
click at [83, 58] on button "Modifica design" at bounding box center [100, 60] width 34 height 6
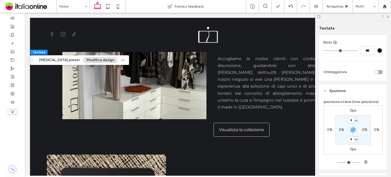
scroll to position [192, 0]
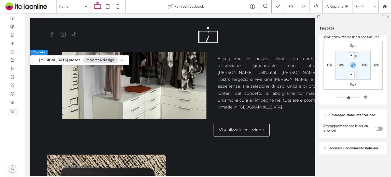
click at [376, 128] on div "toggle" at bounding box center [379, 129] width 8 height 4
click at [375, 127] on div "toggle" at bounding box center [379, 129] width 8 height 4
click at [388, 16] on icon at bounding box center [387, 16] width 3 height 3
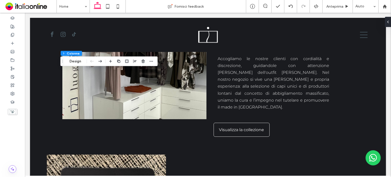
drag, startPoint x: 77, startPoint y: 61, endPoint x: 118, endPoint y: 65, distance: 40.6
click at [77, 61] on button "Design" at bounding box center [75, 61] width 18 height 6
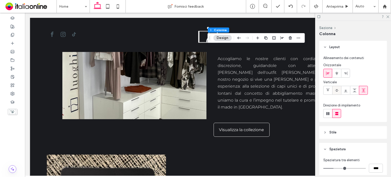
click at [339, 91] on div at bounding box center [337, 90] width 8 height 8
click at [329, 92] on icon at bounding box center [328, 90] width 4 height 4
click at [341, 90] on div at bounding box center [353, 90] width 60 height 9
click at [346, 90] on icon at bounding box center [346, 90] width 4 height 4
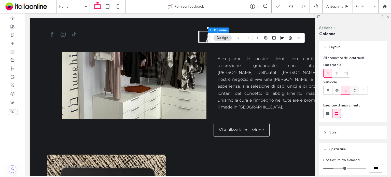
click at [355, 90] on icon at bounding box center [355, 90] width 4 height 4
click at [361, 90] on div at bounding box center [363, 90] width 8 height 8
click at [364, 91] on icon at bounding box center [364, 90] width 4 height 4
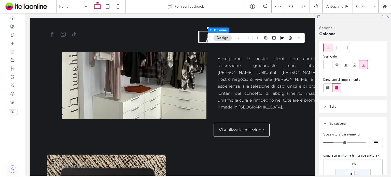
scroll to position [25, 0]
click at [387, 17] on icon at bounding box center [387, 16] width 3 height 3
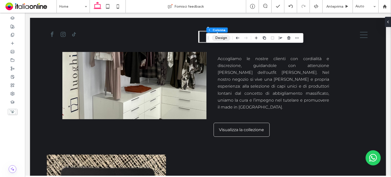
click at [226, 39] on button "Design" at bounding box center [221, 38] width 18 height 6
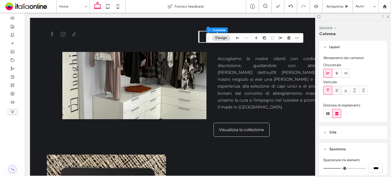
click at [337, 91] on icon at bounding box center [337, 90] width 4 height 4
click at [348, 91] on div at bounding box center [345, 90] width 8 height 8
click at [359, 90] on div at bounding box center [353, 90] width 60 height 9
click at [340, 91] on div at bounding box center [337, 90] width 8 height 8
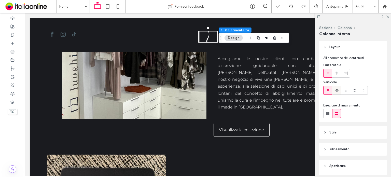
click at [337, 93] on span at bounding box center [337, 90] width 4 height 8
type input "**"
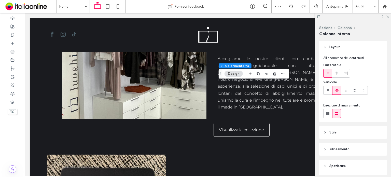
click at [387, 17] on icon at bounding box center [387, 16] width 3 height 3
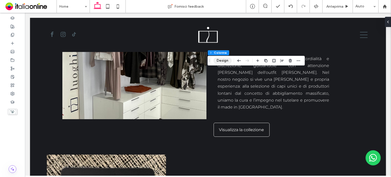
click at [226, 61] on button "Design" at bounding box center [222, 61] width 18 height 6
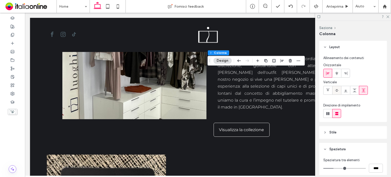
click at [337, 91] on use at bounding box center [337, 90] width 4 height 2
click at [389, 16] on use at bounding box center [387, 17] width 3 height 3
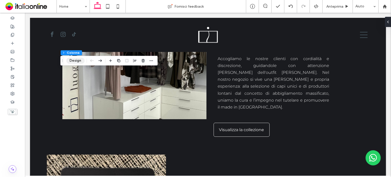
click at [79, 60] on button "Design" at bounding box center [75, 61] width 18 height 6
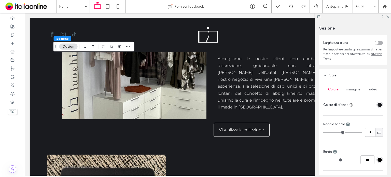
scroll to position [0, 0]
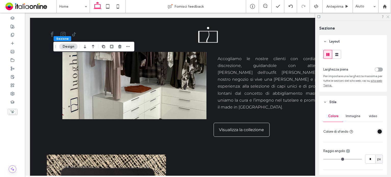
click at [388, 15] on icon at bounding box center [387, 16] width 3 height 3
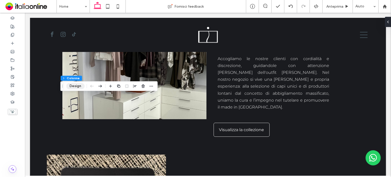
click at [75, 87] on button "Design" at bounding box center [75, 86] width 18 height 6
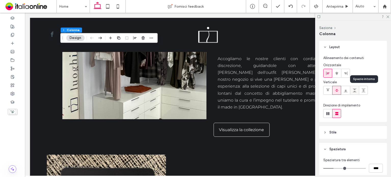
click at [357, 91] on div at bounding box center [354, 90] width 8 height 8
click at [336, 91] on use at bounding box center [337, 90] width 4 height 2
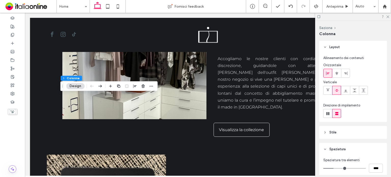
drag, startPoint x: 388, startPoint y: 17, endPoint x: 385, endPoint y: 18, distance: 3.5
click at [388, 17] on icon at bounding box center [387, 16] width 3 height 3
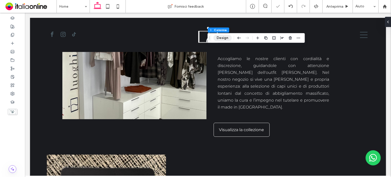
click at [226, 37] on button "Design" at bounding box center [222, 38] width 18 height 6
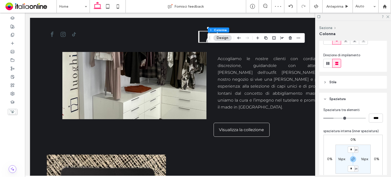
scroll to position [51, 0]
type input "**"
type input "****"
type input "*"
type input "***"
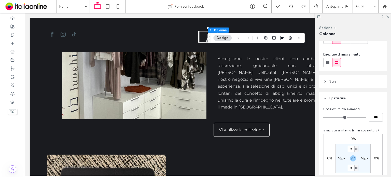
drag, startPoint x: 335, startPoint y: 118, endPoint x: 318, endPoint y: 118, distance: 16.8
type input "*"
click at [323, 118] on input "range" at bounding box center [344, 117] width 43 height 1
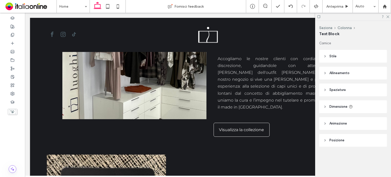
type input "**********"
type input "**"
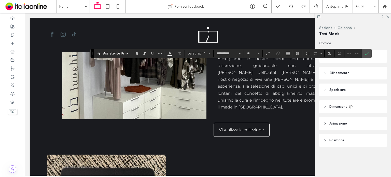
drag, startPoint x: 368, startPoint y: 52, endPoint x: 383, endPoint y: 35, distance: 23.2
click at [368, 52] on label "Conferma" at bounding box center [367, 53] width 8 height 9
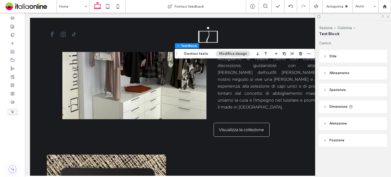
click at [388, 16] on icon at bounding box center [387, 16] width 3 height 3
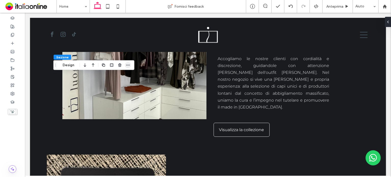
click at [126, 65] on icon "button" at bounding box center [128, 65] width 4 height 4
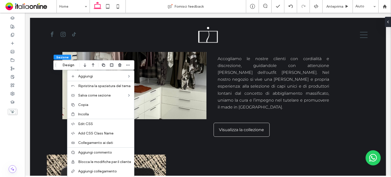
click at [98, 105] on label "Copia" at bounding box center [104, 105] width 53 height 4
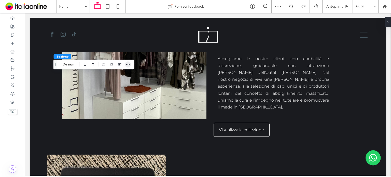
click at [128, 63] on icon "button" at bounding box center [128, 64] width 4 height 4
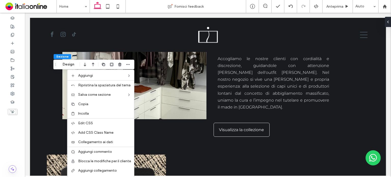
drag, startPoint x: 91, startPoint y: 112, endPoint x: 154, endPoint y: 99, distance: 64.5
click at [91, 112] on label "Incolla" at bounding box center [104, 113] width 53 height 4
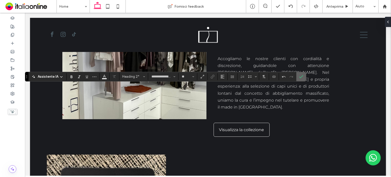
click at [301, 78] on icon "Conferma" at bounding box center [301, 77] width 4 height 4
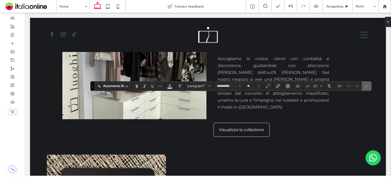
click at [365, 85] on icon "Conferma" at bounding box center [367, 86] width 4 height 4
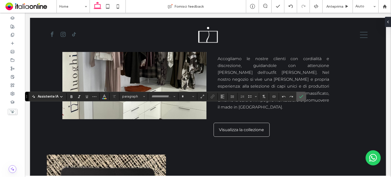
type input "**********"
type input "**"
click at [106, 97] on button "Colore" at bounding box center [105, 96] width 8 height 7
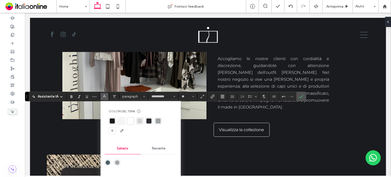
click at [129, 121] on div at bounding box center [130, 120] width 5 height 5
click at [301, 96] on icon "Conferma" at bounding box center [301, 96] width 4 height 4
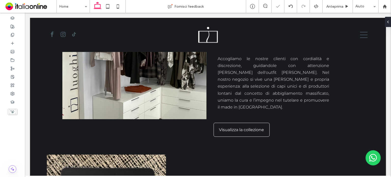
type input "**"
type input "*"
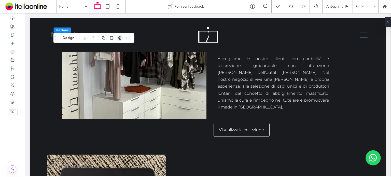
click at [121, 37] on icon "button" at bounding box center [120, 38] width 4 height 4
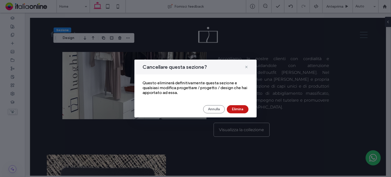
click at [239, 111] on button "Elimina" at bounding box center [238, 109] width 22 height 8
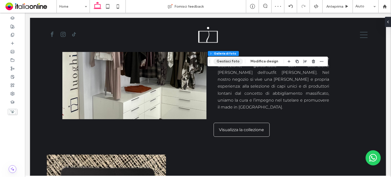
click at [237, 60] on button "Gestisci foto" at bounding box center [228, 61] width 30 height 6
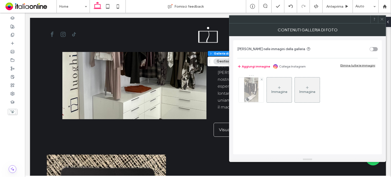
click at [258, 94] on div at bounding box center [251, 89] width 25 height 25
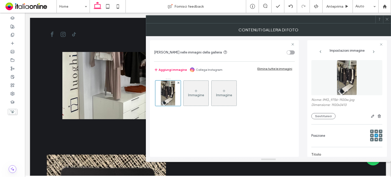
scroll to position [0, 0]
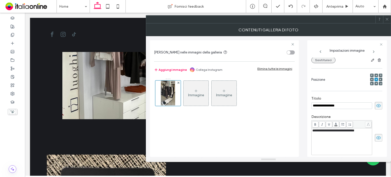
drag, startPoint x: 326, startPoint y: 62, endPoint x: 323, endPoint y: 63, distance: 2.8
click at [326, 62] on button "Sostituisci" at bounding box center [323, 60] width 24 height 6
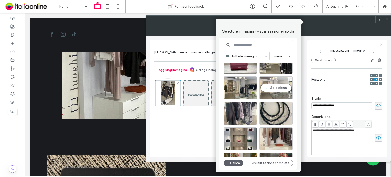
scroll to position [401, 0]
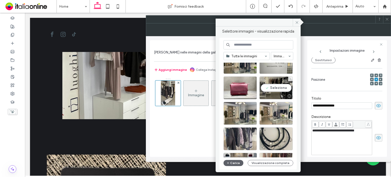
click at [268, 90] on div "Seleziona" at bounding box center [275, 87] width 33 height 23
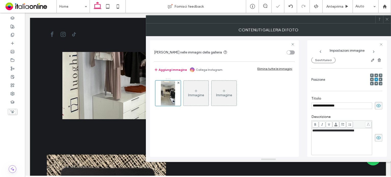
click at [384, 22] on div at bounding box center [387, 20] width 8 height 8
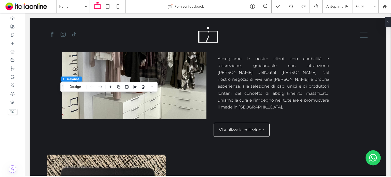
click at [100, 86] on icon "button" at bounding box center [100, 86] width 6 height 9
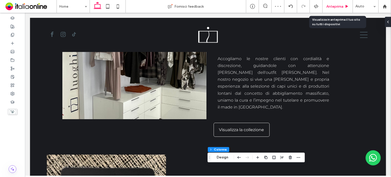
click at [330, 4] on div "Anteprima" at bounding box center [338, 6] width 30 height 13
click at [330, 7] on span "Anteprima" at bounding box center [334, 6] width 17 height 4
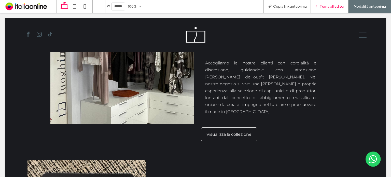
click at [329, 8] on span "Torna all'editor" at bounding box center [332, 6] width 25 height 4
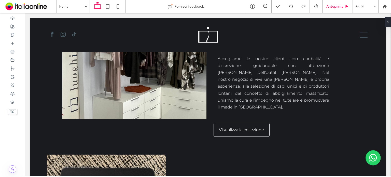
type input "***"
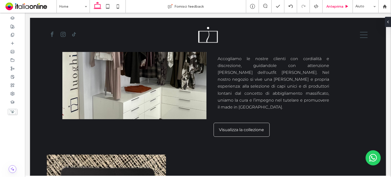
type input "**"
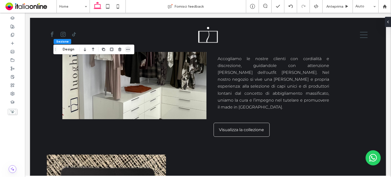
click at [131, 49] on span "button" at bounding box center [128, 49] width 6 height 6
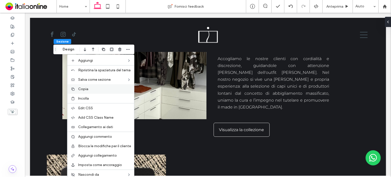
click at [89, 86] on div "Copia" at bounding box center [100, 88] width 67 height 9
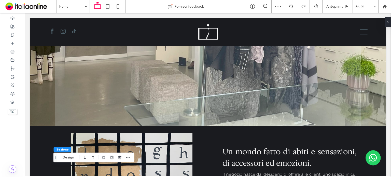
scroll to position [202, 0]
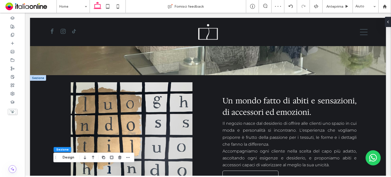
click at [41, 77] on div at bounding box center [38, 78] width 16 height 6
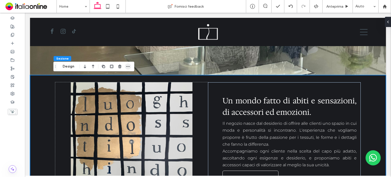
click at [126, 67] on icon "button" at bounding box center [128, 66] width 4 height 4
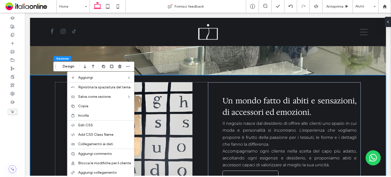
drag, startPoint x: 95, startPoint y: 114, endPoint x: 136, endPoint y: 101, distance: 42.9
click at [95, 114] on label "Incolla" at bounding box center [104, 115] width 53 height 4
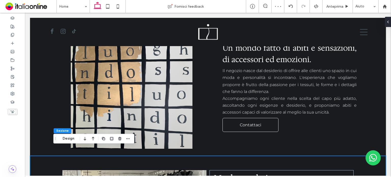
scroll to position [252, 0]
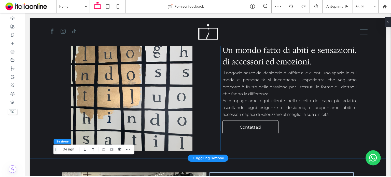
click at [263, 52] on span "Un mondo fatto di abiti e sensazioni, di accessori ed emozioni." at bounding box center [290, 56] width 134 height 22
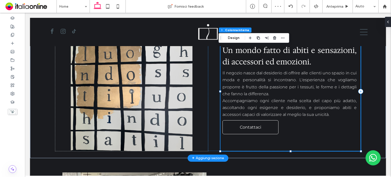
click at [263, 52] on span "Un mondo fatto di abiti e sensazioni, di accessori ed emozioni." at bounding box center [290, 56] width 134 height 22
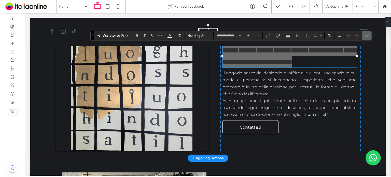
click at [366, 38] on span "Conferma" at bounding box center [367, 35] width 4 height 9
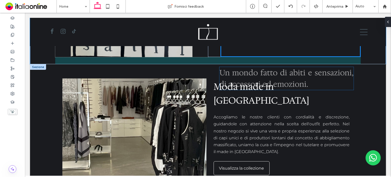
scroll to position [380, 0]
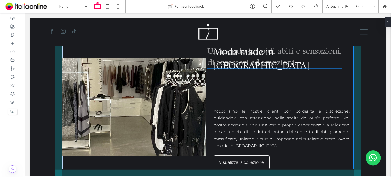
drag, startPoint x: 292, startPoint y: 60, endPoint x: 279, endPoint y: 61, distance: 13.3
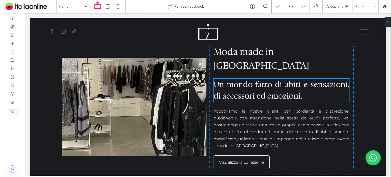
scroll to position [354, 0]
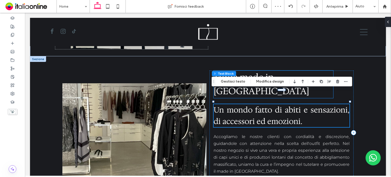
click at [287, 72] on span "Moda made in [GEOGRAPHIC_DATA]" at bounding box center [262, 84] width 96 height 26
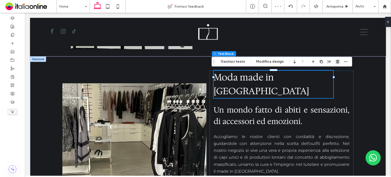
click at [336, 60] on icon "button" at bounding box center [338, 62] width 4 height 4
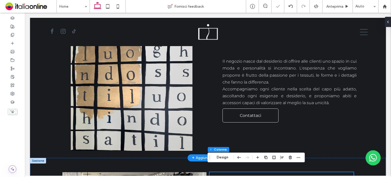
scroll to position [252, 0]
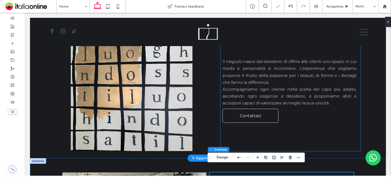
click at [300, 89] on span "Accompagniamo ogni cliente nella scelta del capo più adatto, ascoltando ogni es…" at bounding box center [290, 96] width 134 height 19
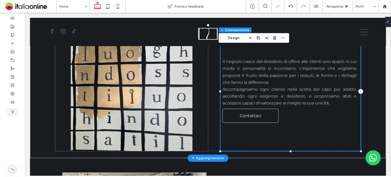
click at [299, 87] on span "Accompagniamo ogni cliente nella scelta del capo più adatto, ascoltando ogni es…" at bounding box center [290, 96] width 134 height 19
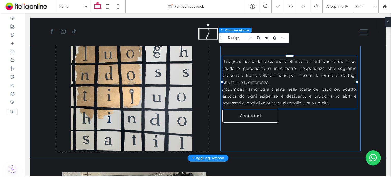
click at [299, 87] on div "Il negozio nasce dal desiderio di offrire alle clienti uno spazio in cui moda e…" at bounding box center [290, 82] width 134 height 52
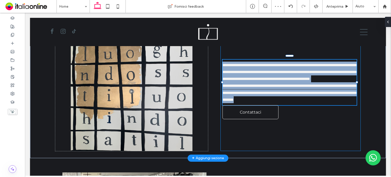
type input "**********"
type input "**"
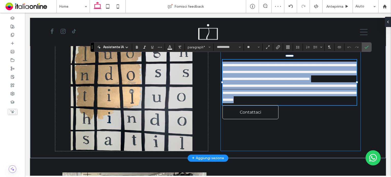
copy div "**********"
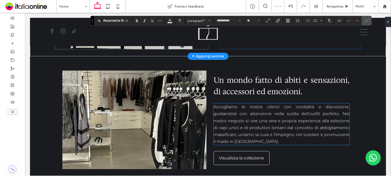
scroll to position [380, 0]
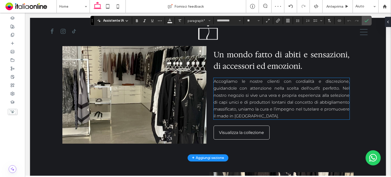
click at [289, 106] on p "Accogliamo le nostre clienti con cordialità e discrezione, guidandole con atten…" at bounding box center [282, 98] width 136 height 41
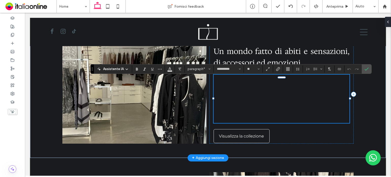
scroll to position [0, 0]
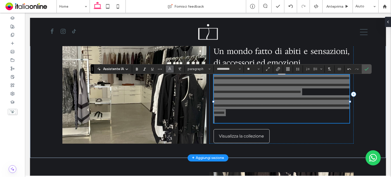
click at [167, 69] on button "Colore" at bounding box center [170, 68] width 8 height 7
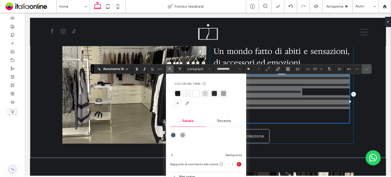
drag, startPoint x: 195, startPoint y: 93, endPoint x: 204, endPoint y: 92, distance: 8.9
click at [195, 93] on div at bounding box center [195, 93] width 5 height 5
drag, startPoint x: 330, startPoint y: 58, endPoint x: 366, endPoint y: 68, distance: 36.8
click at [366, 68] on icon "Conferma" at bounding box center [367, 69] width 4 height 4
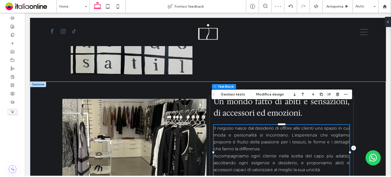
scroll to position [303, 0]
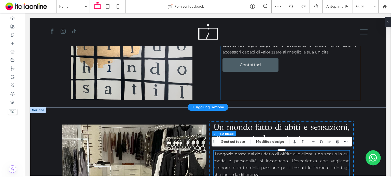
click at [258, 69] on link "Contattaci" at bounding box center [251, 65] width 56 height 14
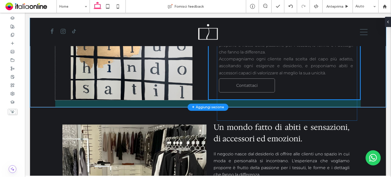
scroll to position [102, 0]
drag, startPoint x: 258, startPoint y: 69, endPoint x: 253, endPoint y: 72, distance: 6.4
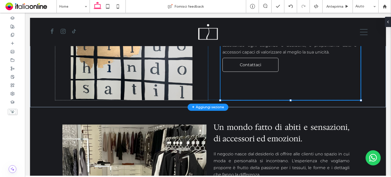
type input "**"
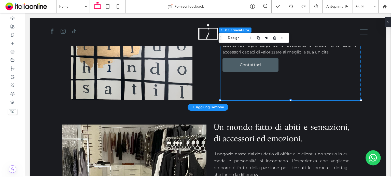
click at [250, 68] on link "Contattaci" at bounding box center [251, 65] width 56 height 14
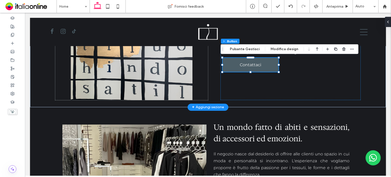
click at [250, 68] on link "Contattaci" at bounding box center [251, 65] width 56 height 14
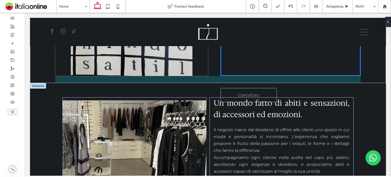
scroll to position [405, 0]
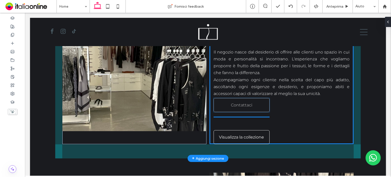
drag, startPoint x: 250, startPoint y: 68, endPoint x: 242, endPoint y: 108, distance: 41.1
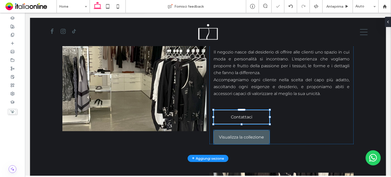
type input "*"
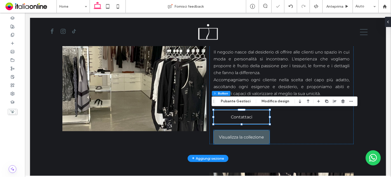
drag, startPoint x: 286, startPoint y: 148, endPoint x: 262, endPoint y: 134, distance: 27.6
click at [262, 135] on span "Visualizza la collezione" at bounding box center [241, 137] width 45 height 5
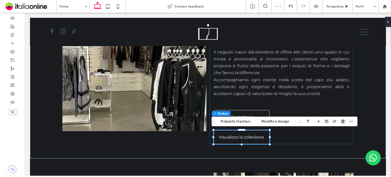
click at [342, 121] on icon "button" at bounding box center [343, 121] width 4 height 4
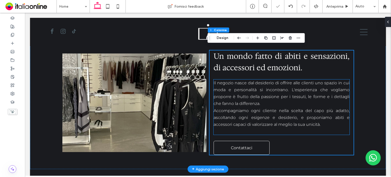
scroll to position [354, 0]
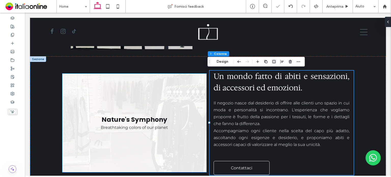
drag, startPoint x: 169, startPoint y: 94, endPoint x: 168, endPoint y: 91, distance: 2.6
click at [168, 93] on link at bounding box center [134, 123] width 144 height 99
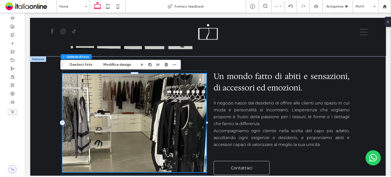
drag, startPoint x: 141, startPoint y: 58, endPoint x: 153, endPoint y: 68, distance: 15.2
click at [113, 63] on button "Modifica design" at bounding box center [117, 65] width 34 height 6
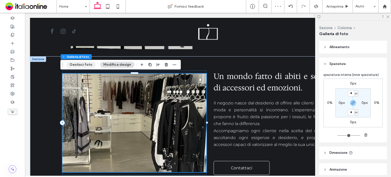
click at [89, 64] on button "Gestisci foto" at bounding box center [81, 65] width 30 height 6
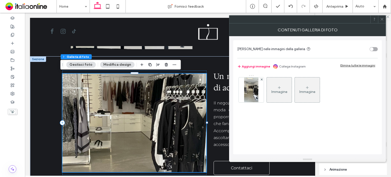
drag, startPoint x: 245, startPoint y: 90, endPoint x: 362, endPoint y: 100, distance: 117.3
click at [245, 90] on img at bounding box center [251, 89] width 14 height 25
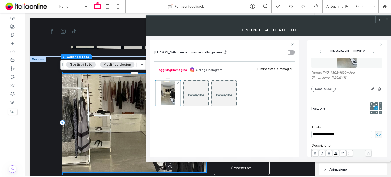
scroll to position [0, 0]
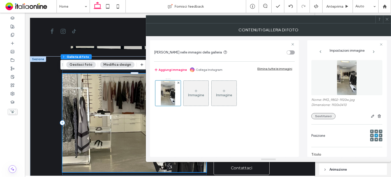
click at [322, 116] on button "Sostituisci" at bounding box center [323, 116] width 24 height 6
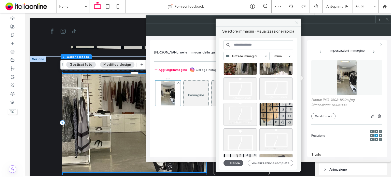
scroll to position [274, 0]
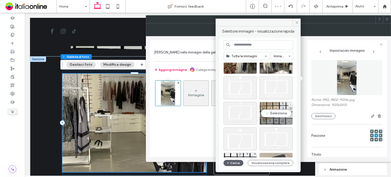
click at [267, 111] on div "Seleziona" at bounding box center [275, 113] width 33 height 23
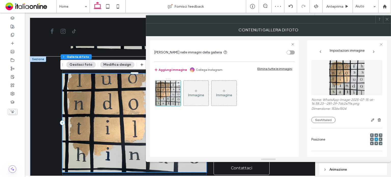
click at [385, 20] on icon at bounding box center [387, 19] width 4 height 4
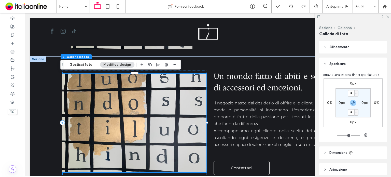
click at [387, 17] on icon at bounding box center [387, 16] width 3 height 3
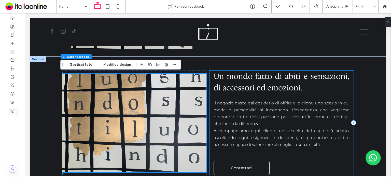
scroll to position [380, 0]
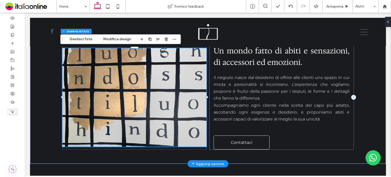
click at [350, 141] on div "Un mondo fatto di abiti e sensazioni, di accessori ed emozioni. Il negozio nasc…" at bounding box center [282, 97] width 144 height 105
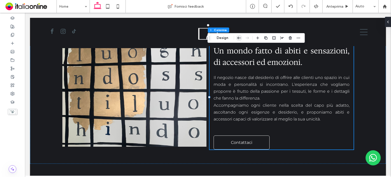
drag, startPoint x: 227, startPoint y: 38, endPoint x: 241, endPoint y: 41, distance: 13.8
click at [227, 38] on button "Design" at bounding box center [222, 38] width 18 height 6
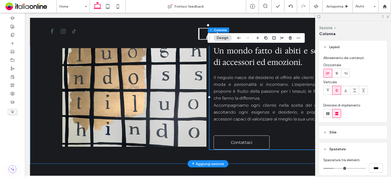
click at [206, 111] on div "Nature's Symphony Breathtaking colors of our planet Button Mostra altri Un mond…" at bounding box center [208, 97] width 306 height 133
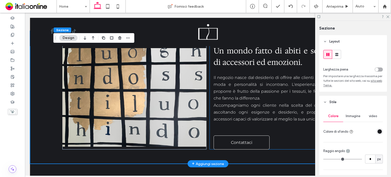
click at [210, 113] on div "Un mondo fatto di abiti e sensazioni, di accessori ed emozioni. Il negozio nasc…" at bounding box center [282, 97] width 144 height 105
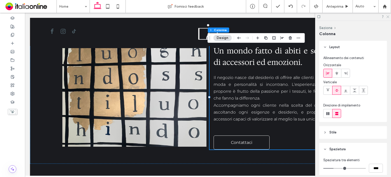
click at [389, 17] on icon at bounding box center [387, 16] width 3 height 3
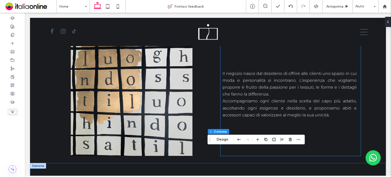
scroll to position [201, 0]
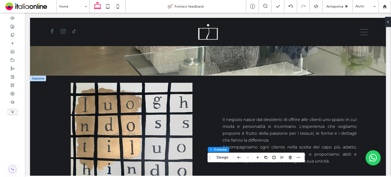
drag, startPoint x: 42, startPoint y: 78, endPoint x: 46, endPoint y: 77, distance: 3.6
click at [42, 77] on div at bounding box center [38, 79] width 16 height 6
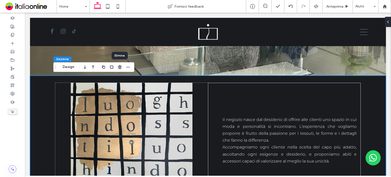
click at [119, 67] on use "button" at bounding box center [119, 66] width 3 height 3
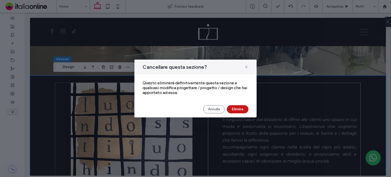
click at [241, 106] on button "Elimina" at bounding box center [238, 109] width 22 height 8
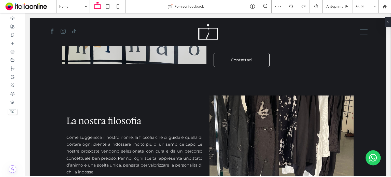
scroll to position [252, 0]
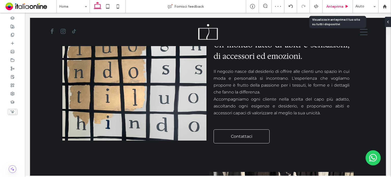
click at [337, 7] on span "Anteprima" at bounding box center [334, 6] width 17 height 4
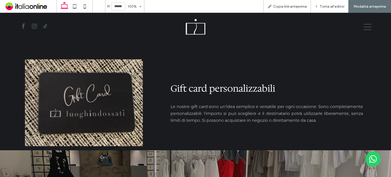
scroll to position [612, 0]
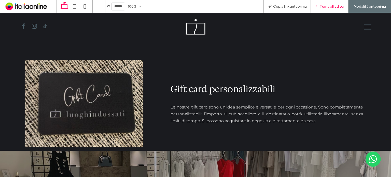
click at [335, 8] on span "Torna all'editor" at bounding box center [332, 6] width 25 height 4
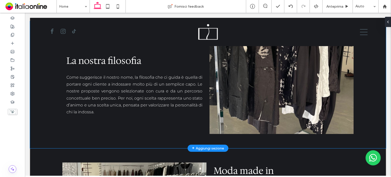
scroll to position [355, 0]
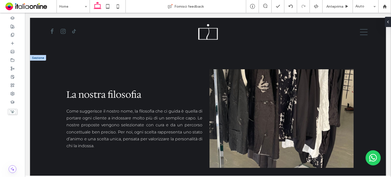
click at [44, 58] on div at bounding box center [38, 58] width 16 height 6
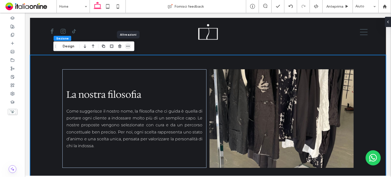
click at [126, 47] on span "button" at bounding box center [128, 46] width 6 height 6
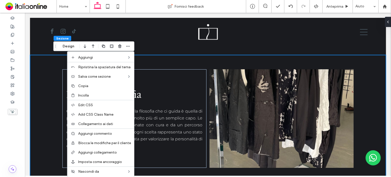
drag, startPoint x: 103, startPoint y: 90, endPoint x: 124, endPoint y: 82, distance: 22.7
click at [103, 90] on div "Copia" at bounding box center [100, 85] width 67 height 9
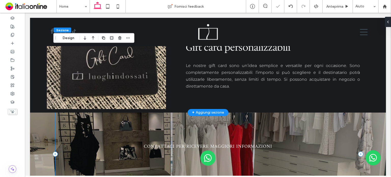
scroll to position [635, 0]
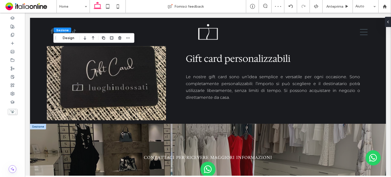
click at [35, 124] on div at bounding box center [38, 127] width 16 height 6
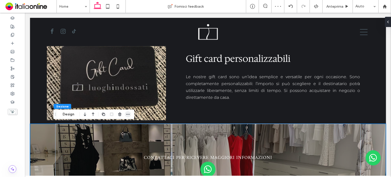
click at [125, 116] on span "button" at bounding box center [128, 114] width 6 height 6
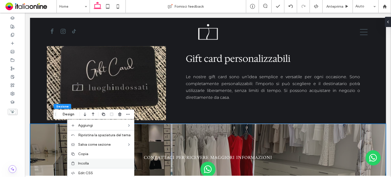
click at [88, 160] on div "Incolla" at bounding box center [100, 163] width 67 height 9
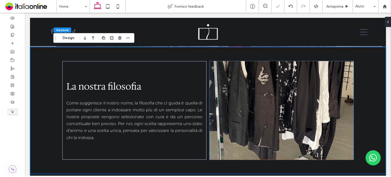
scroll to position [810, 0]
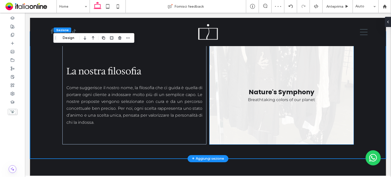
drag, startPoint x: 282, startPoint y: 107, endPoint x: 208, endPoint y: 100, distance: 74.2
click at [282, 107] on link at bounding box center [282, 95] width 144 height 99
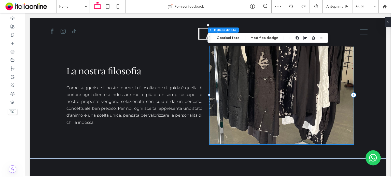
click at [229, 41] on div "Sezione Colonna Galleria di foto Gestisci foto Modifica design" at bounding box center [267, 38] width 120 height 10
click at [230, 38] on button "Gestisci foto" at bounding box center [228, 38] width 30 height 6
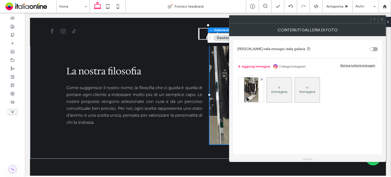
drag, startPoint x: 252, startPoint y: 96, endPoint x: 262, endPoint y: 88, distance: 13.2
click at [252, 96] on img at bounding box center [251, 89] width 14 height 25
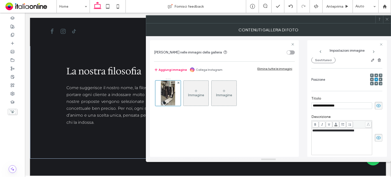
scroll to position [0, 0]
click at [324, 62] on button "Sostituisci" at bounding box center [323, 60] width 24 height 6
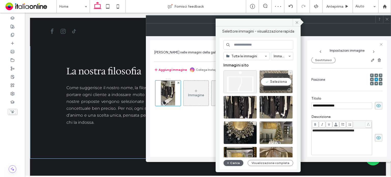
click at [274, 82] on div "Seleziona" at bounding box center [275, 81] width 33 height 23
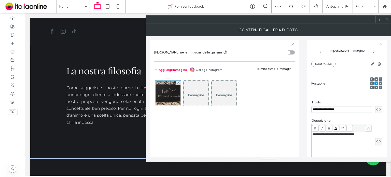
scroll to position [60, 0]
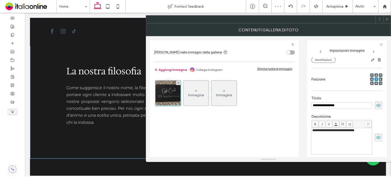
click at [387, 19] on icon at bounding box center [387, 19] width 4 height 4
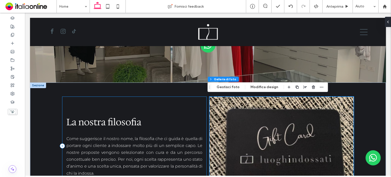
scroll to position [785, 0]
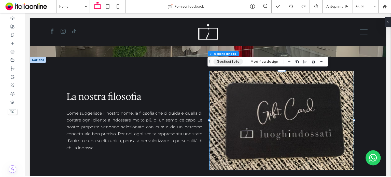
click at [238, 64] on button "Gestisci foto" at bounding box center [228, 62] width 30 height 6
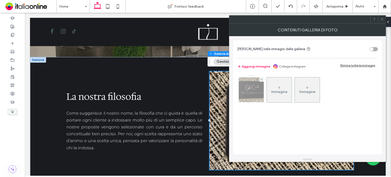
click at [253, 92] on img at bounding box center [251, 89] width 34 height 25
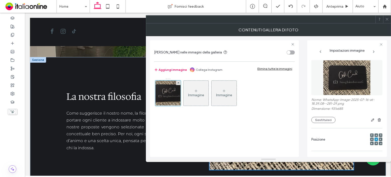
scroll to position [0, 0]
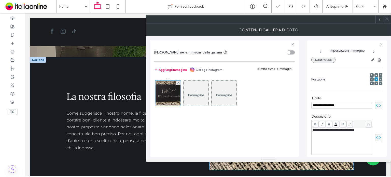
click at [324, 62] on button "Sostituisci" at bounding box center [323, 60] width 24 height 6
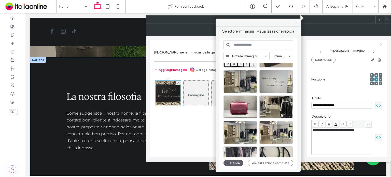
scroll to position [350, 0]
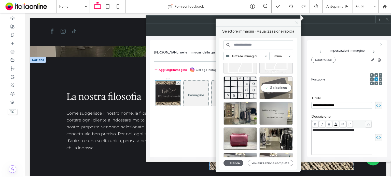
click at [269, 86] on div "Seleziona" at bounding box center [275, 87] width 33 height 23
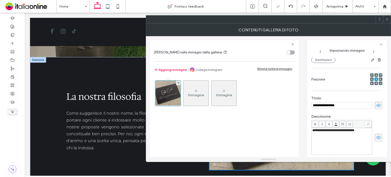
click at [388, 22] on span at bounding box center [387, 20] width 4 height 8
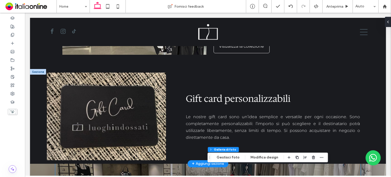
scroll to position [581, 0]
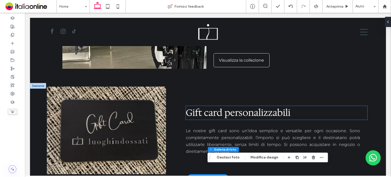
click at [197, 113] on span "Gift card personalizzabili" at bounding box center [238, 112] width 105 height 12
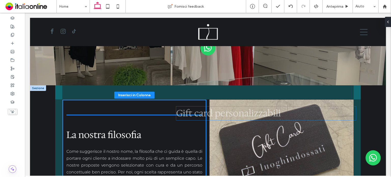
scroll to position [759, 0]
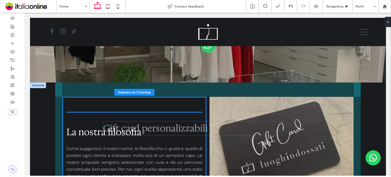
drag, startPoint x: 197, startPoint y: 113, endPoint x: 140, endPoint y: 143, distance: 64.2
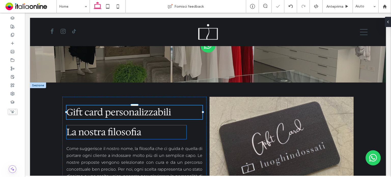
drag, startPoint x: 156, startPoint y: 139, endPoint x: 134, endPoint y: 135, distance: 22.0
click at [134, 135] on span "La nostra filosofia" at bounding box center [103, 132] width 75 height 12
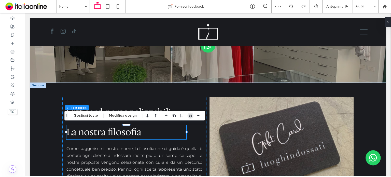
click at [189, 115] on use "button" at bounding box center [190, 115] width 3 height 3
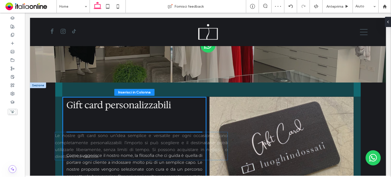
drag, startPoint x: 257, startPoint y: 102, endPoint x: 127, endPoint y: 147, distance: 138.5
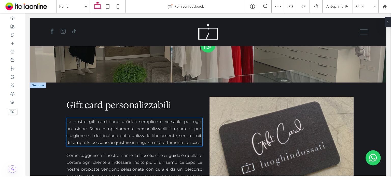
click at [151, 162] on span "Come suggerisce il nostro nome, la filosofia che ci guida è quella di portare o…" at bounding box center [134, 172] width 136 height 39
type input "***"
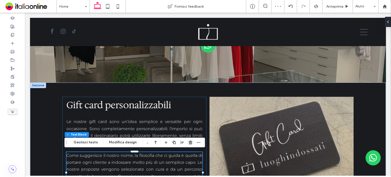
click at [189, 142] on use "button" at bounding box center [190, 142] width 3 height 3
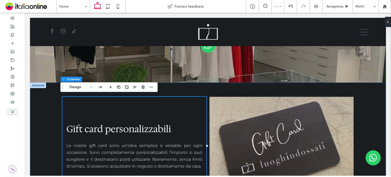
drag, startPoint x: 37, startPoint y: 86, endPoint x: 48, endPoint y: 86, distance: 11.0
click at [37, 86] on div at bounding box center [38, 85] width 16 height 6
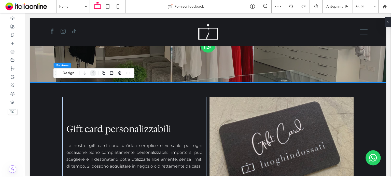
click at [96, 74] on icon "button" at bounding box center [93, 72] width 6 height 9
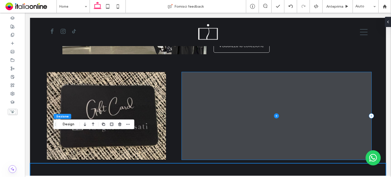
scroll to position [574, 0]
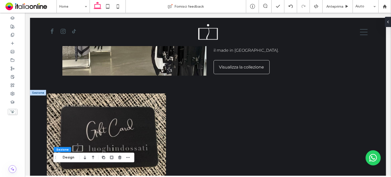
click at [33, 90] on div at bounding box center [38, 93] width 16 height 6
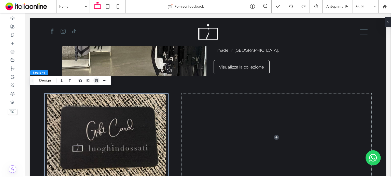
click at [96, 81] on icon "button" at bounding box center [96, 80] width 4 height 4
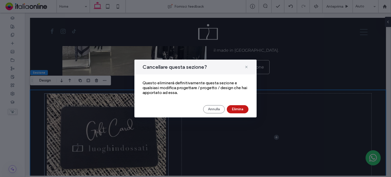
drag, startPoint x: 209, startPoint y: 98, endPoint x: 234, endPoint y: 110, distance: 28.0
click at [234, 110] on button "Elimina" at bounding box center [238, 109] width 22 height 8
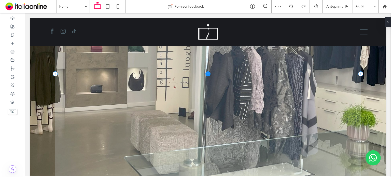
scroll to position [126, 0]
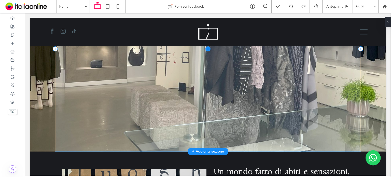
click at [236, 109] on span at bounding box center [208, 48] width 306 height 205
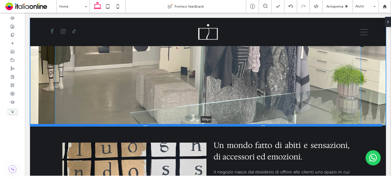
drag, startPoint x: 307, startPoint y: 151, endPoint x: 302, endPoint y: 125, distance: 26.6
click at [302, 125] on div at bounding box center [206, 125] width 352 height 3
type input "***"
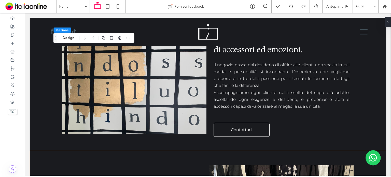
scroll to position [202, 0]
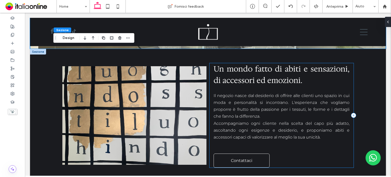
click at [336, 154] on div "Un mondo fatto di abiti e sensazioni, di accessori ed emozioni. Il negozio nasc…" at bounding box center [282, 115] width 144 height 105
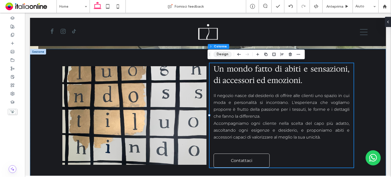
click at [222, 56] on button "Design" at bounding box center [222, 54] width 18 height 6
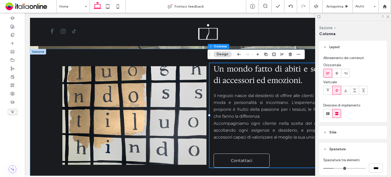
type input "**"
type input "****"
type input "**"
type input "****"
type input "**"
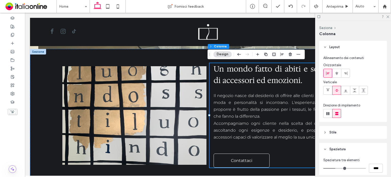
type input "****"
type input "**"
type input "****"
type input "*"
type input "***"
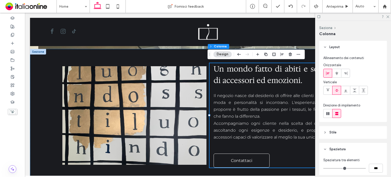
drag, startPoint x: 335, startPoint y: 167, endPoint x: 318, endPoint y: 166, distance: 17.1
click at [323, 168] on input "range" at bounding box center [344, 168] width 43 height 1
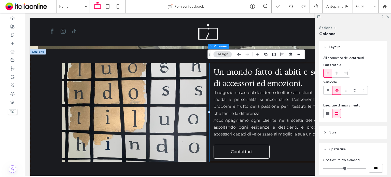
type input "*"
type input "***"
type input "*"
type input "***"
type input "*"
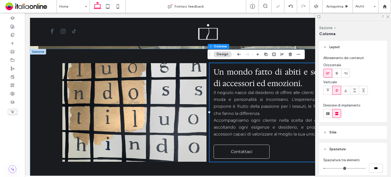
type input "***"
type input "*"
type input "***"
type input "*"
type input "***"
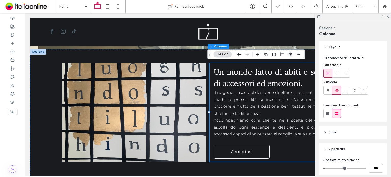
type input "**"
type input "****"
type input "**"
type input "****"
drag, startPoint x: 326, startPoint y: 167, endPoint x: 329, endPoint y: 166, distance: 3.3
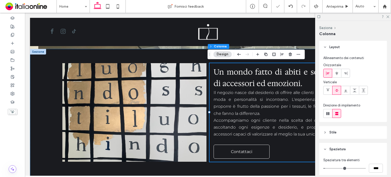
type input "**"
click at [329, 168] on input "range" at bounding box center [344, 168] width 43 height 1
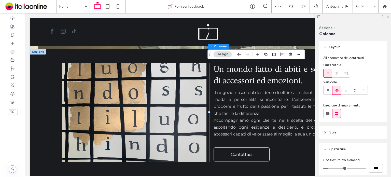
click at [388, 16] on icon at bounding box center [387, 16] width 3 height 3
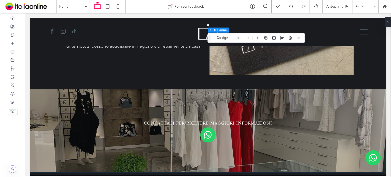
scroll to position [771, 0]
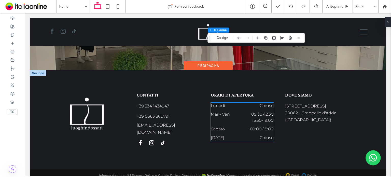
click at [252, 127] on time "09:00" at bounding box center [256, 129] width 12 height 5
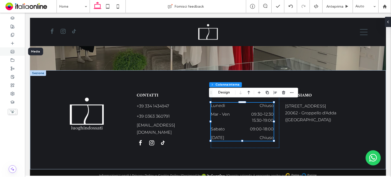
click at [16, 50] on div at bounding box center [12, 51] width 25 height 8
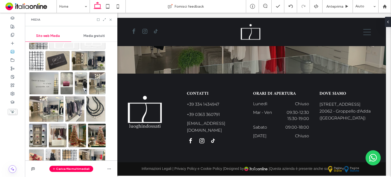
scroll to position [279, 0]
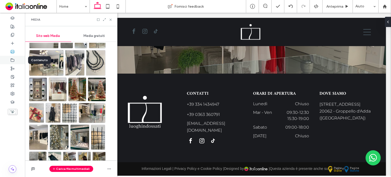
click at [17, 62] on div at bounding box center [12, 60] width 25 height 8
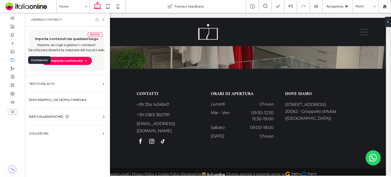
scroll to position [771, 0]
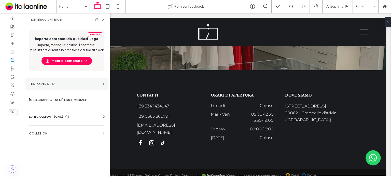
drag, startPoint x: 52, startPoint y: 79, endPoint x: 78, endPoint y: 79, distance: 26.7
click at [52, 79] on section "Testo del sito" at bounding box center [67, 84] width 84 height 12
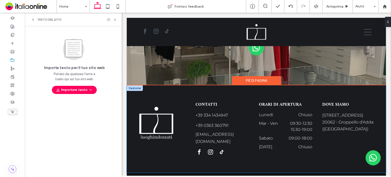
scroll to position [753, 0]
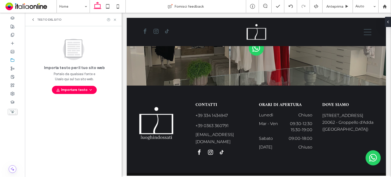
click at [36, 22] on div "Testo del sito" at bounding box center [73, 19] width 97 height 13
click at [35, 19] on div "Testo del sito" at bounding box center [46, 20] width 31 height 4
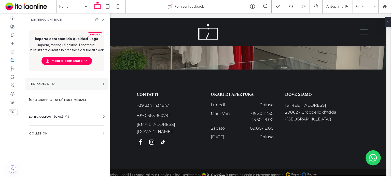
scroll to position [771, 0]
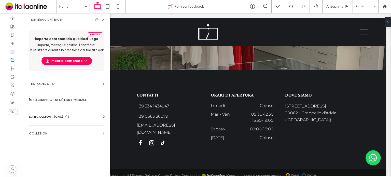
click at [87, 116] on div "DATI COLLEGATI (CMS)" at bounding box center [67, 116] width 77 height 5
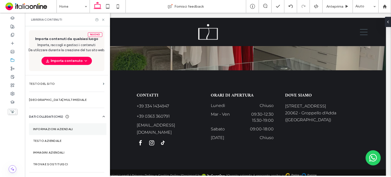
click at [65, 126] on section "Informazioni aziendali" at bounding box center [67, 129] width 77 height 12
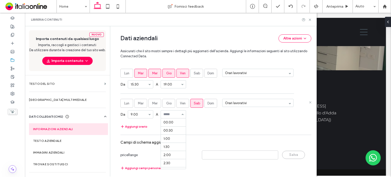
scroll to position [300, 0]
click at [310, 20] on icon at bounding box center [310, 20] width 4 height 4
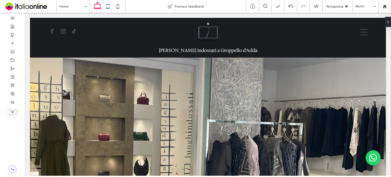
scroll to position [771, 0]
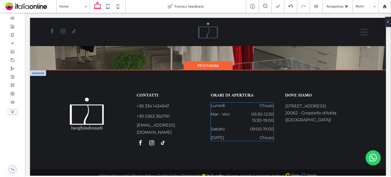
click at [254, 130] on div "Sabato 09:00 - 19:00" at bounding box center [242, 130] width 63 height 9
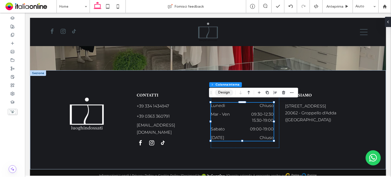
click at [224, 93] on button "Design" at bounding box center [224, 92] width 18 height 6
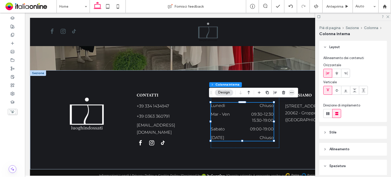
click at [294, 93] on span "button" at bounding box center [292, 92] width 6 height 6
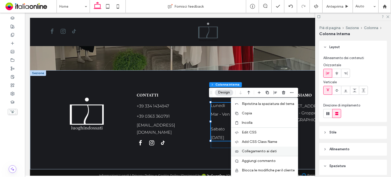
click at [283, 155] on div "Collegamento ai dati" at bounding box center [264, 150] width 67 height 9
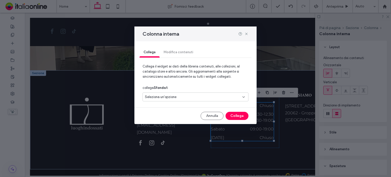
click at [191, 100] on div "Seleziona un'opzione" at bounding box center [196, 96] width 106 height 9
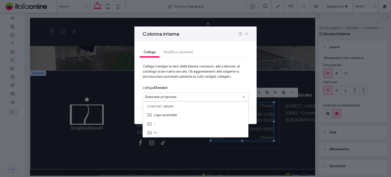
click at [251, 35] on div "Colonna interna" at bounding box center [195, 33] width 122 height 15
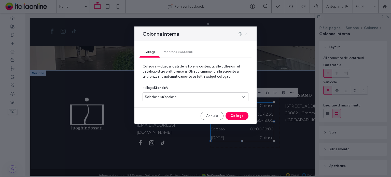
click at [247, 35] on use at bounding box center [246, 34] width 2 height 2
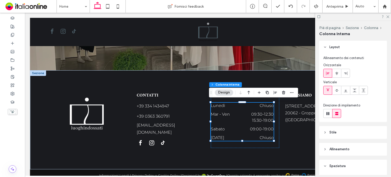
drag, startPoint x: 387, startPoint y: 17, endPoint x: 355, endPoint y: 64, distance: 57.0
click at [387, 17] on icon at bounding box center [387, 16] width 3 height 3
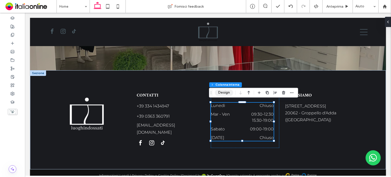
click at [227, 93] on button "Design" at bounding box center [224, 93] width 18 height 6
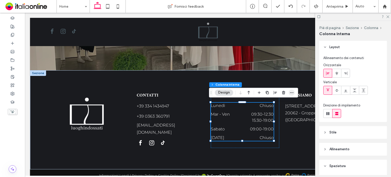
click at [293, 91] on icon "button" at bounding box center [292, 93] width 4 height 4
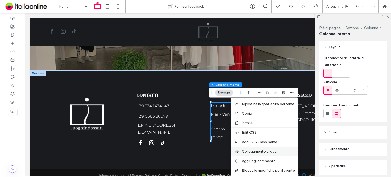
click at [253, 148] on div "Collegamento ai dati" at bounding box center [264, 151] width 67 height 9
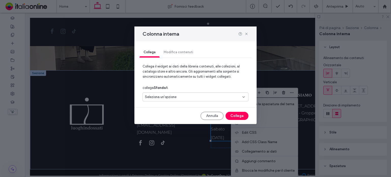
click at [188, 98] on div "Seleziona un'opzione" at bounding box center [192, 96] width 95 height 5
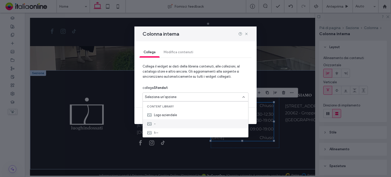
click at [172, 122] on div "-" at bounding box center [195, 123] width 105 height 9
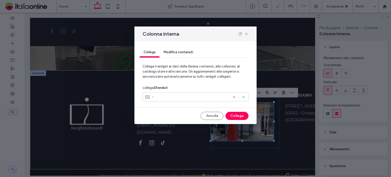
click at [182, 99] on div "-" at bounding box center [187, 96] width 84 height 5
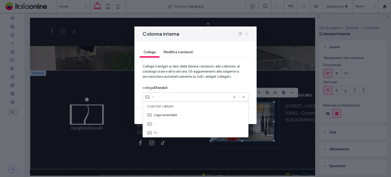
click at [246, 33] on use at bounding box center [246, 34] width 2 height 2
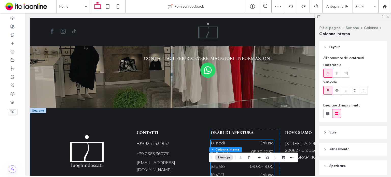
click at [388, 15] on icon at bounding box center [387, 16] width 3 height 3
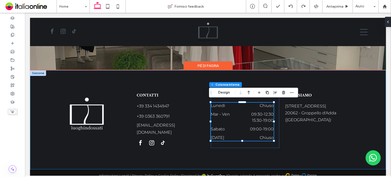
click at [370, 103] on div "CONTATTI +39 334 1434947 +39 0363 360791 info@luoghindossati.it ORARI DI APERTU…" at bounding box center [208, 119] width 356 height 99
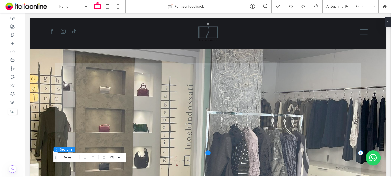
scroll to position [0, 0]
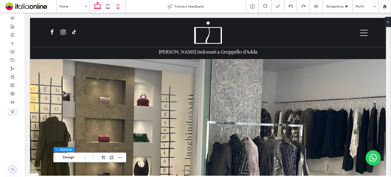
click at [118, 10] on icon at bounding box center [118, 6] width 10 height 10
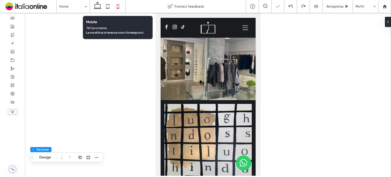
type input "**"
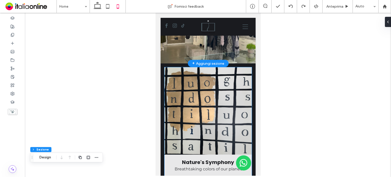
scroll to position [76, 0]
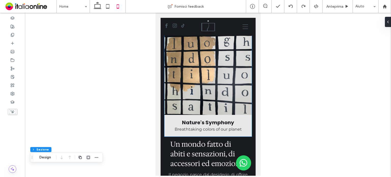
click at [215, 107] on link at bounding box center [207, 70] width 87 height 87
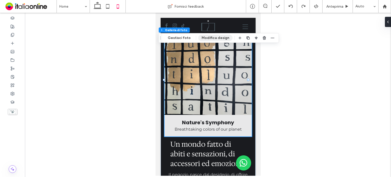
click at [208, 38] on button "Modifica design" at bounding box center [215, 38] width 34 height 6
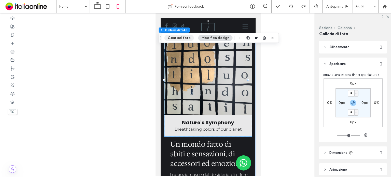
click at [185, 39] on button "Gestisci foto" at bounding box center [179, 38] width 30 height 6
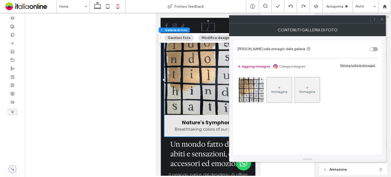
drag, startPoint x: 260, startPoint y: 91, endPoint x: 296, endPoint y: 90, distance: 36.7
click at [260, 91] on img at bounding box center [251, 89] width 25 height 25
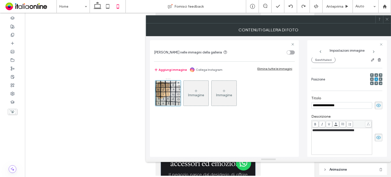
scroll to position [0, 0]
drag, startPoint x: 374, startPoint y: 105, endPoint x: 375, endPoint y: 112, distance: 6.8
click at [376, 105] on use at bounding box center [378, 105] width 5 height 3
click at [378, 137] on span at bounding box center [379, 138] width 8 height 8
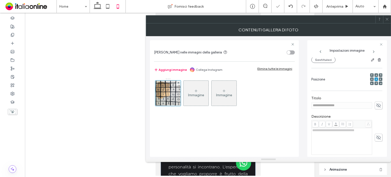
drag, startPoint x: 388, startPoint y: 21, endPoint x: 379, endPoint y: 23, distance: 8.8
click at [388, 21] on span at bounding box center [387, 20] width 4 height 8
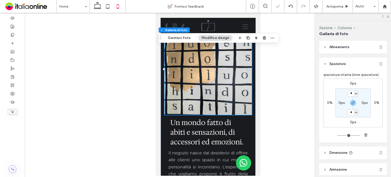
click at [219, 105] on link at bounding box center [207, 70] width 87 height 87
click at [246, 105] on link at bounding box center [207, 70] width 87 height 87
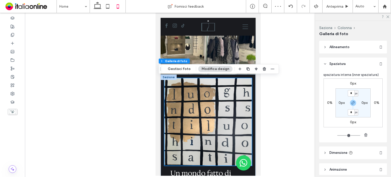
scroll to position [25, 0]
click at [237, 106] on link at bounding box center [207, 121] width 87 height 87
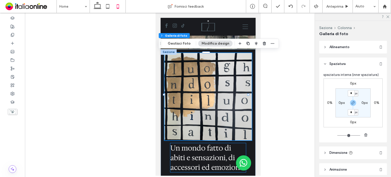
click at [242, 144] on h2 "Un mondo fatto di abiti e sensazioni, di accessori ed emozioni." at bounding box center [208, 157] width 76 height 29
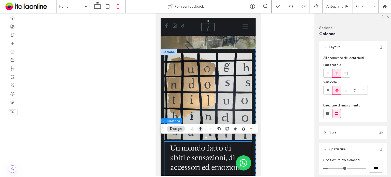
click at [201, 129] on icon "button" at bounding box center [201, 128] width 6 height 9
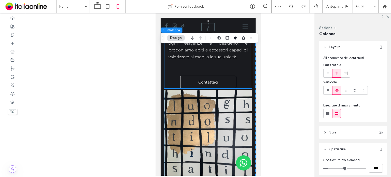
scroll to position [102, 0]
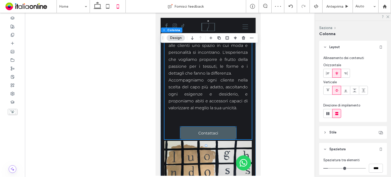
click at [202, 135] on link "Contattaci" at bounding box center [208, 133] width 56 height 13
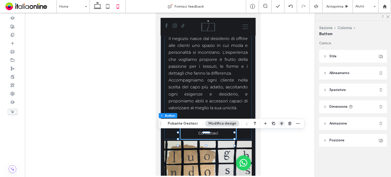
click at [280, 124] on icon "button" at bounding box center [282, 123] width 4 height 4
click at [266, 135] on icon "flex-start" at bounding box center [268, 133] width 4 height 4
click at [247, 136] on div "Un mondo fatto di abiti e sensazioni, di accessori ed emozioni. Il negozio nasc…" at bounding box center [207, 70] width 87 height 137
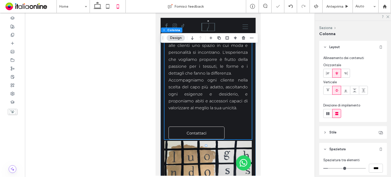
click at [242, 131] on div "Un mondo fatto di abiti e sensazioni, di accessori ed emozioni. Il negozio nasc…" at bounding box center [207, 70] width 87 height 137
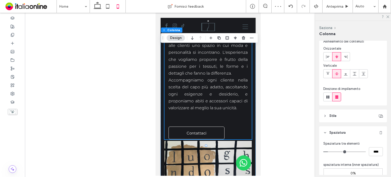
scroll to position [25, 0]
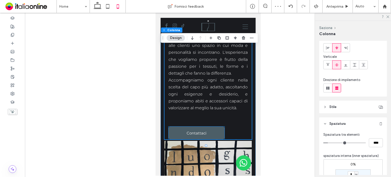
click at [204, 133] on link "Contattaci" at bounding box center [196, 133] width 56 height 13
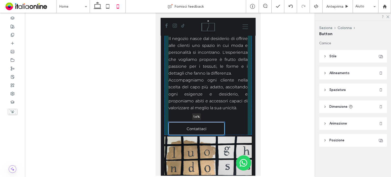
scroll to position [98, 0]
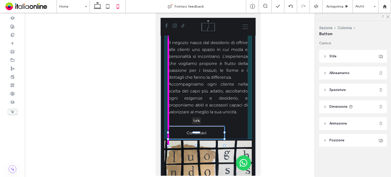
drag, startPoint x: 196, startPoint y: 132, endPoint x: 196, endPoint y: 128, distance: 4.1
click at [196, 128] on div "Nature's Symphony Breathtaking colors of our planet Button Mostra altri Un mond…" at bounding box center [207, 116] width 95 height 229
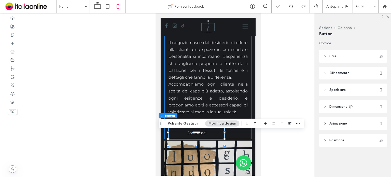
click at [242, 138] on div "Un mondo fatto di abiti e sensazioni, di accessori ed emozioni. Il negozio nasc…" at bounding box center [207, 72] width 87 height 133
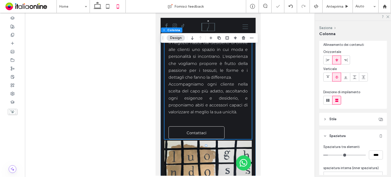
scroll to position [25, 0]
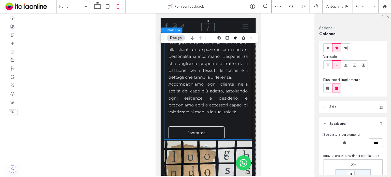
type input "*"
type input "***"
type input "*"
click at [329, 143] on input "range" at bounding box center [344, 143] width 43 height 1
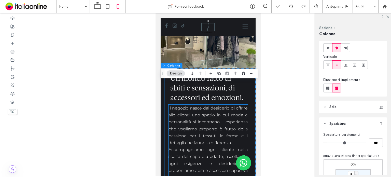
scroll to position [20, 0]
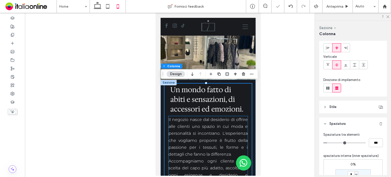
click at [216, 117] on span "Il negozio nasce dal desiderio di offrire alle clienti uno spazio in cui moda e…" at bounding box center [207, 136] width 79 height 39
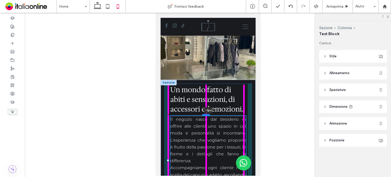
click at [207, 114] on div at bounding box center [206, 115] width 8 height 2
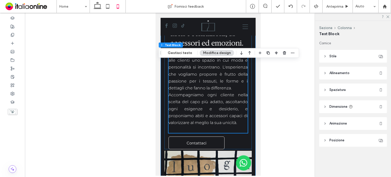
scroll to position [71, 0]
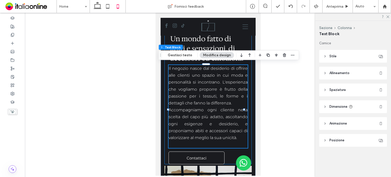
click at [247, 113] on div "Un mondo fatto di abiti e sensazioni, di accessori ed emozioni. Il negozio nasc…" at bounding box center [207, 99] width 87 height 132
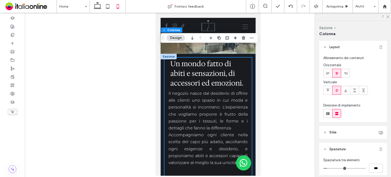
scroll to position [20, 0]
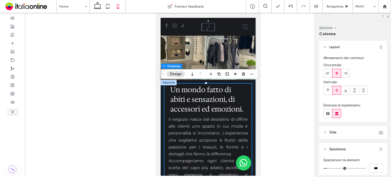
click at [244, 117] on div "Un mondo fatto di abiti e sensazioni, di accessori ed emozioni. Il negozio nasc…" at bounding box center [207, 150] width 87 height 132
click at [248, 120] on div at bounding box center [247, 152] width 0 height 138
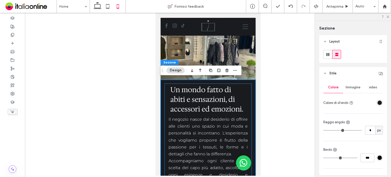
click at [243, 124] on div "Un mondo fatto di abiti e sensazioni, di accessori ed emozioni. Il negozio nasc…" at bounding box center [207, 150] width 87 height 132
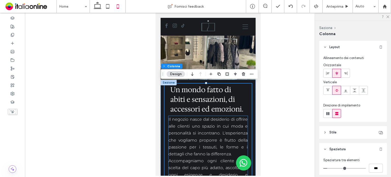
click at [245, 124] on div "Un mondo fatto di abiti e sensazioni, di accessori ed emozioni. Il negozio nasc…" at bounding box center [207, 150] width 87 height 132
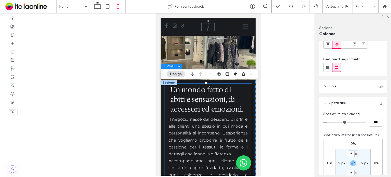
scroll to position [76, 0]
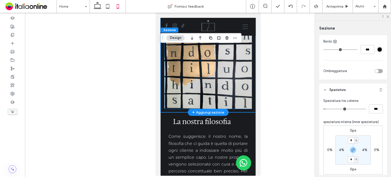
scroll to position [250, 0]
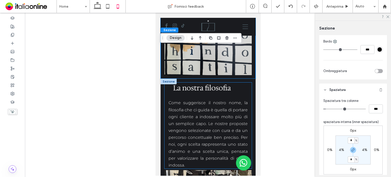
click at [246, 130] on div "La nostra filosofia Come suggerisce il nostro nome, la filosofia che ci guida è…" at bounding box center [207, 125] width 87 height 86
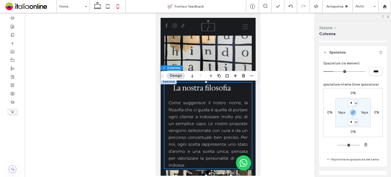
scroll to position [102, 0]
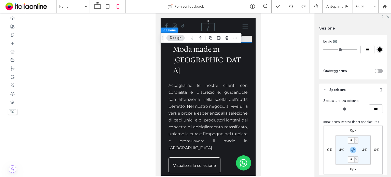
scroll to position [606, 0]
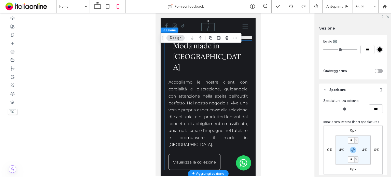
click at [247, 119] on div "Moda made in [GEOGRAPHIC_DATA] Accogliamo le nostre clienti con cordialità e di…" at bounding box center [207, 104] width 87 height 129
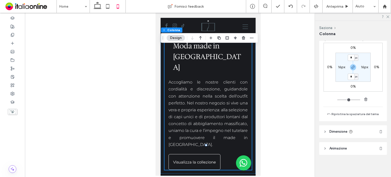
scroll to position [117, 0]
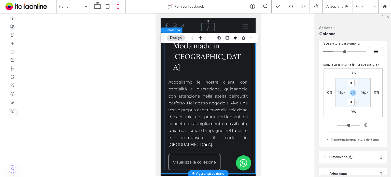
click at [248, 132] on div "Nature's Symphony Breathtaking colors of our planet Button Mostra altri Moda ma…" at bounding box center [207, 49] width 95 height 247
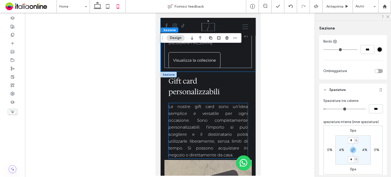
scroll to position [810, 0]
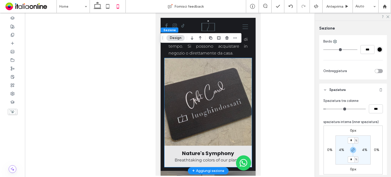
drag, startPoint x: 222, startPoint y: 136, endPoint x: 221, endPoint y: 131, distance: 4.3
click at [222, 157] on div "Breathtaking colors of our planet" at bounding box center [207, 160] width 67 height 6
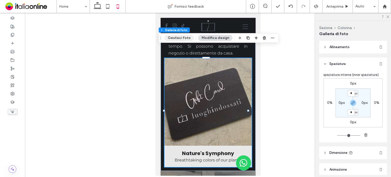
click at [182, 40] on button "Gestisci foto" at bounding box center [179, 38] width 30 height 6
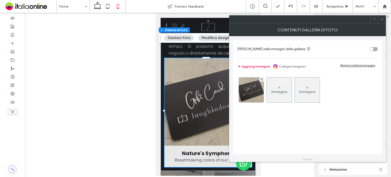
click at [252, 100] on img at bounding box center [251, 89] width 31 height 25
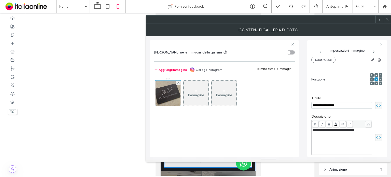
scroll to position [0, 0]
click at [376, 105] on use at bounding box center [378, 105] width 5 height 3
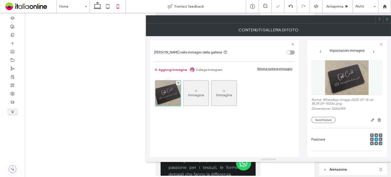
click at [391, 20] on div at bounding box center [268, 19] width 245 height 8
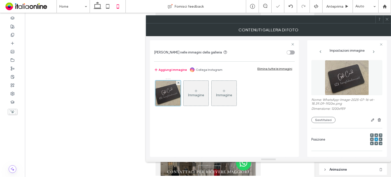
scroll to position [60, 0]
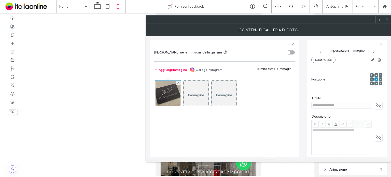
click at [387, 20] on icon at bounding box center [387, 19] width 4 height 4
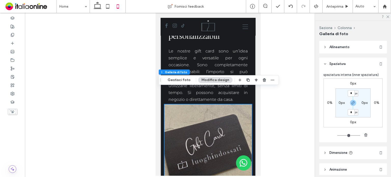
scroll to position [759, 0]
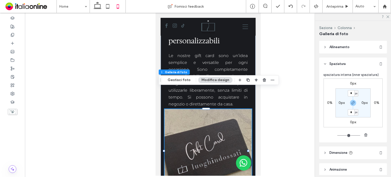
click at [231, 130] on link at bounding box center [207, 152] width 87 height 87
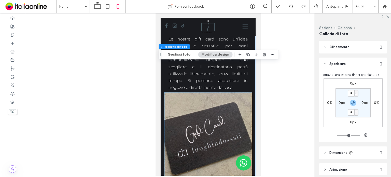
scroll to position [784, 0]
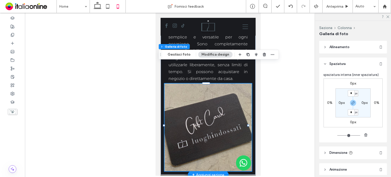
click at [244, 145] on link at bounding box center [207, 127] width 87 height 87
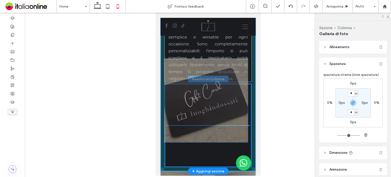
drag, startPoint x: 238, startPoint y: 146, endPoint x: 238, endPoint y: 142, distance: 4.3
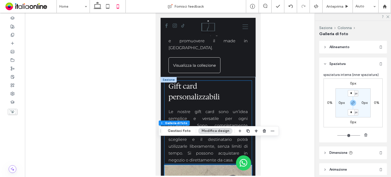
scroll to position [708, 0]
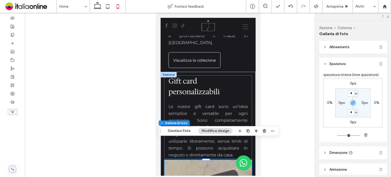
click at [245, 122] on div "Gift card personalizzabili Le nostre gift card sono un’idea semplice e versatil…" at bounding box center [207, 117] width 87 height 83
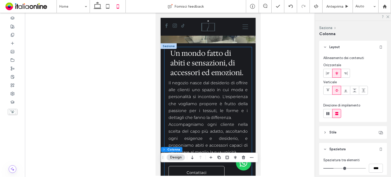
scroll to position [20, 0]
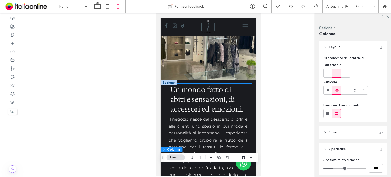
click at [245, 110] on div "Un mondo fatto di abiti e sensazioni, di accessori ed emozioni. Il negozio nasc…" at bounding box center [207, 150] width 87 height 132
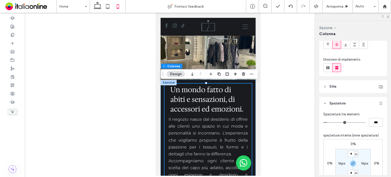
scroll to position [102, 0]
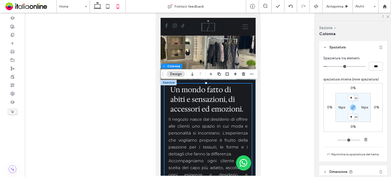
click at [338, 108] on label "16px" at bounding box center [341, 107] width 7 height 4
type input "**"
type input "*"
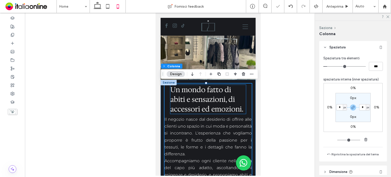
drag, startPoint x: 205, startPoint y: 105, endPoint x: 241, endPoint y: 105, distance: 35.6
click at [205, 105] on span "Un mondo fatto di abiti e sensazioni, di accessori ed emozioni." at bounding box center [206, 99] width 73 height 29
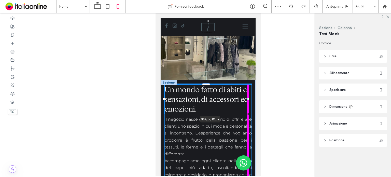
drag, startPoint x: 244, startPoint y: 98, endPoint x: 247, endPoint y: 103, distance: 6.5
type input "***"
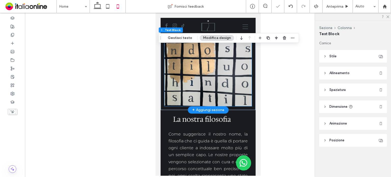
scroll to position [224, 0]
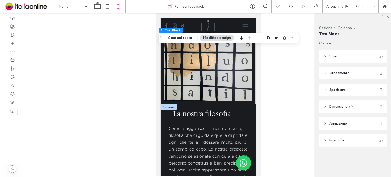
click at [244, 115] on div "La nostra filosofia Come suggerisce il nostro nome, la filosofia che ci guida è…" at bounding box center [207, 151] width 87 height 86
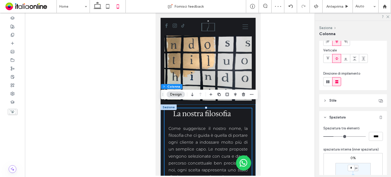
scroll to position [76, 0]
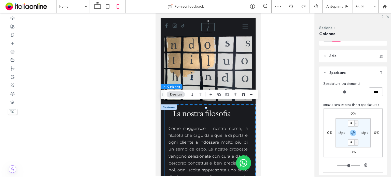
click at [339, 134] on label "16px" at bounding box center [341, 133] width 7 height 4
type input "**"
type input "*"
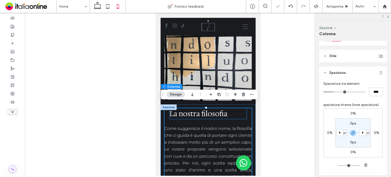
click at [186, 109] on span "La nostra filosofia" at bounding box center [198, 114] width 58 height 10
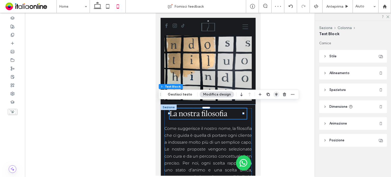
click at [275, 94] on use "button" at bounding box center [276, 95] width 3 height 4
click at [261, 104] on icon "flex-start" at bounding box center [263, 104] width 4 height 4
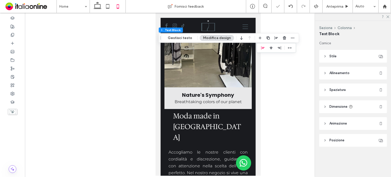
scroll to position [530, 0]
click at [246, 115] on div "Moda made in [GEOGRAPHIC_DATA] Accogliamo le nostre clienti con cordialità e di…" at bounding box center [207, 174] width 87 height 129
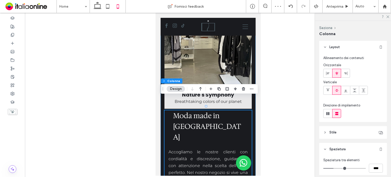
scroll to position [76, 0]
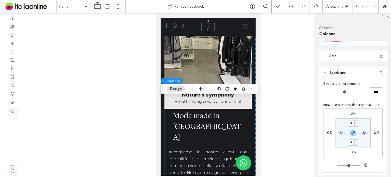
click at [342, 135] on section "* px 16px * px 16px" at bounding box center [353, 132] width 35 height 29
click at [342, 133] on label "16px" at bounding box center [341, 133] width 7 height 4
type input "**"
type input "*"
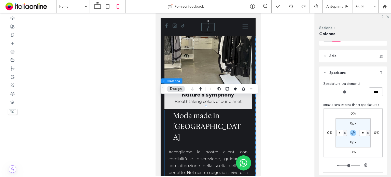
type input "*"
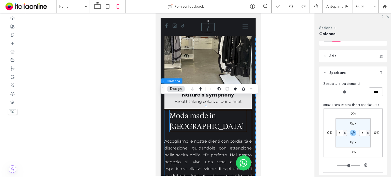
click at [215, 111] on span "Moda made in [GEOGRAPHIC_DATA]" at bounding box center [206, 121] width 74 height 20
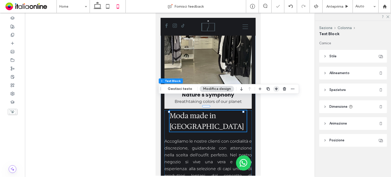
click at [274, 87] on icon "button" at bounding box center [276, 89] width 4 height 4
click at [263, 99] on span "flex-start" at bounding box center [263, 99] width 6 height 6
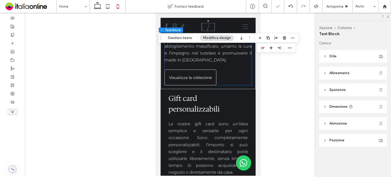
scroll to position [657, 0]
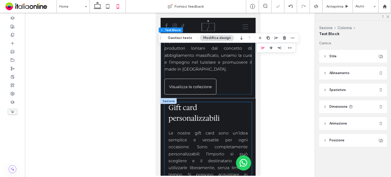
click at [246, 122] on div "Gift card personalizzabili Le nostre gift card sono un’idea semplice e versatil…" at bounding box center [207, 143] width 87 height 83
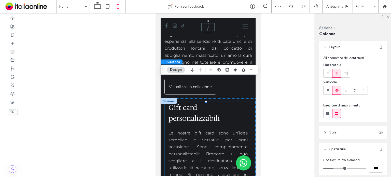
scroll to position [102, 0]
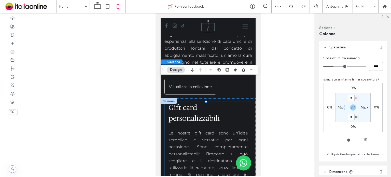
click at [343, 107] on label "16px" at bounding box center [341, 107] width 7 height 4
type input "**"
type input "*"
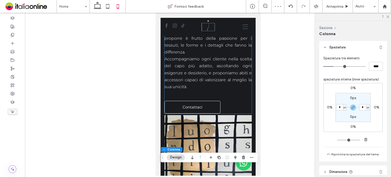
scroll to position [0, 0]
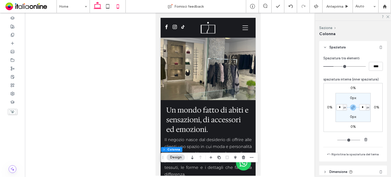
click at [97, 5] on icon at bounding box center [97, 6] width 10 height 10
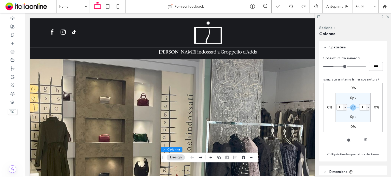
type input "**"
type input "*****"
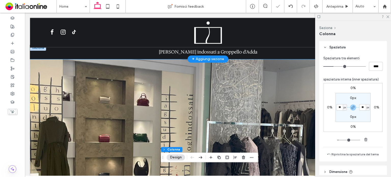
click at [37, 53] on div "[PERSON_NAME] indossati a Groppello d'Adda" at bounding box center [208, 52] width 356 height 14
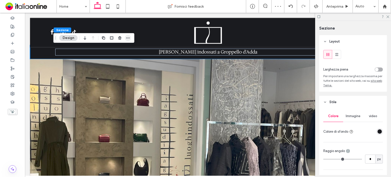
click at [130, 38] on span "button" at bounding box center [128, 38] width 6 height 6
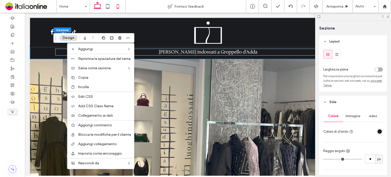
click at [118, 10] on icon at bounding box center [118, 6] width 10 height 10
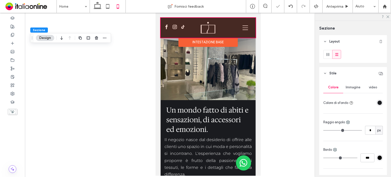
click at [209, 40] on div "Intestazione base" at bounding box center [207, 42] width 59 height 9
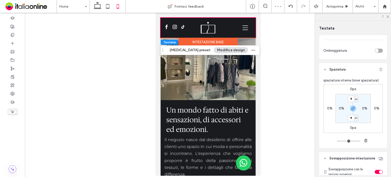
scroll to position [204, 0]
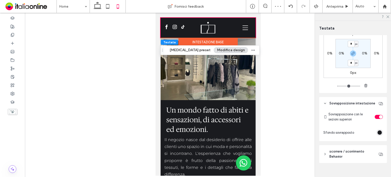
click at [376, 119] on div "toggle" at bounding box center [379, 117] width 8 height 4
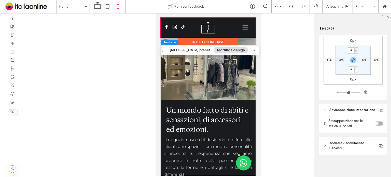
scroll to position [202, 0]
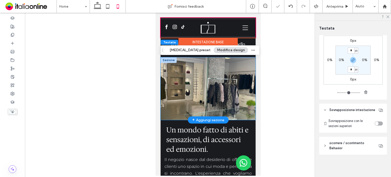
click at [244, 64] on div at bounding box center [207, 88] width 95 height 63
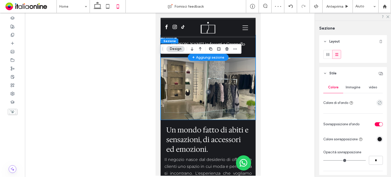
click at [248, 43] on div "[PERSON_NAME] indossati a Groppello d'Adda" at bounding box center [207, 46] width 95 height 22
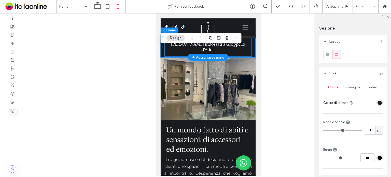
click at [164, 53] on div "[PERSON_NAME] indossati a Groppello d'Adda" at bounding box center [207, 46] width 87 height 20
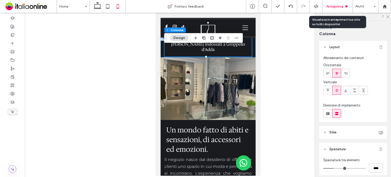
click at [341, 6] on span "Anteprima" at bounding box center [334, 6] width 17 height 4
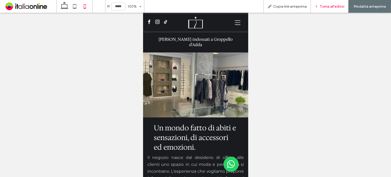
click at [335, 5] on span "Torna all'editor" at bounding box center [332, 6] width 25 height 4
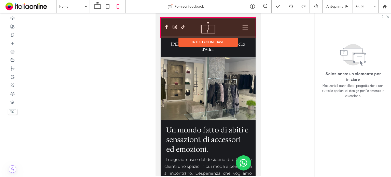
click at [244, 37] on div at bounding box center [207, 28] width 95 height 20
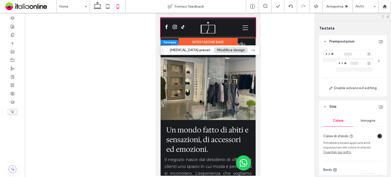
click at [236, 37] on div "Sezione Intestazione base" at bounding box center [207, 28] width 95 height 20
click at [230, 38] on div "Intestazione base" at bounding box center [207, 42] width 59 height 9
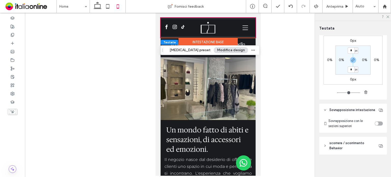
scroll to position [177, 0]
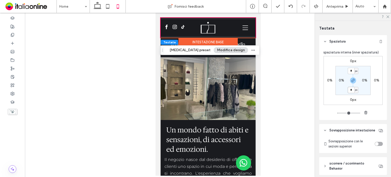
click at [349, 90] on input "*" at bounding box center [351, 90] width 7 height 6
type input "*"
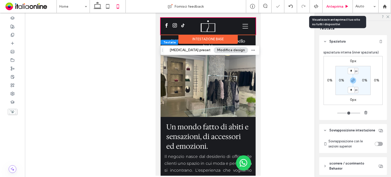
click at [346, 8] on icon at bounding box center [347, 7] width 4 height 4
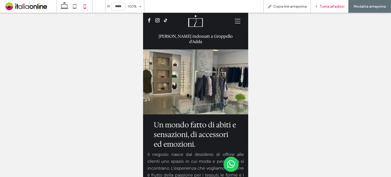
click at [346, 8] on div "Torna all'editor" at bounding box center [329, 6] width 37 height 4
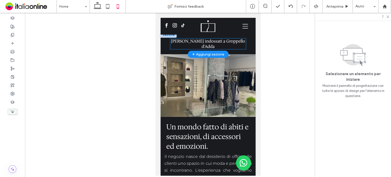
click at [229, 44] on span "[PERSON_NAME] indossati a Groppello d'Adda" at bounding box center [208, 43] width 74 height 11
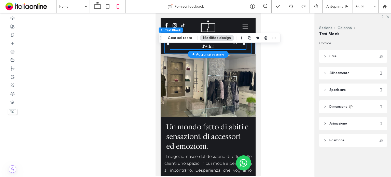
click at [241, 52] on div "[PERSON_NAME] indossati a Groppello d'Adda" at bounding box center [207, 43] width 87 height 20
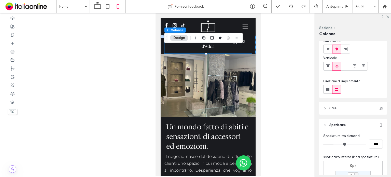
scroll to position [76, 0]
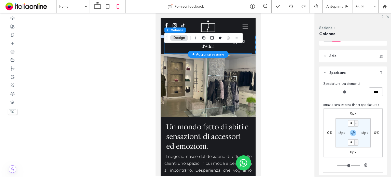
click at [241, 51] on div "[PERSON_NAME] indossati a Groppello d'Adda" at bounding box center [207, 43] width 87 height 20
click at [160, 48] on div "[PERSON_NAME] indossati a Groppello d'Adda" at bounding box center [207, 43] width 95 height 22
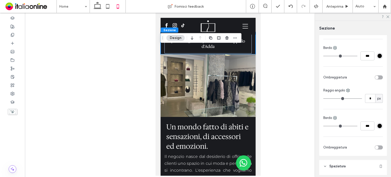
scroll to position [229, 0]
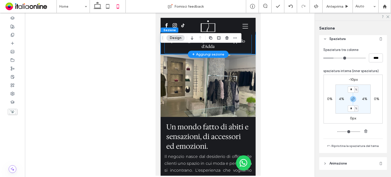
click at [240, 50] on div "[PERSON_NAME] indossati a Groppello d'Adda" at bounding box center [207, 43] width 87 height 20
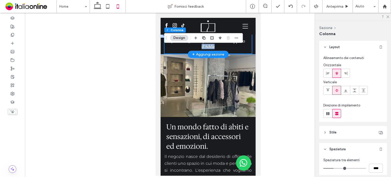
drag, startPoint x: 244, startPoint y: 53, endPoint x: 244, endPoint y: 50, distance: 3.6
click at [244, 50] on div "[PERSON_NAME] indossati a Groppello d'Adda" at bounding box center [207, 43] width 95 height 22
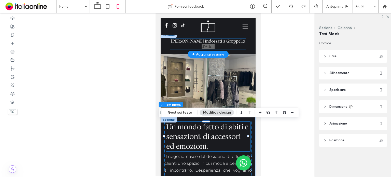
click at [243, 41] on h1 "[PERSON_NAME] indossati a Groppello d'Adda" at bounding box center [208, 43] width 76 height 11
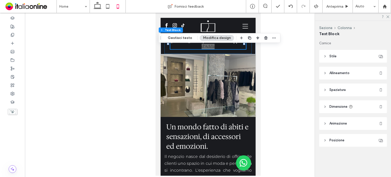
click at [343, 90] on span "Spaziatura" at bounding box center [337, 89] width 16 height 5
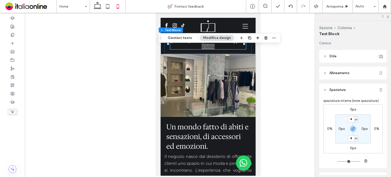
click at [350, 109] on label "5px" at bounding box center [353, 109] width 6 height 4
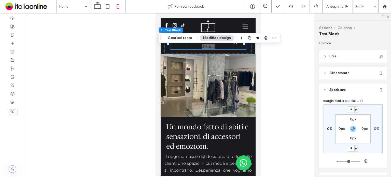
type input "*"
drag, startPoint x: 418, startPoint y: 118, endPoint x: 253, endPoint y: 120, distance: 165.2
click at [235, 130] on span "Un mondo fatto di abiti e sensazioni, di accessori ed emozioni." at bounding box center [207, 136] width 82 height 29
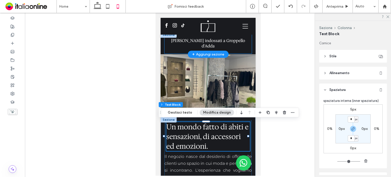
click at [235, 47] on div "[PERSON_NAME] indossati a Groppello d'Adda" at bounding box center [207, 43] width 87 height 20
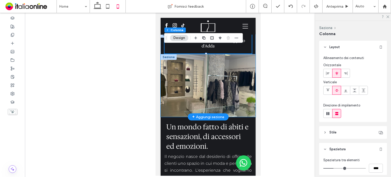
click at [242, 54] on div at bounding box center [207, 85] width 95 height 63
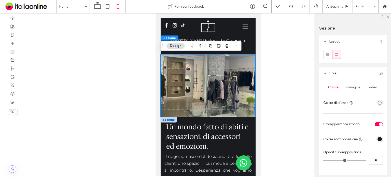
click at [203, 140] on span "Un mondo fatto di abiti e sensazioni, di accessori ed emozioni." at bounding box center [207, 136] width 82 height 29
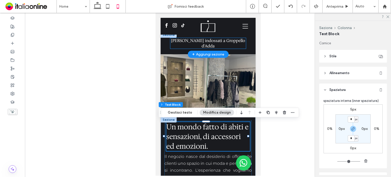
click at [231, 44] on span "[PERSON_NAME] indossati a Groppello d'Adda" at bounding box center [208, 43] width 74 height 11
click at [231, 44] on div "[PERSON_NAME] indossati a Groppello d'Adda" at bounding box center [208, 43] width 76 height 11
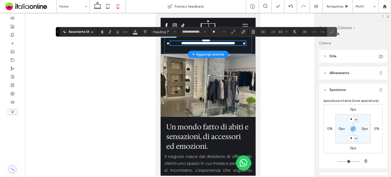
click at [238, 53] on div "**********" at bounding box center [207, 43] width 87 height 20
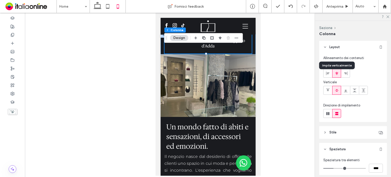
scroll to position [37, 0]
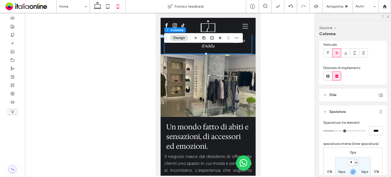
type input "**"
type input "****"
type input "**"
type input "****"
type input "**"
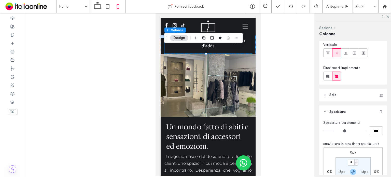
type input "****"
type input "*"
type input "***"
drag, startPoint x: 334, startPoint y: 130, endPoint x: 324, endPoint y: 130, distance: 9.7
type input "*"
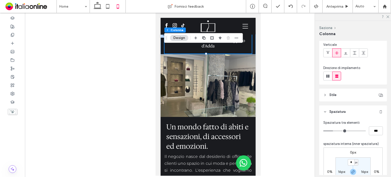
click at [324, 131] on input "range" at bounding box center [344, 131] width 43 height 1
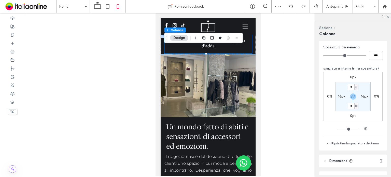
scroll to position [142, 0]
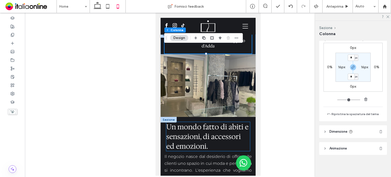
click at [231, 142] on h2 "Un mondo fatto di abiti e sensazioni, di accessori ed emozioni." at bounding box center [208, 136] width 84 height 29
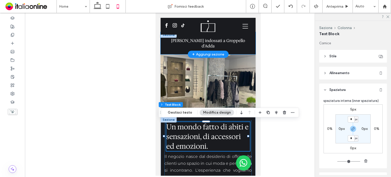
click at [162, 49] on div "[PERSON_NAME] indossati a Groppello d'Adda" at bounding box center [207, 43] width 95 height 22
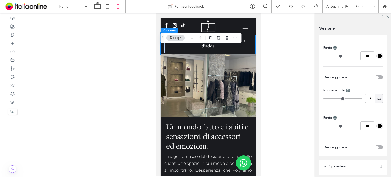
scroll to position [178, 0]
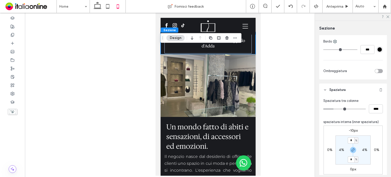
click at [353, 168] on label "0px" at bounding box center [353, 169] width 6 height 4
type input "*"
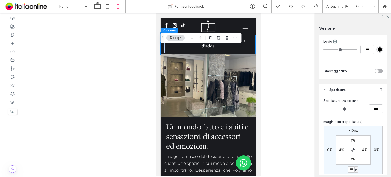
type input "***"
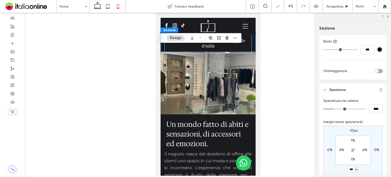
type input "*"
type input "***"
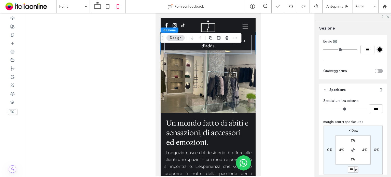
click at [354, 131] on label "-10px" at bounding box center [353, 130] width 9 height 4
type input "*"
type input "***"
type input "*"
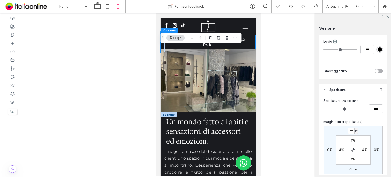
click at [189, 143] on span "Un mondo fatto di abiti e sensazioni, di accessori ed emozioni." at bounding box center [207, 131] width 82 height 29
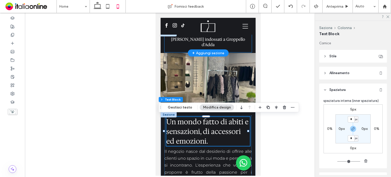
click at [246, 45] on div "[PERSON_NAME] indossati a Groppello d'Adda" at bounding box center [207, 42] width 87 height 20
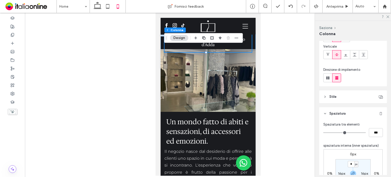
scroll to position [76, 0]
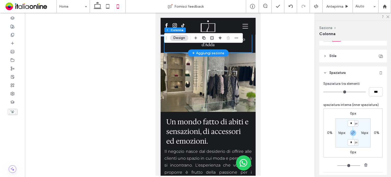
click at [248, 44] on div "[PERSON_NAME] indossati a Groppello d'Adda" at bounding box center [207, 42] width 95 height 22
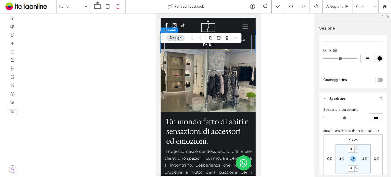
scroll to position [178, 0]
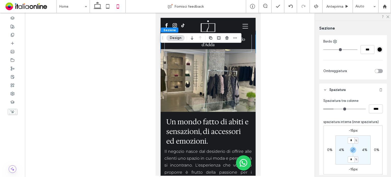
click at [350, 130] on label "-15px" at bounding box center [353, 130] width 9 height 4
type input "*"
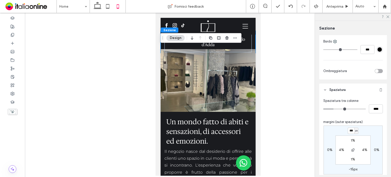
type input "***"
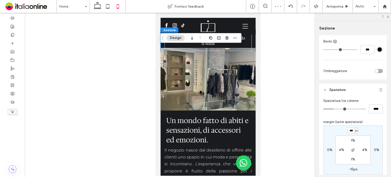
click at [355, 169] on label "-15px" at bounding box center [353, 169] width 9 height 4
type input "*"
type input "***"
type input "*"
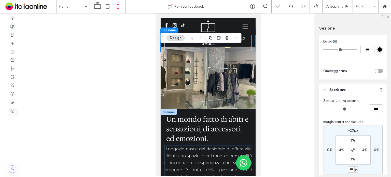
click at [193, 159] on span "Il negozio nasce dal desiderio di offrire alle clienti uno spazio in cui moda e…" at bounding box center [207, 165] width 87 height 39
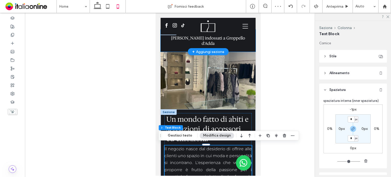
click at [249, 40] on div "[PERSON_NAME] indossati a Groppello d'Adda" at bounding box center [207, 41] width 95 height 22
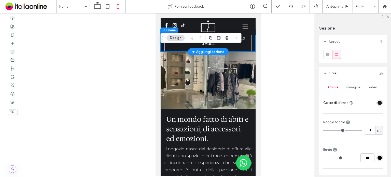
click at [248, 41] on div "[PERSON_NAME] indossati a Groppello d'Adda" at bounding box center [207, 41] width 95 height 22
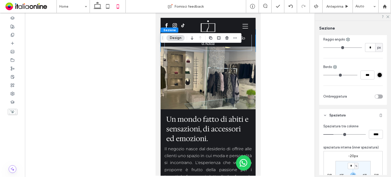
scroll to position [204, 0]
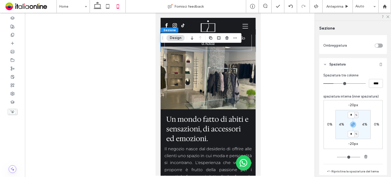
click at [350, 102] on div "-20px 0% -20px 0% * % 4% * % 4%" at bounding box center [353, 124] width 59 height 49
click at [351, 104] on label "-20px" at bounding box center [353, 105] width 10 height 4
type input "*"
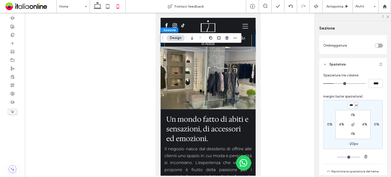
type input "***"
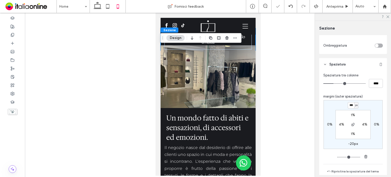
click at [350, 143] on label "-20px" at bounding box center [353, 144] width 10 height 4
type input "*"
type input "***"
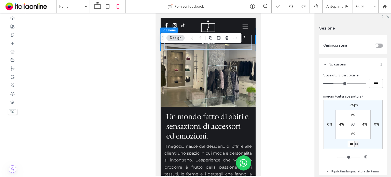
type input "*"
click at [207, 115] on span "Un mondo fatto di abiti e sensazioni, di accessori ed emozioni." at bounding box center [207, 126] width 82 height 29
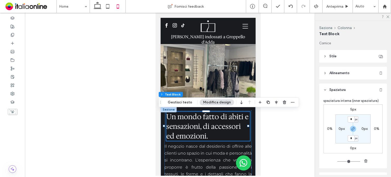
click at [354, 109] on label "5px" at bounding box center [353, 109] width 6 height 4
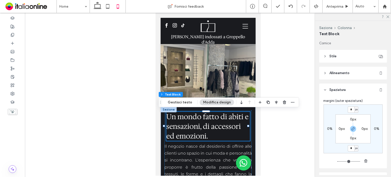
type input "*"
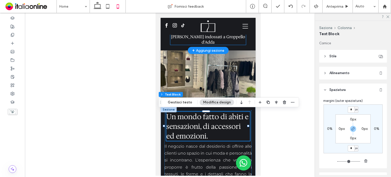
click at [243, 40] on h1 "[PERSON_NAME] indossati a Groppello d'Adda" at bounding box center [208, 39] width 76 height 11
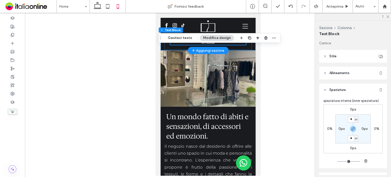
click at [248, 44] on div "[PERSON_NAME] indossati a Groppello d'Adda" at bounding box center [207, 39] width 95 height 22
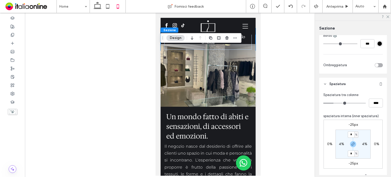
scroll to position [184, 0]
click at [349, 125] on label "-25px" at bounding box center [353, 124] width 9 height 4
type input "*"
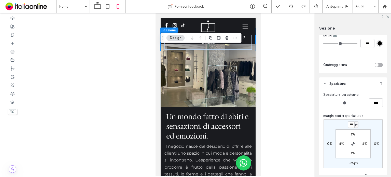
type input "***"
type input "*"
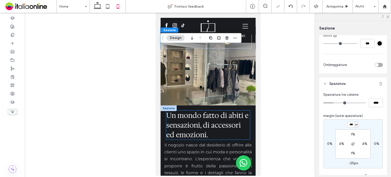
click at [245, 113] on span "Un mondo fatto di abiti e sensazioni, di accessori ed emozioni." at bounding box center [207, 124] width 82 height 29
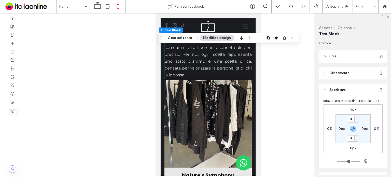
scroll to position [380, 0]
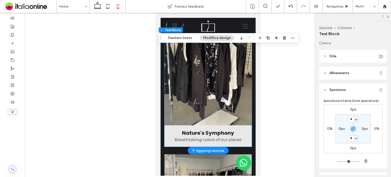
click at [205, 94] on link at bounding box center [207, 81] width 87 height 87
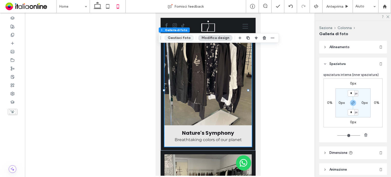
click at [188, 39] on button "Gestisci foto" at bounding box center [179, 38] width 30 height 6
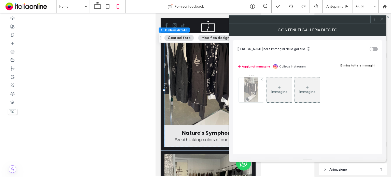
click at [255, 89] on img at bounding box center [251, 89] width 14 height 25
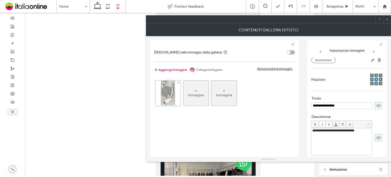
scroll to position [0, 0]
drag, startPoint x: 378, startPoint y: 105, endPoint x: 373, endPoint y: 131, distance: 27.2
click at [378, 105] on icon at bounding box center [378, 106] width 5 height 6
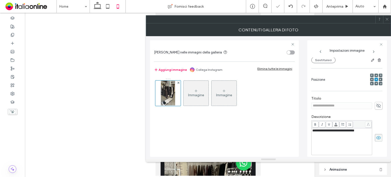
drag, startPoint x: 376, startPoint y: 139, endPoint x: 388, endPoint y: 106, distance: 35.6
click at [376, 138] on use at bounding box center [378, 137] width 5 height 3
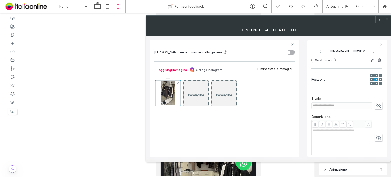
click at [389, 19] on icon at bounding box center [387, 19] width 4 height 4
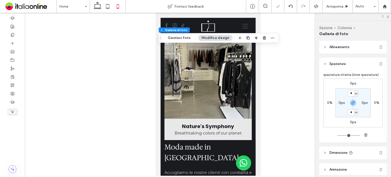
scroll to position [482, 0]
click at [216, 103] on link at bounding box center [207, 74] width 87 height 87
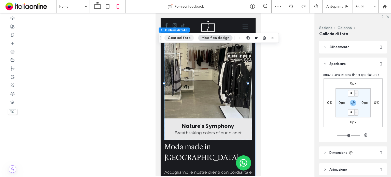
click at [185, 37] on button "Gestisci foto" at bounding box center [179, 38] width 30 height 6
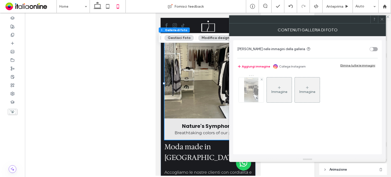
click at [249, 93] on img at bounding box center [251, 89] width 14 height 25
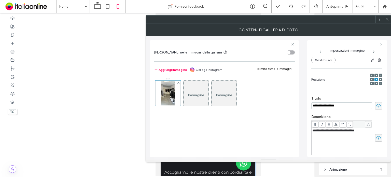
scroll to position [0, 0]
drag, startPoint x: 374, startPoint y: 105, endPoint x: 377, endPoint y: 132, distance: 26.7
click at [376, 106] on icon at bounding box center [378, 106] width 5 height 6
drag, startPoint x: 376, startPoint y: 140, endPoint x: 382, endPoint y: 61, distance: 78.7
click at [376, 140] on icon at bounding box center [378, 138] width 5 height 6
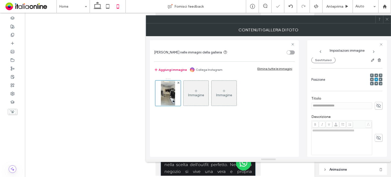
click at [386, 21] on icon at bounding box center [387, 19] width 4 height 4
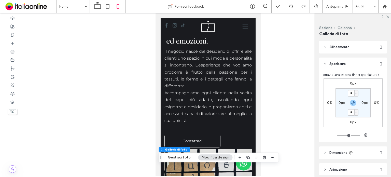
scroll to position [141, 0]
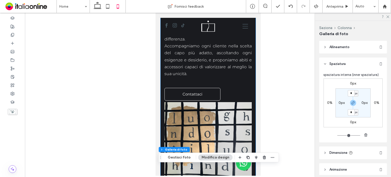
click at [248, 93] on div "Nature's Symphony Breathtaking colors of our planet Button Mostra altri Un mond…" at bounding box center [207, 79] width 95 height 228
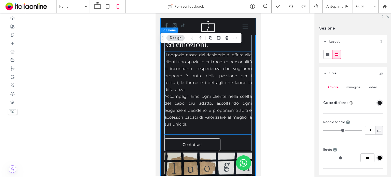
scroll to position [90, 0]
